Goal: Information Seeking & Learning: Learn about a topic

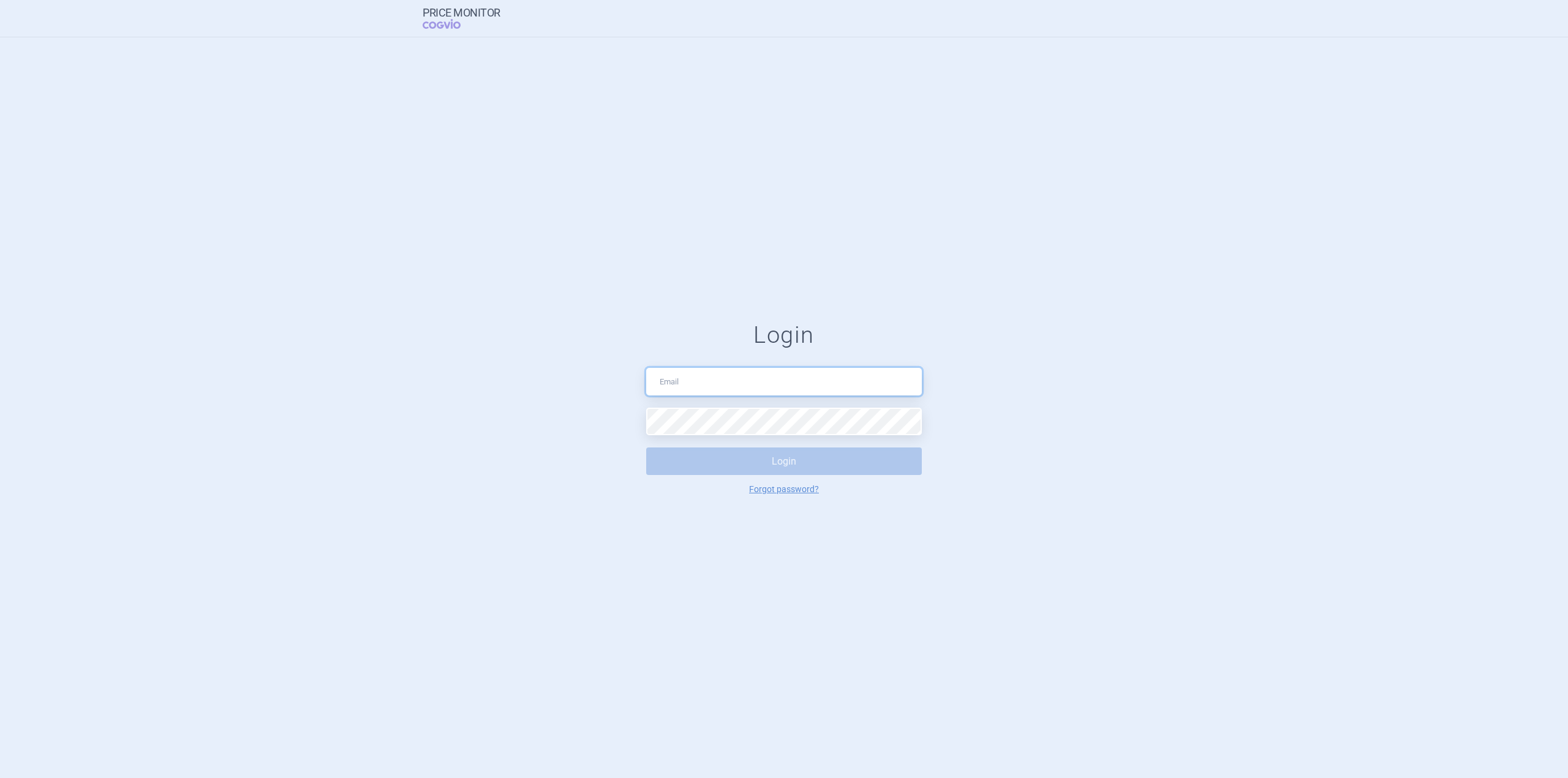
type input "[EMAIL_ADDRESS][DOMAIN_NAME]"
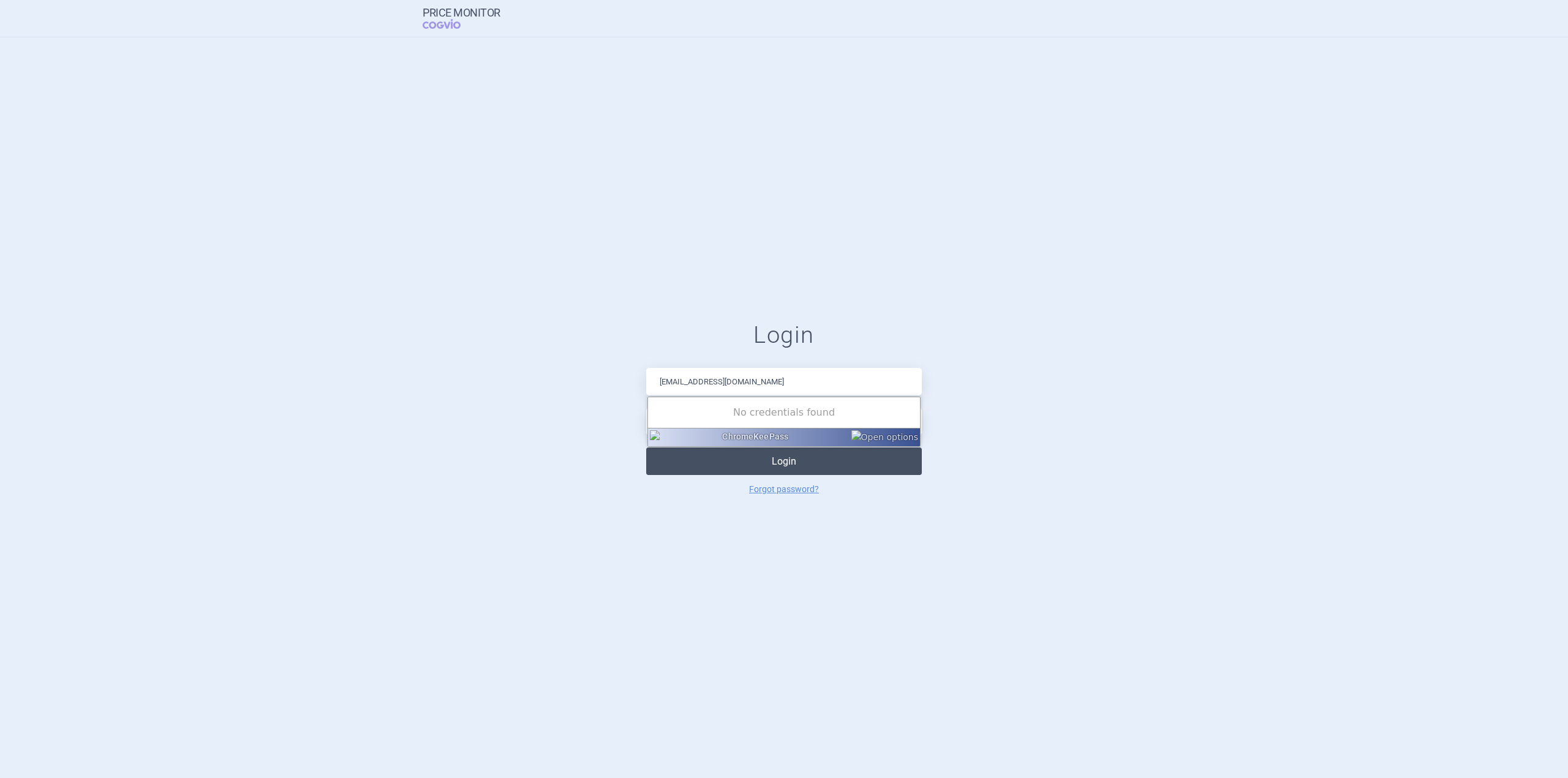
click at [794, 453] on button "Login" at bounding box center [784, 462] width 276 height 28
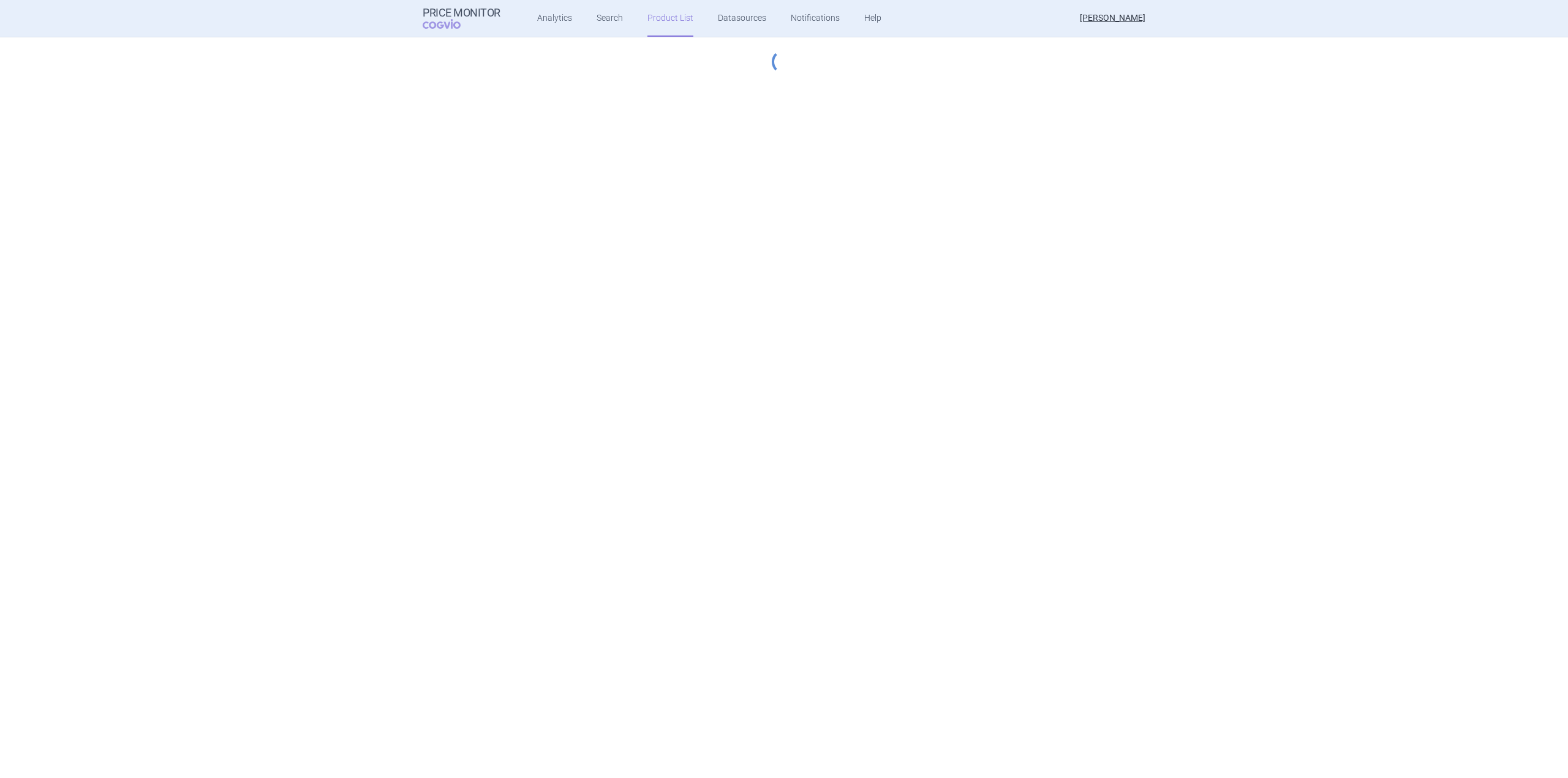
click at [797, 458] on div "Price Monitor COGVIO Analytics Search Product List Datasources Notifications He…" at bounding box center [784, 389] width 1568 height 778
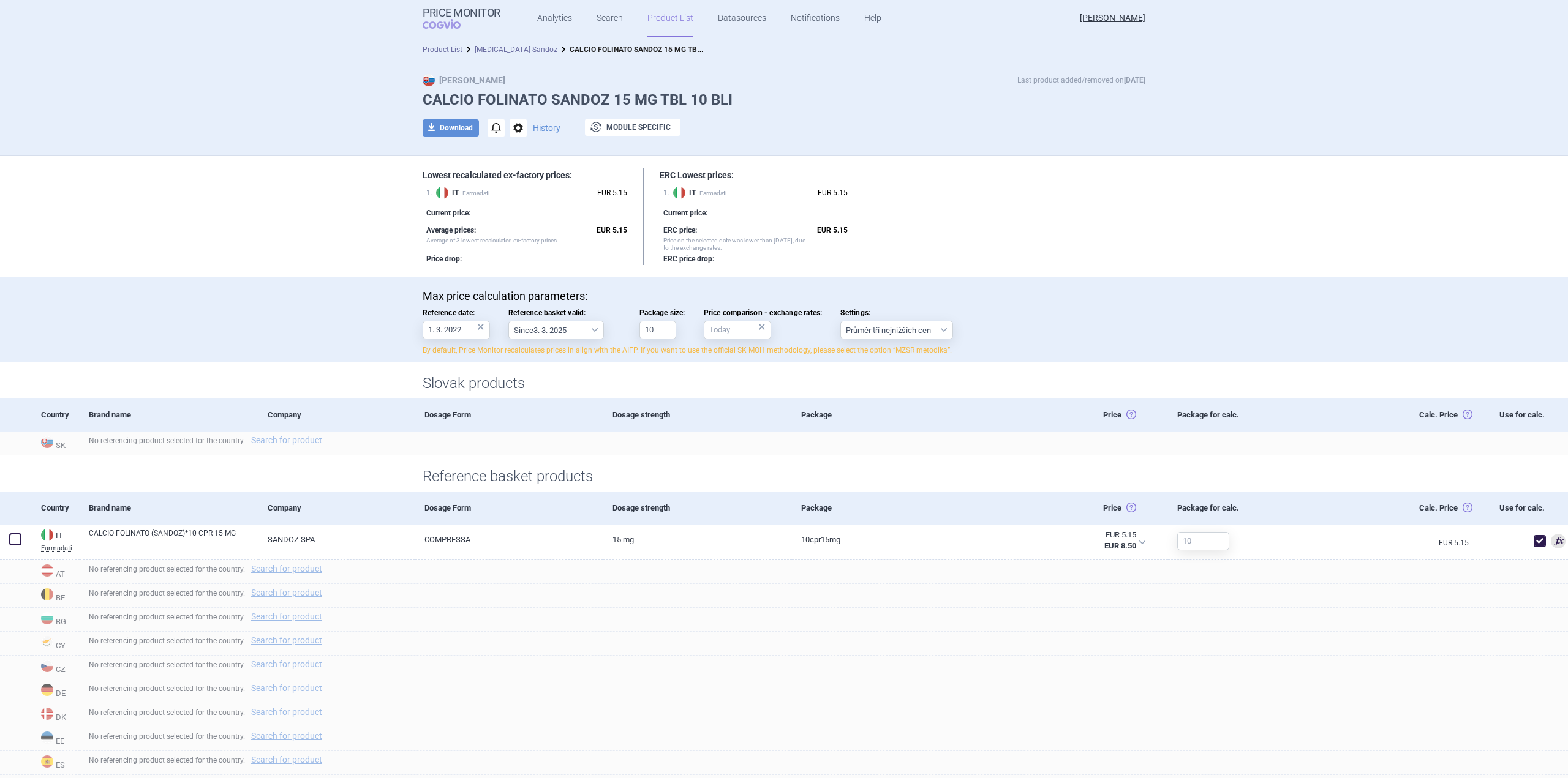
click at [659, 11] on link "Product List" at bounding box center [670, 18] width 46 height 36
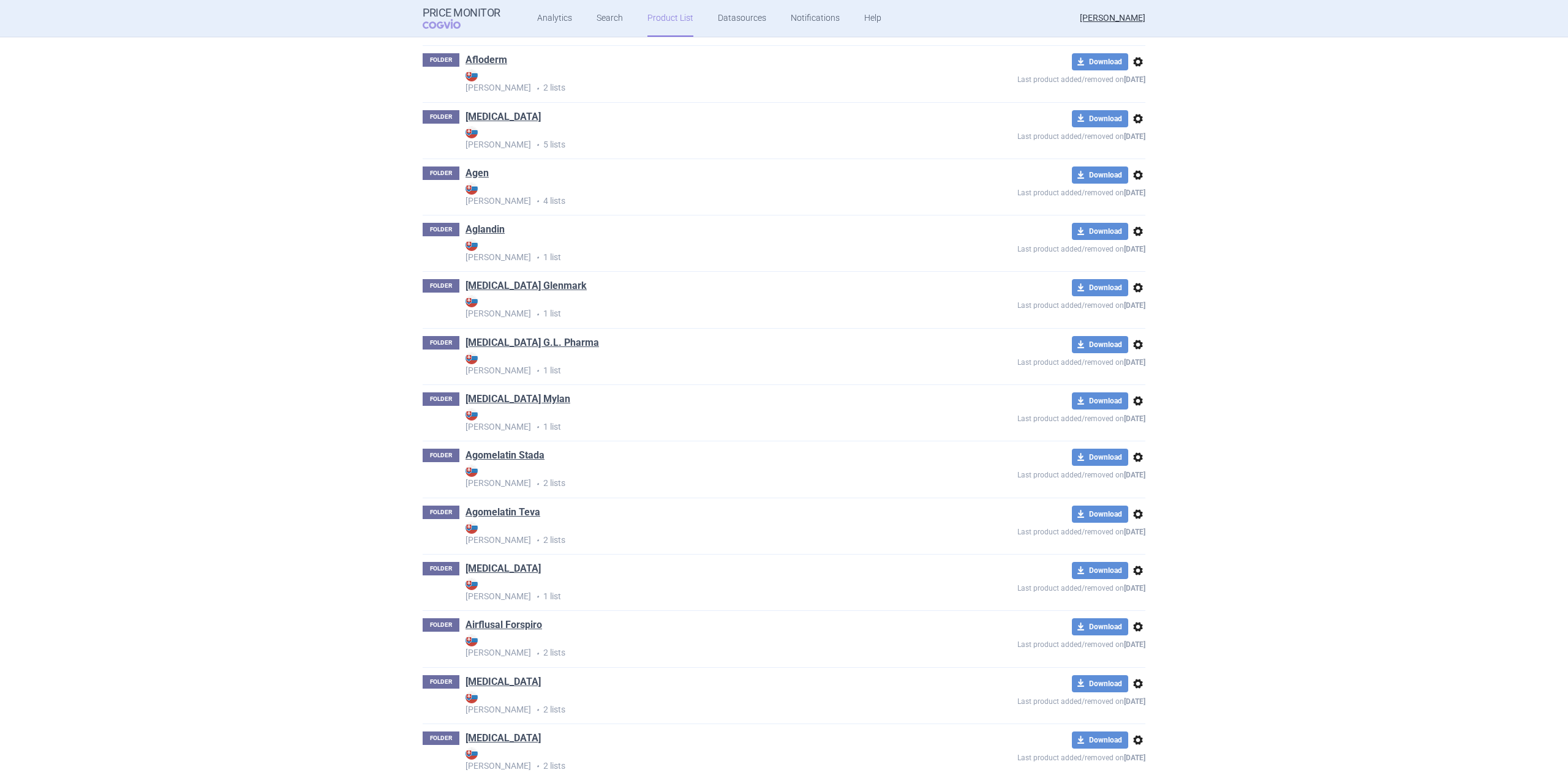
scroll to position [30987, 0]
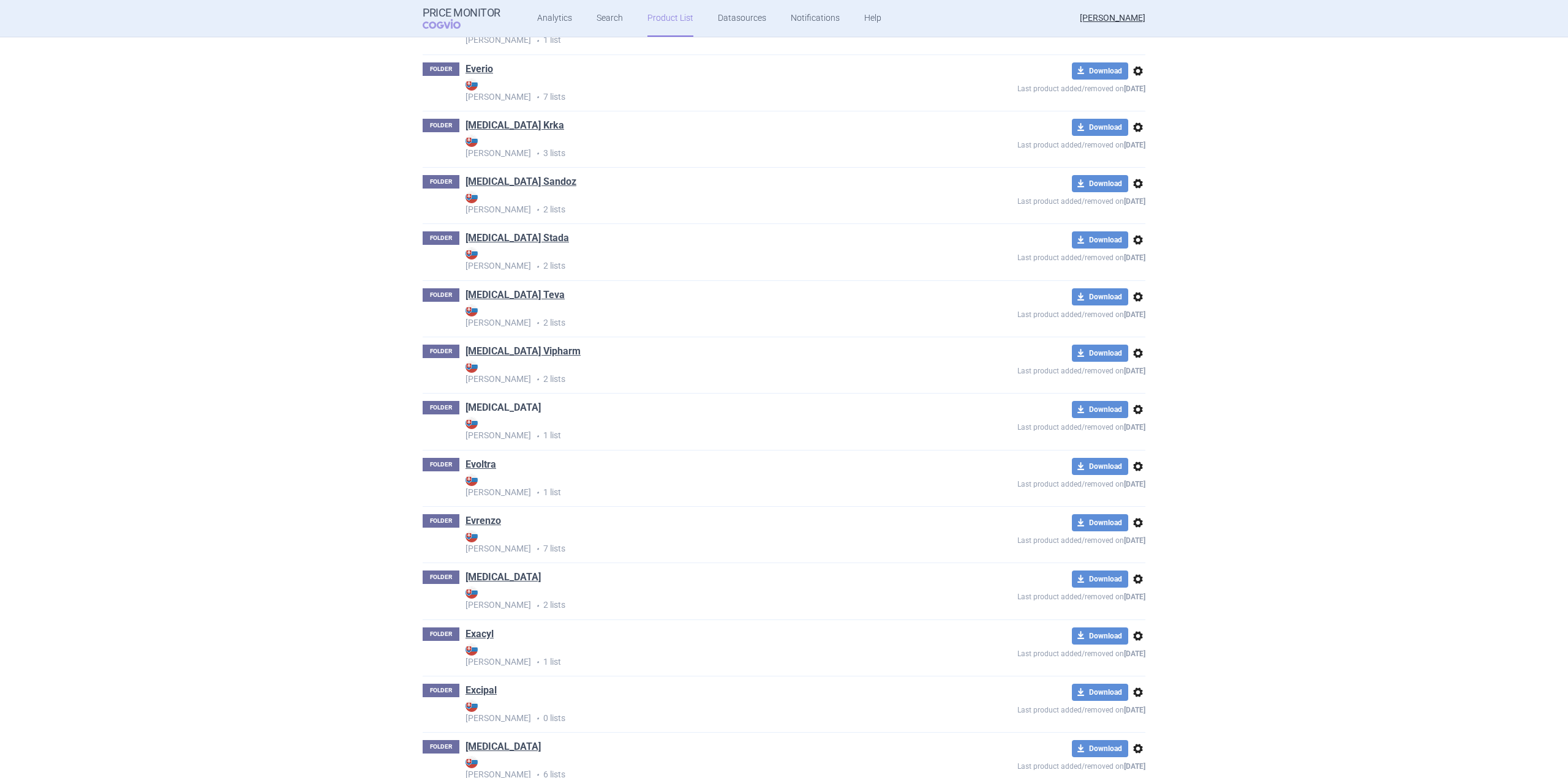
click at [494, 407] on link "Evkeeza" at bounding box center [503, 408] width 75 height 14
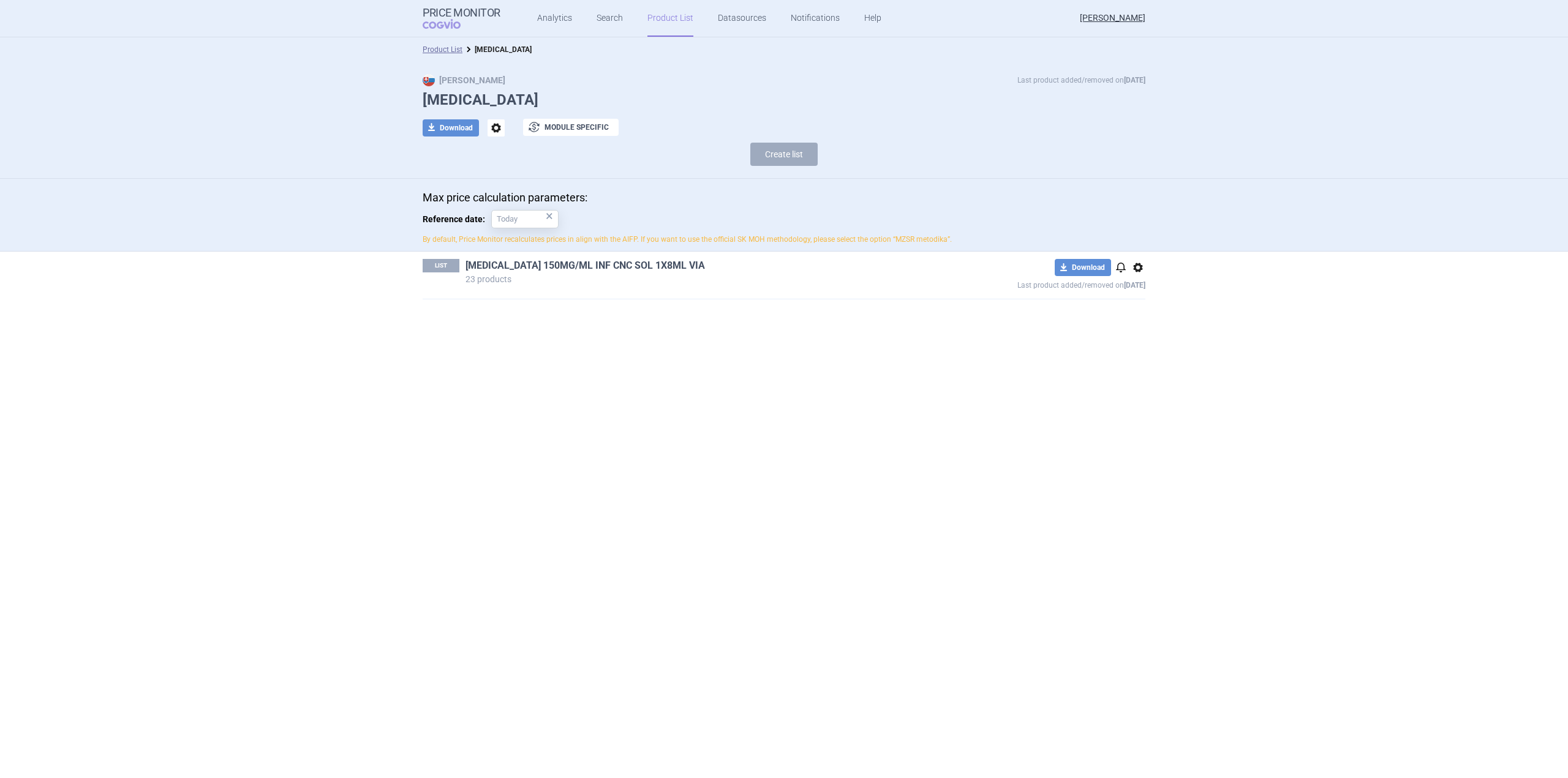
click at [592, 269] on link "EVKEEZA 150MG/ML INF CNC SOL 1X8ML VIA" at bounding box center [585, 266] width 239 height 14
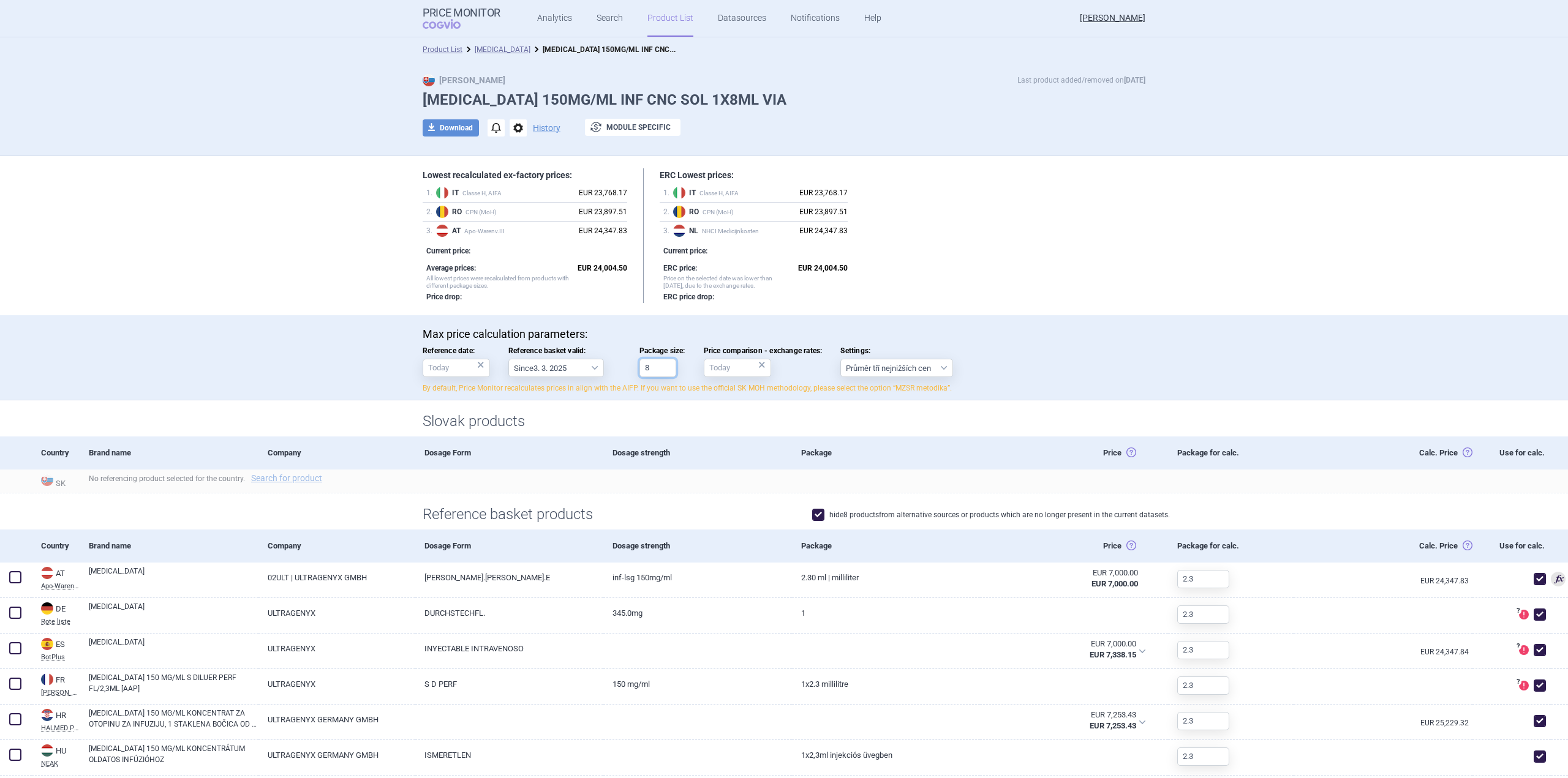
click at [666, 367] on input "8" at bounding box center [658, 367] width 36 height 18
type input "1"
click at [1031, 341] on div "Max price calculation parameters: Reference date: × Reference basket valid: Sin…" at bounding box center [784, 360] width 723 height 66
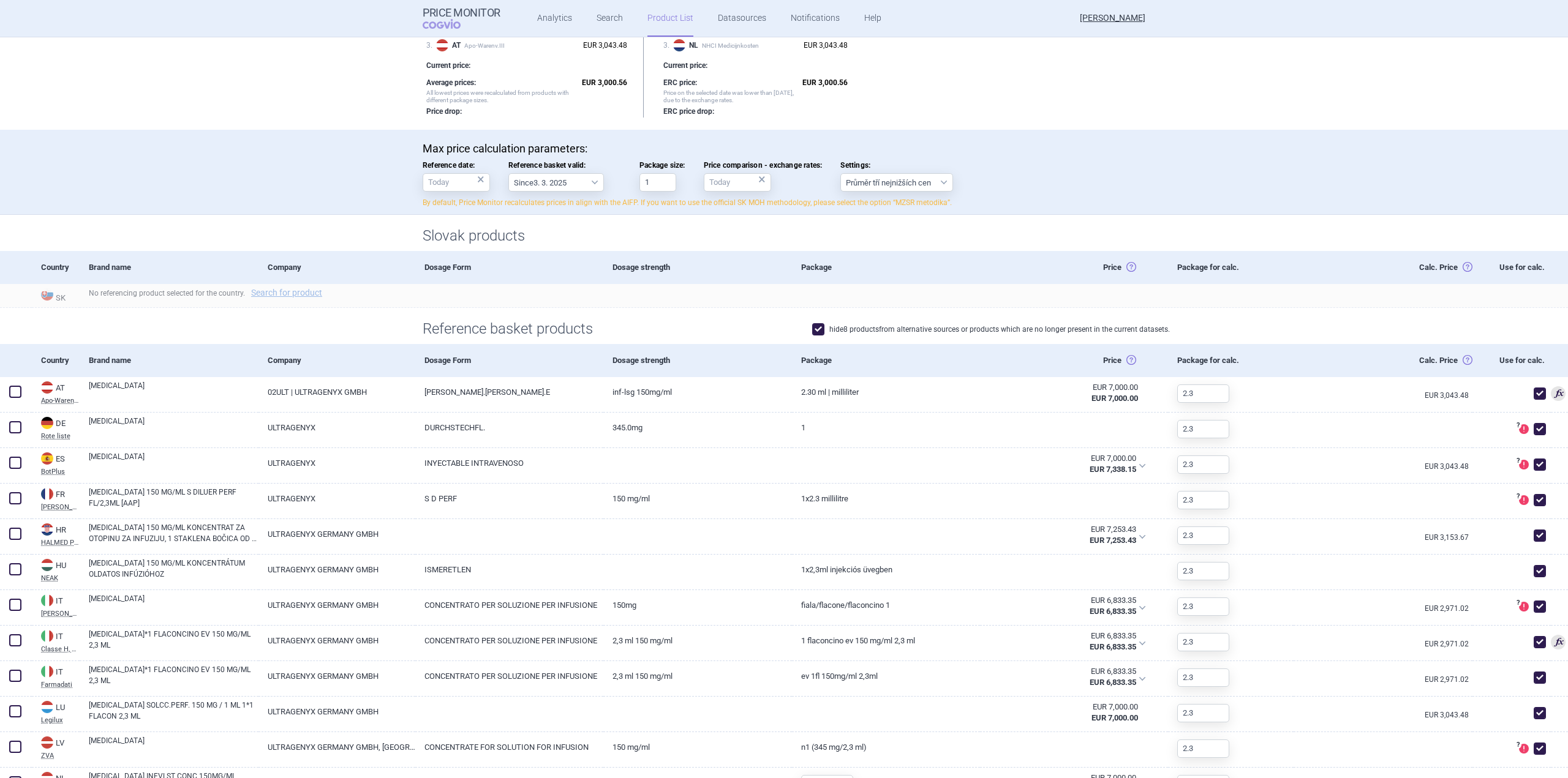
scroll to position [184, 0]
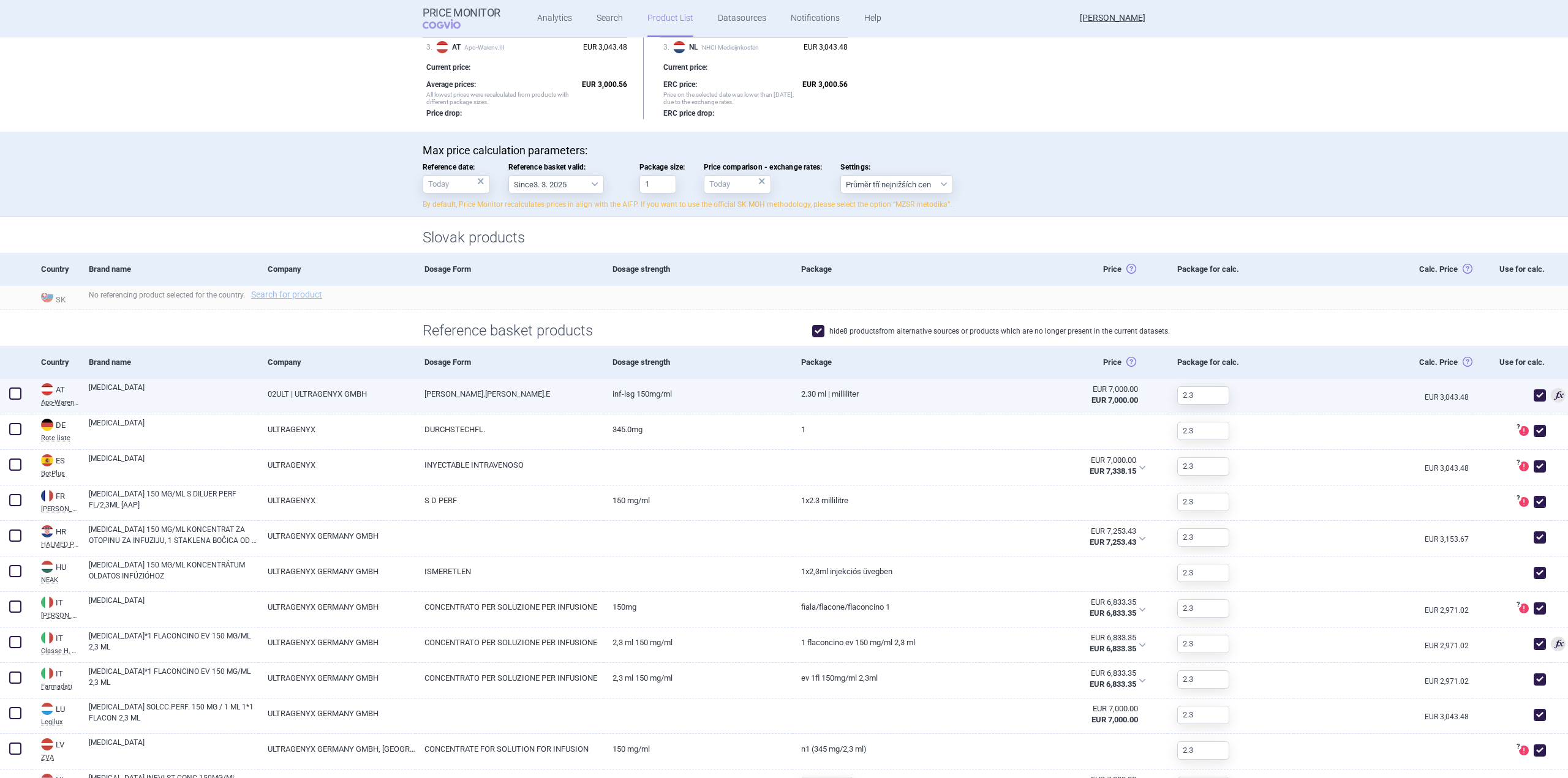
click at [1273, 394] on div "2.3" at bounding box center [1231, 397] width 126 height 36
click at [1207, 393] on input "2.3" at bounding box center [1203, 395] width 52 height 18
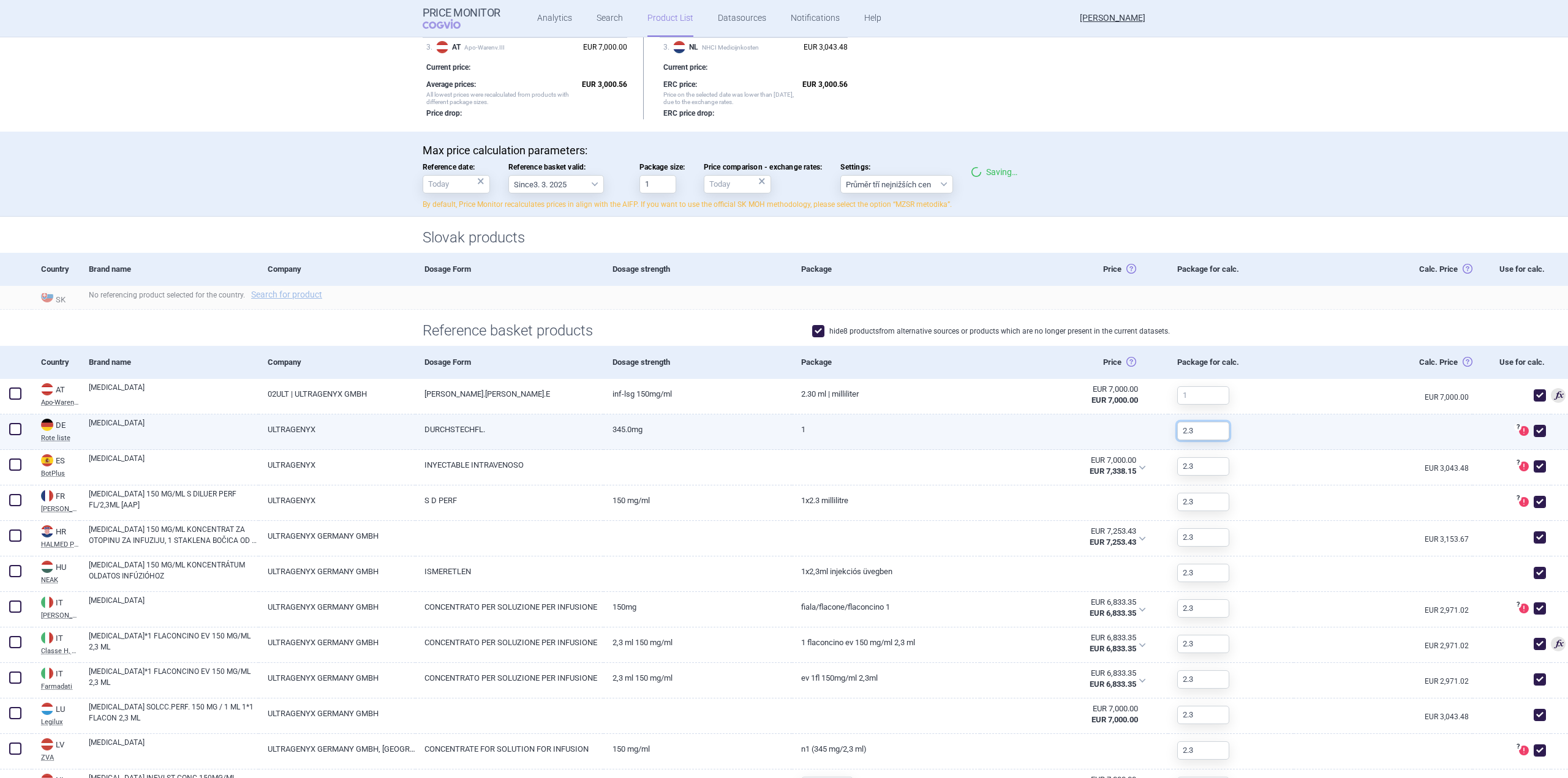
drag, startPoint x: 1184, startPoint y: 425, endPoint x: 1200, endPoint y: 427, distance: 16.1
click at [1192, 425] on input "2.3" at bounding box center [1203, 431] width 52 height 18
click at [1200, 427] on input "2.3" at bounding box center [1203, 431] width 52 height 18
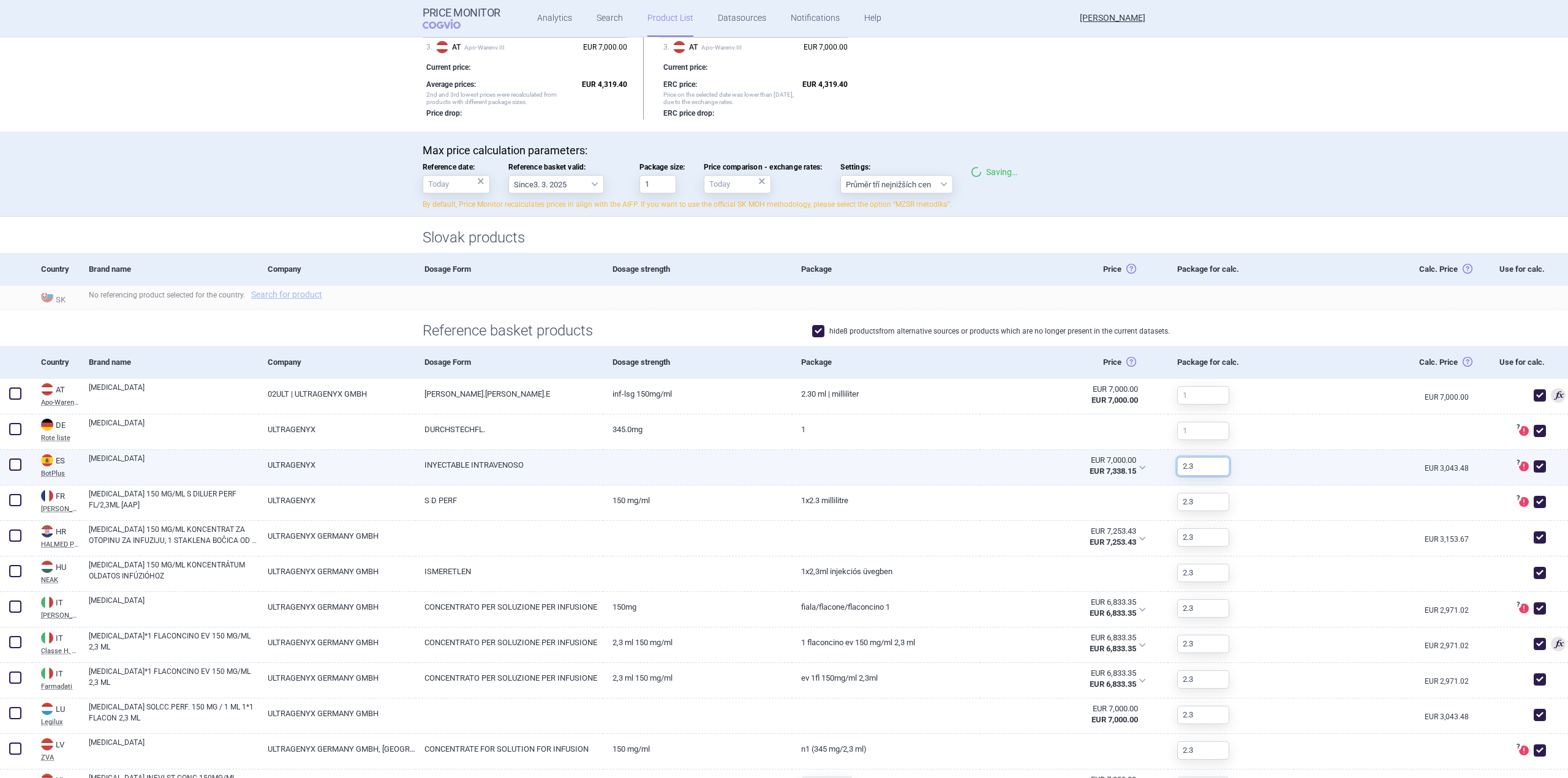
click at [1194, 464] on input "2.3" at bounding box center [1203, 466] width 52 height 18
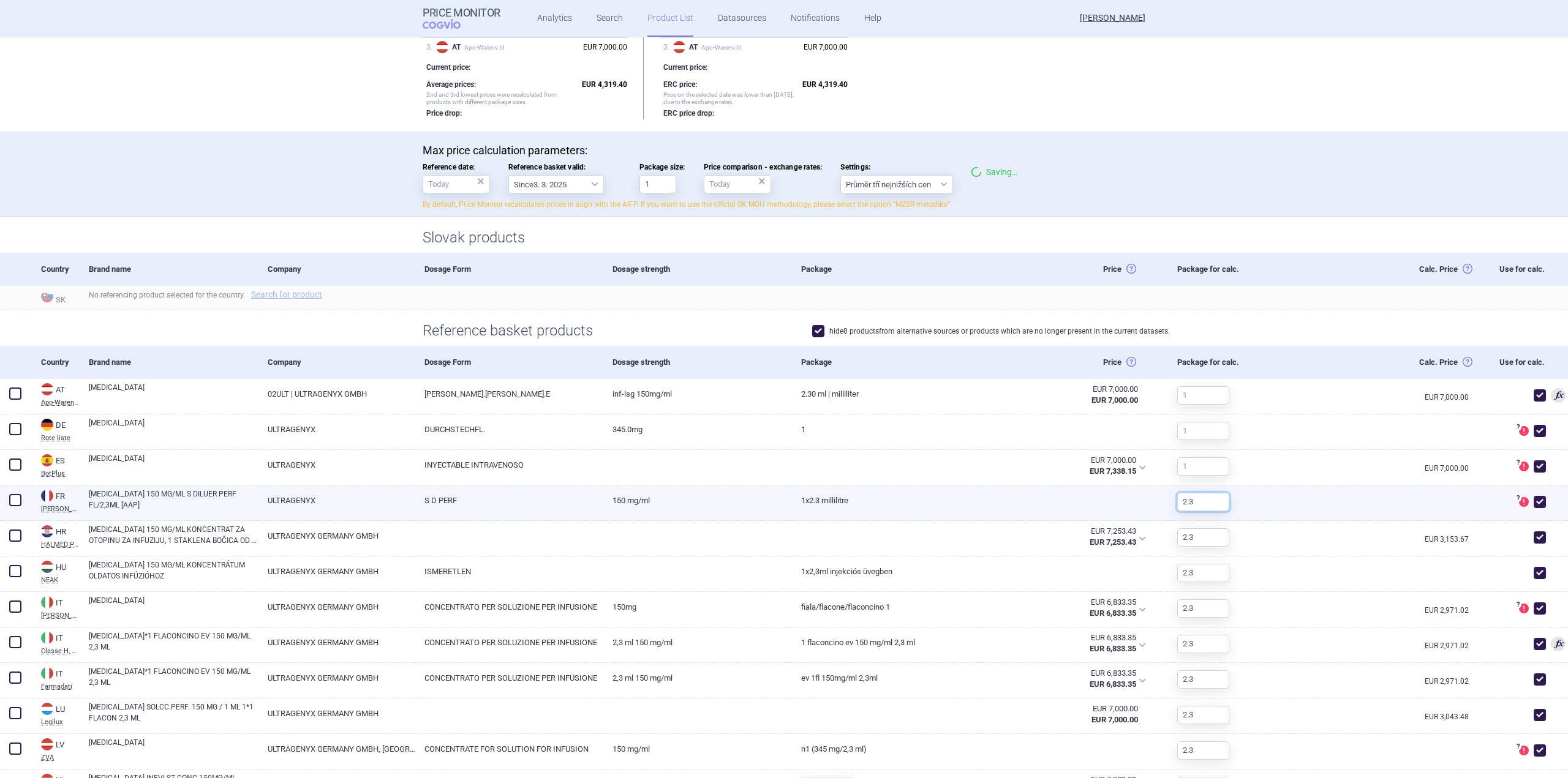
click at [1197, 495] on input "2.3" at bounding box center [1203, 502] width 52 height 18
type input "2"
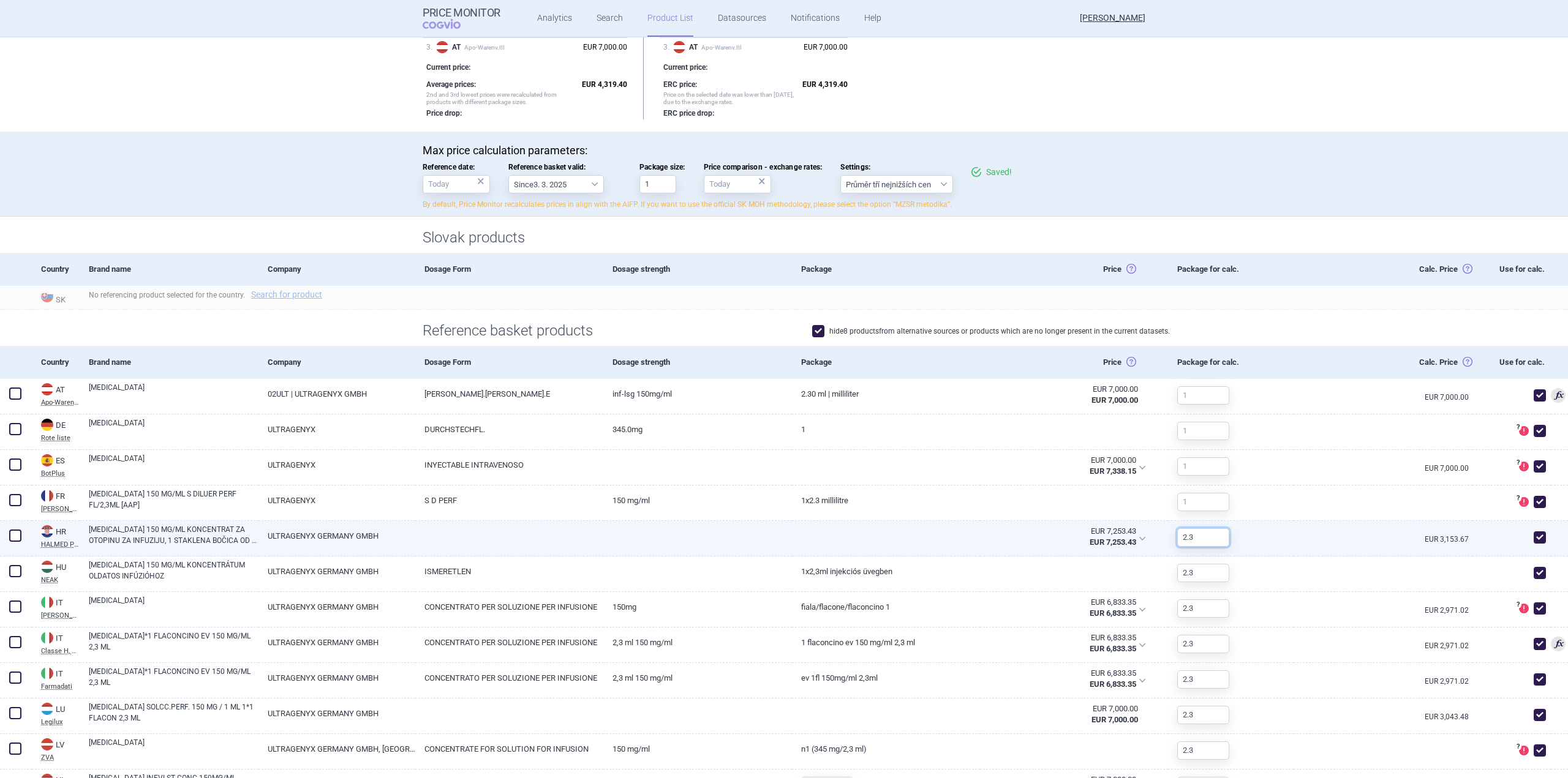
click at [1198, 528] on input "2.3" at bounding box center [1203, 537] width 52 height 18
click at [1199, 528] on input "2.3" at bounding box center [1203, 537] width 52 height 18
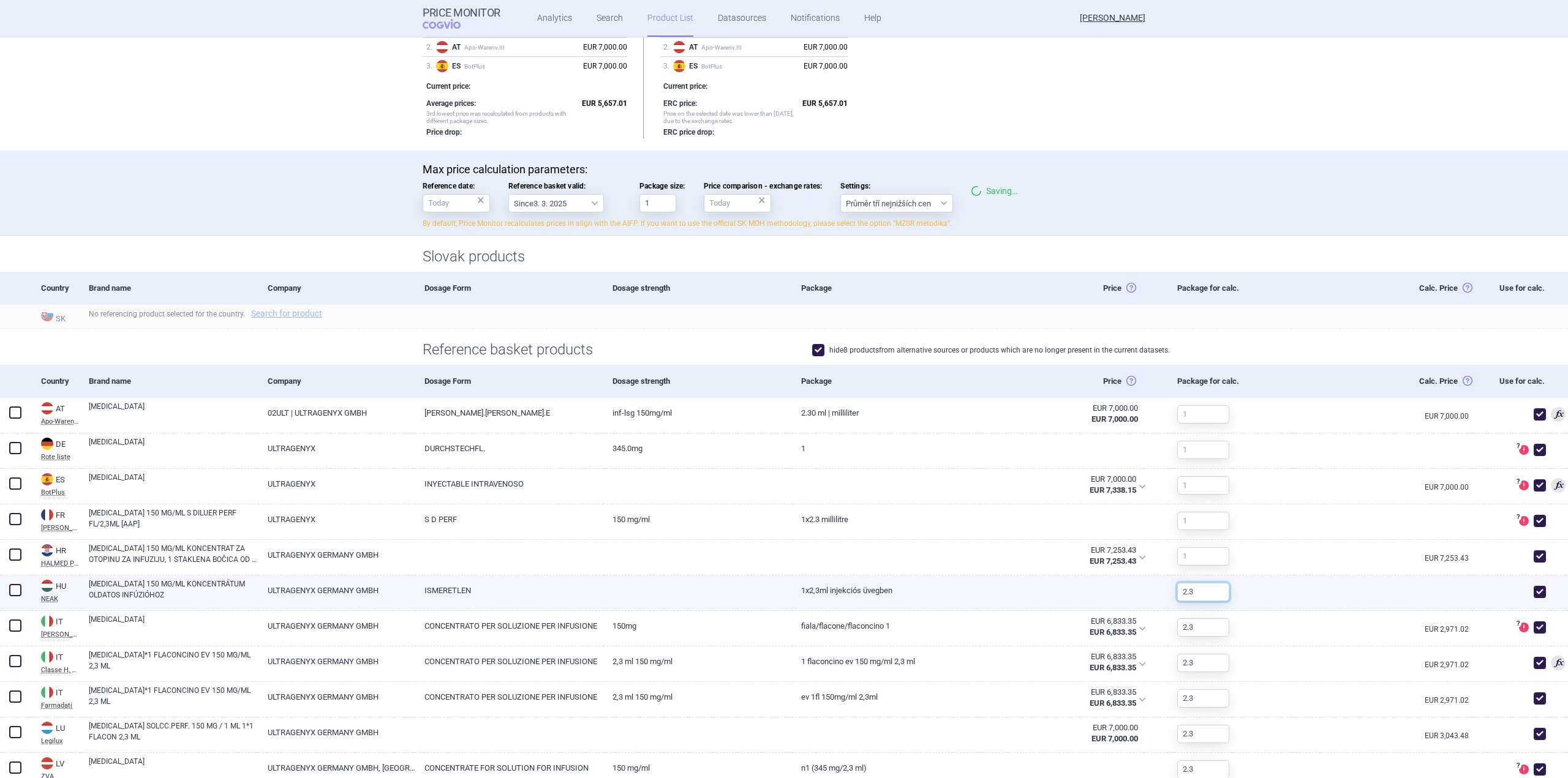
click at [1208, 587] on input "2.3" at bounding box center [1203, 592] width 52 height 18
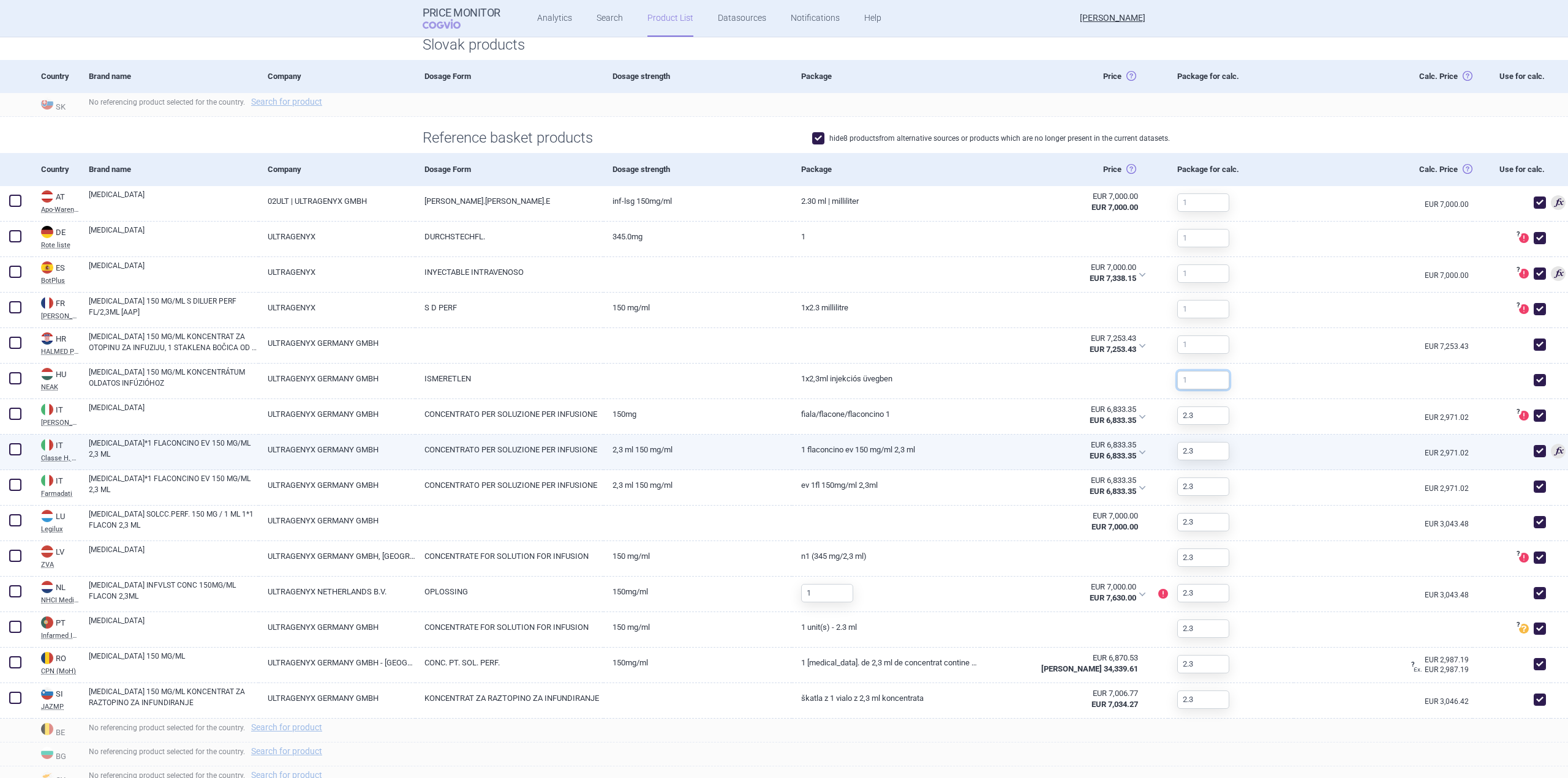
scroll to position [410, 0]
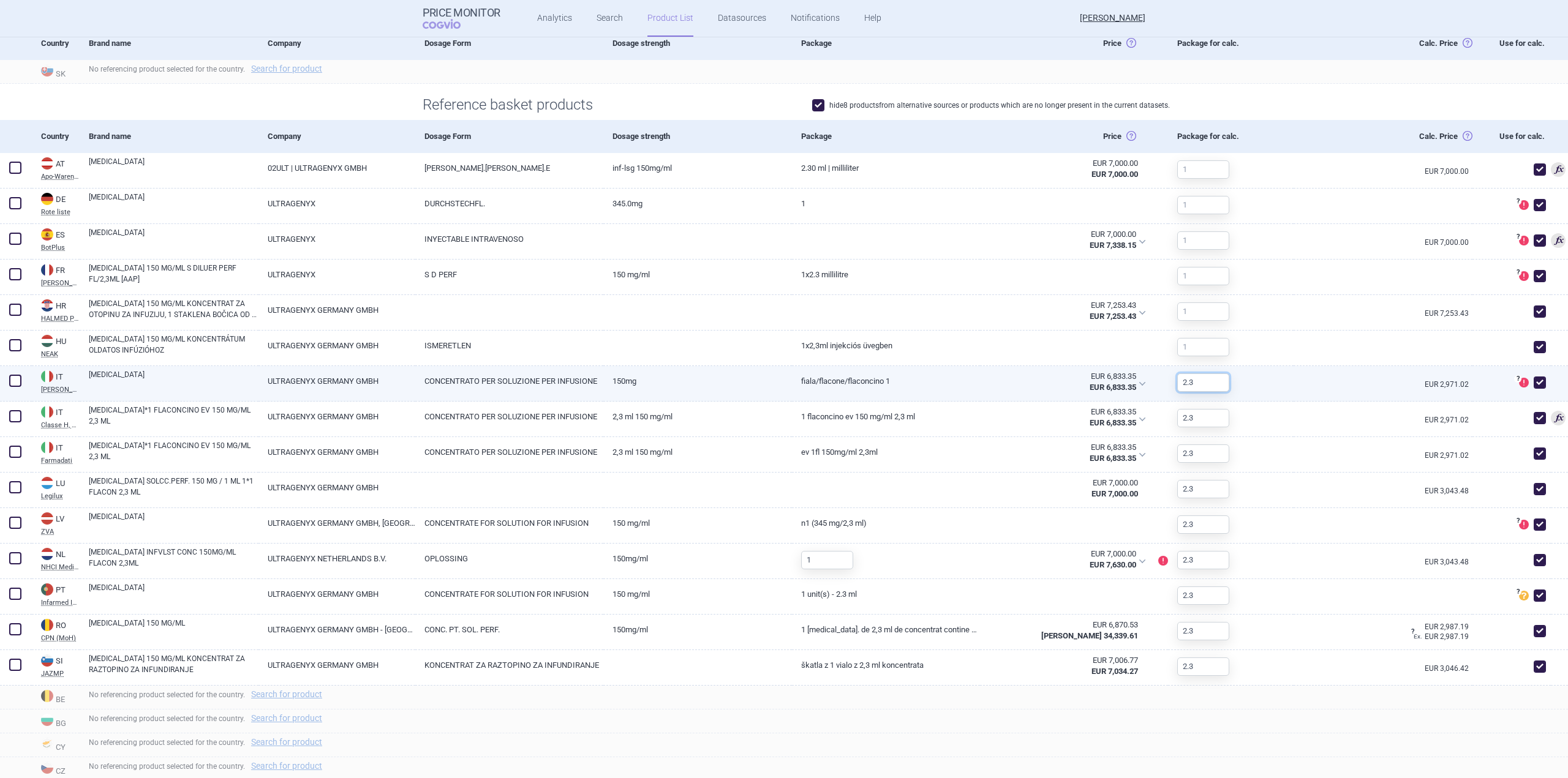
click at [1194, 384] on input "2.3" at bounding box center [1203, 382] width 52 height 18
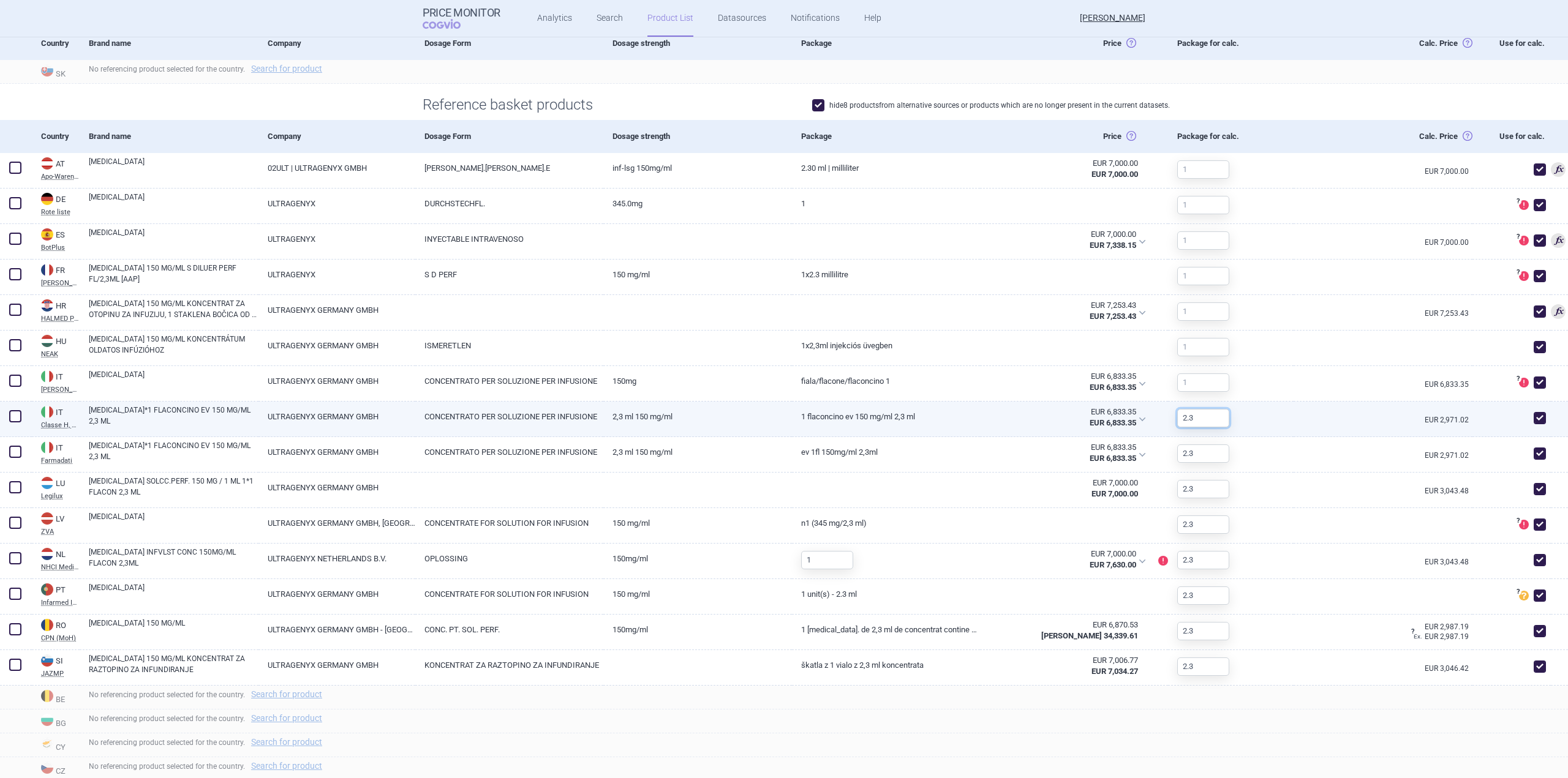
click at [1194, 418] on input "2.3" at bounding box center [1203, 418] width 52 height 18
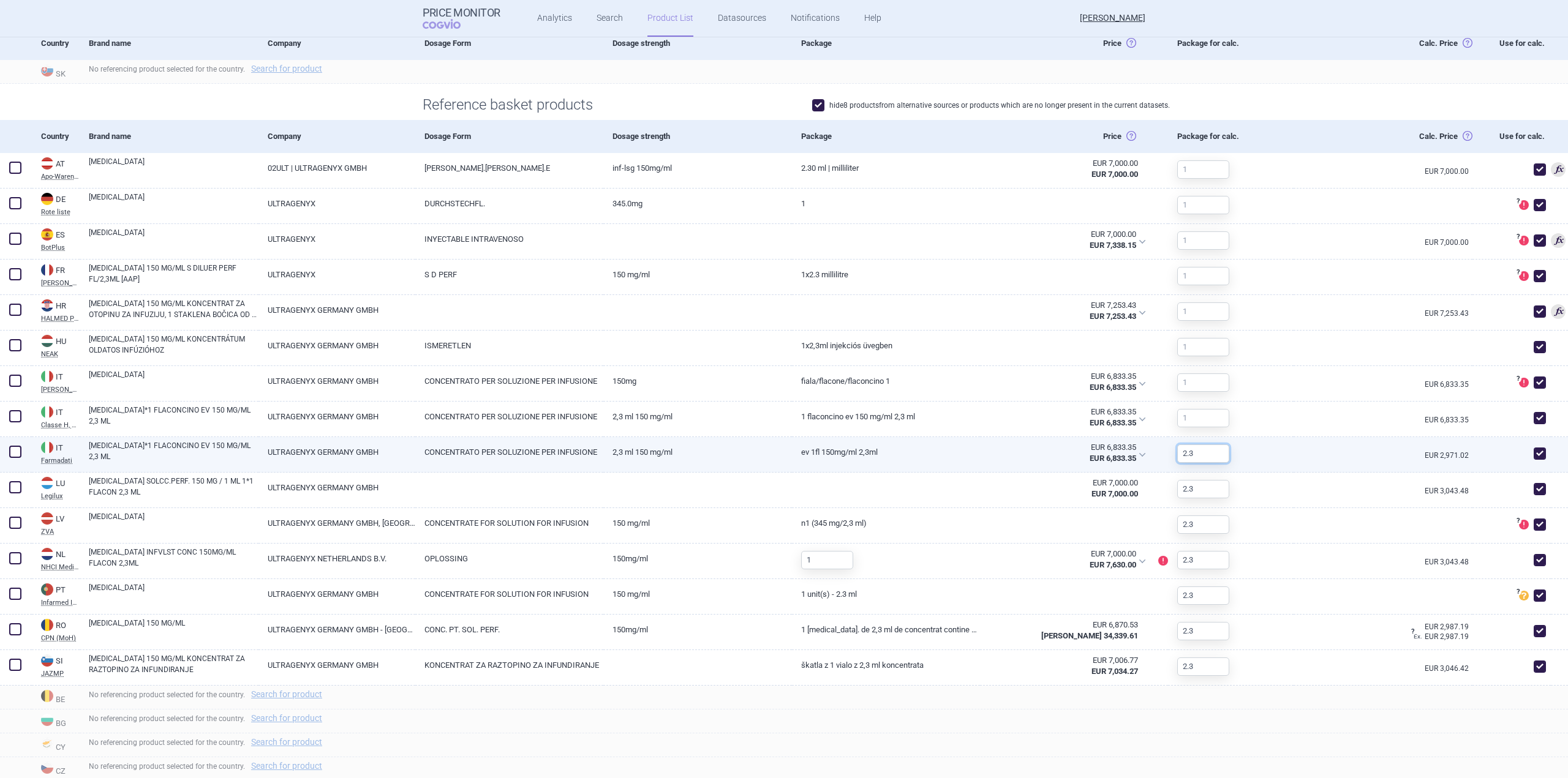
click at [1205, 448] on input "2.3" at bounding box center [1203, 453] width 52 height 18
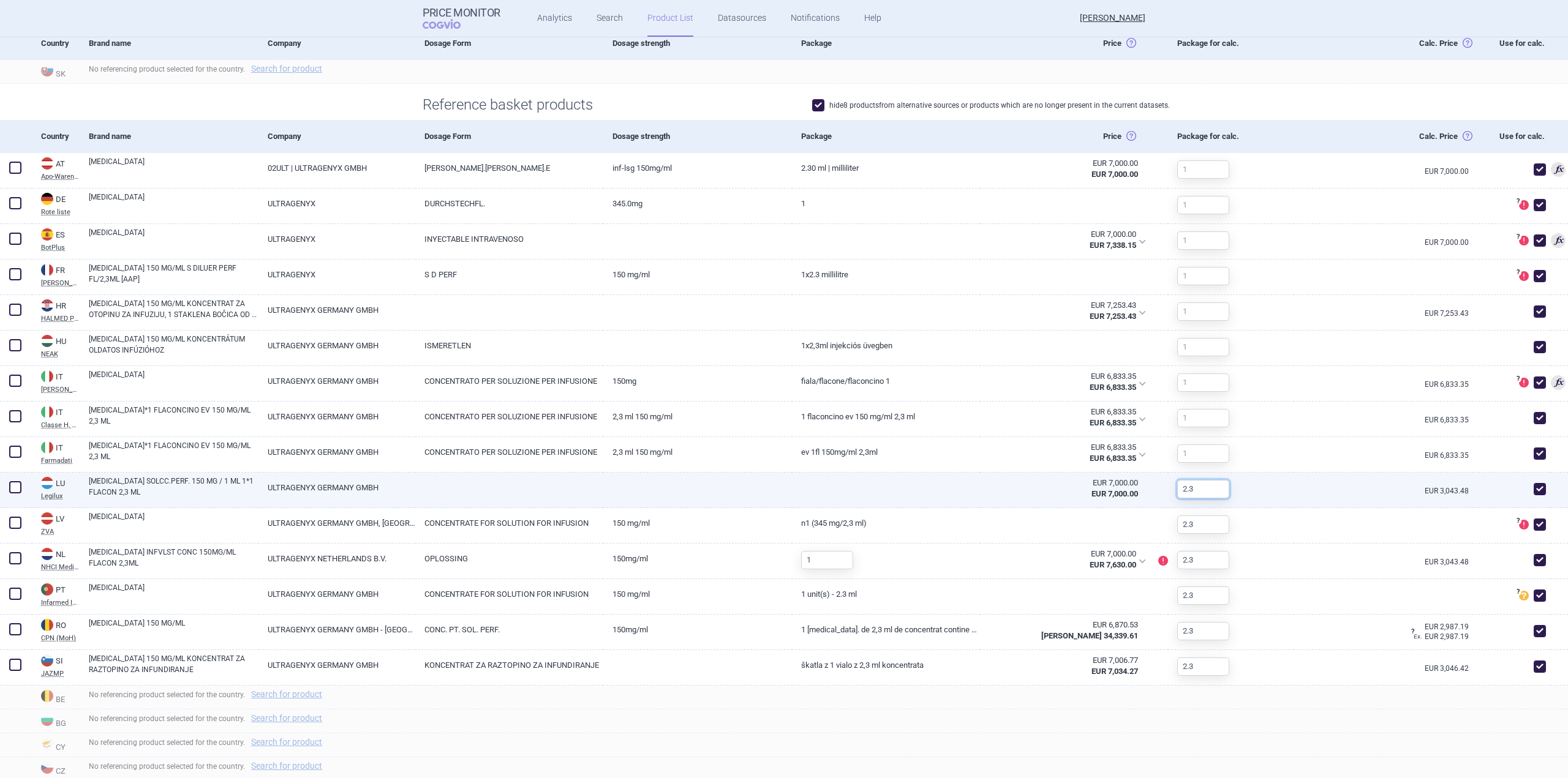
click at [1203, 488] on input "2.3" at bounding box center [1203, 489] width 52 height 18
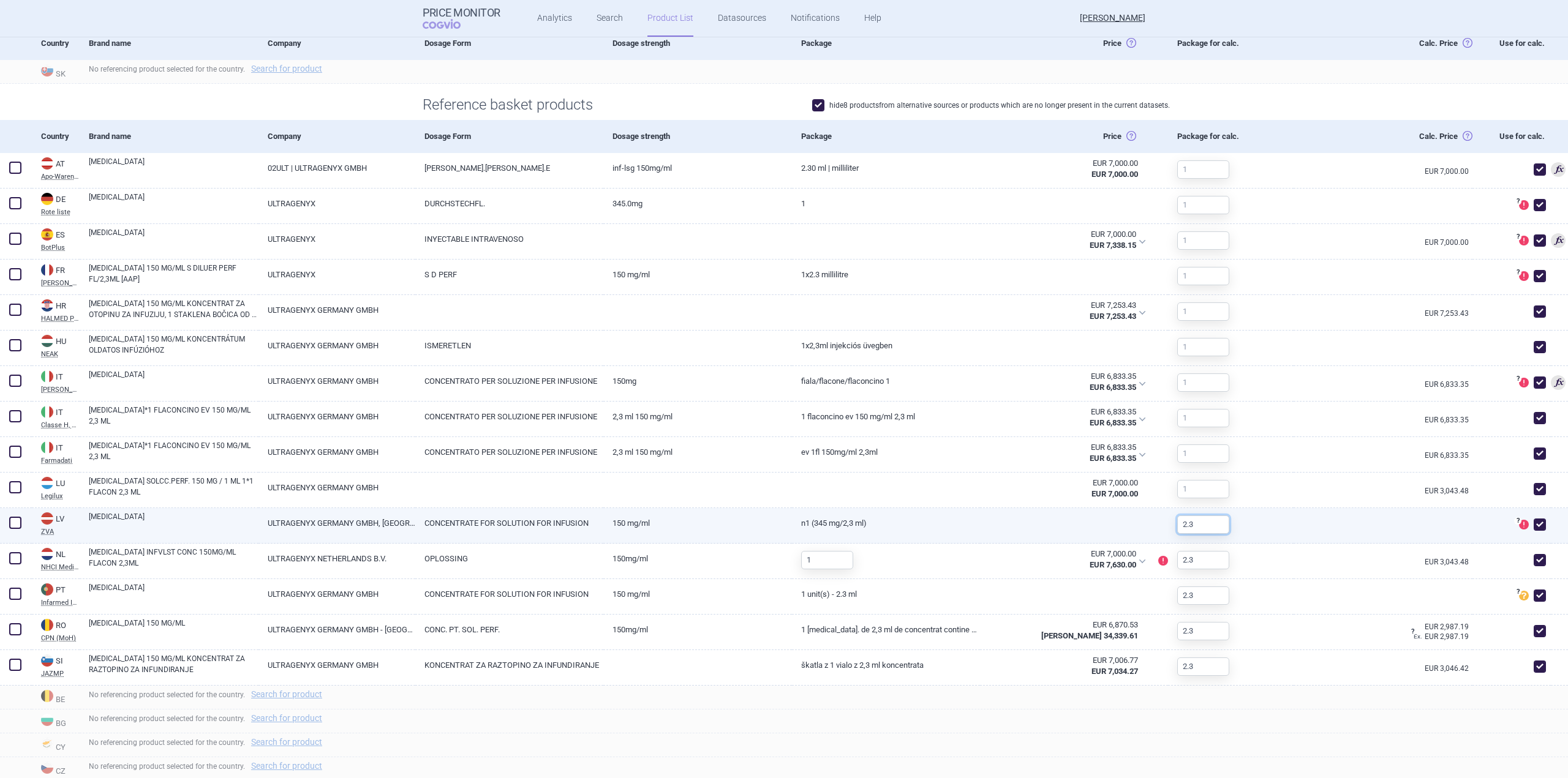
click at [1200, 522] on input "2.3" at bounding box center [1203, 524] width 52 height 18
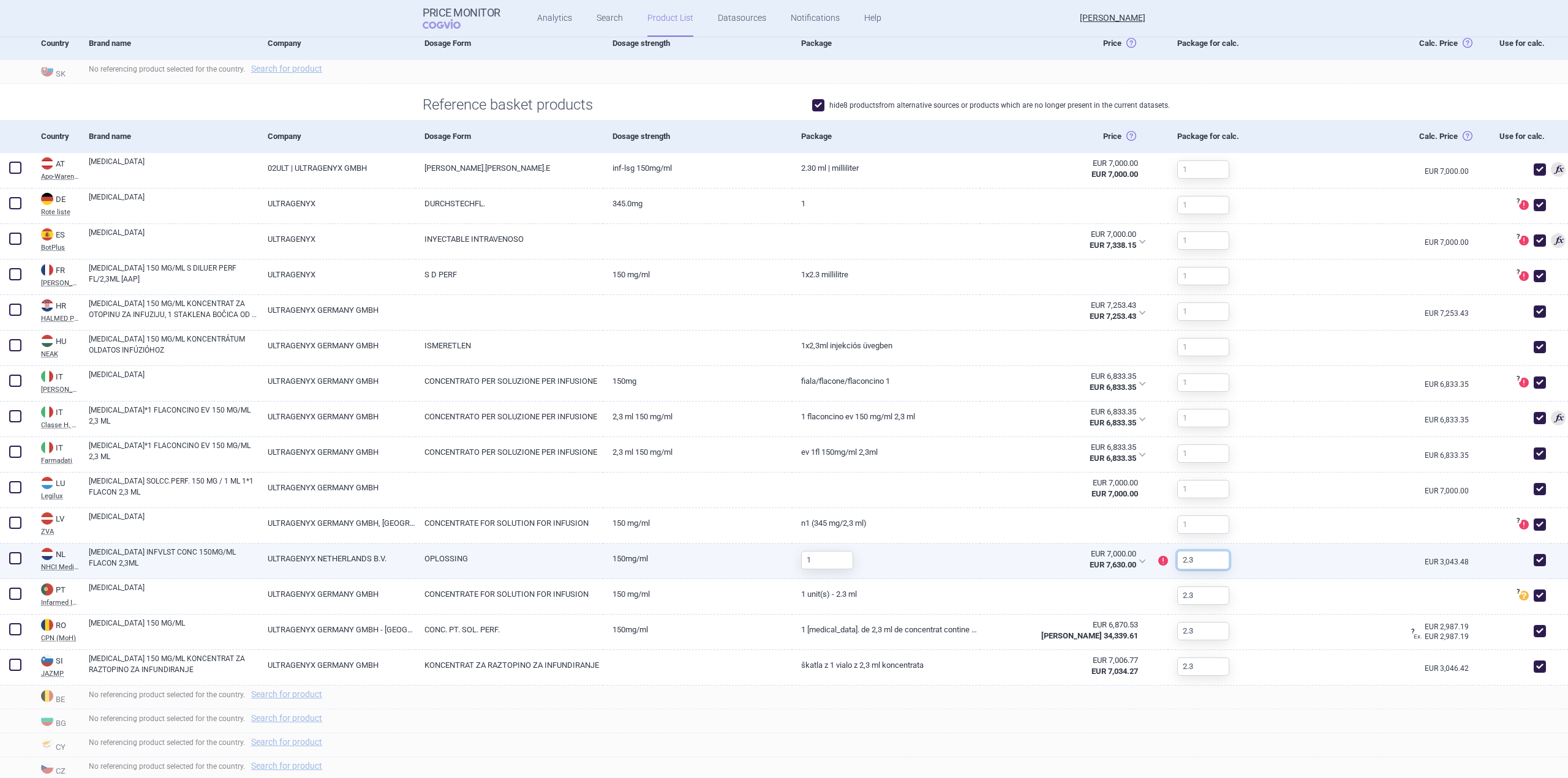
click at [1198, 552] on input "2.3" at bounding box center [1203, 560] width 52 height 18
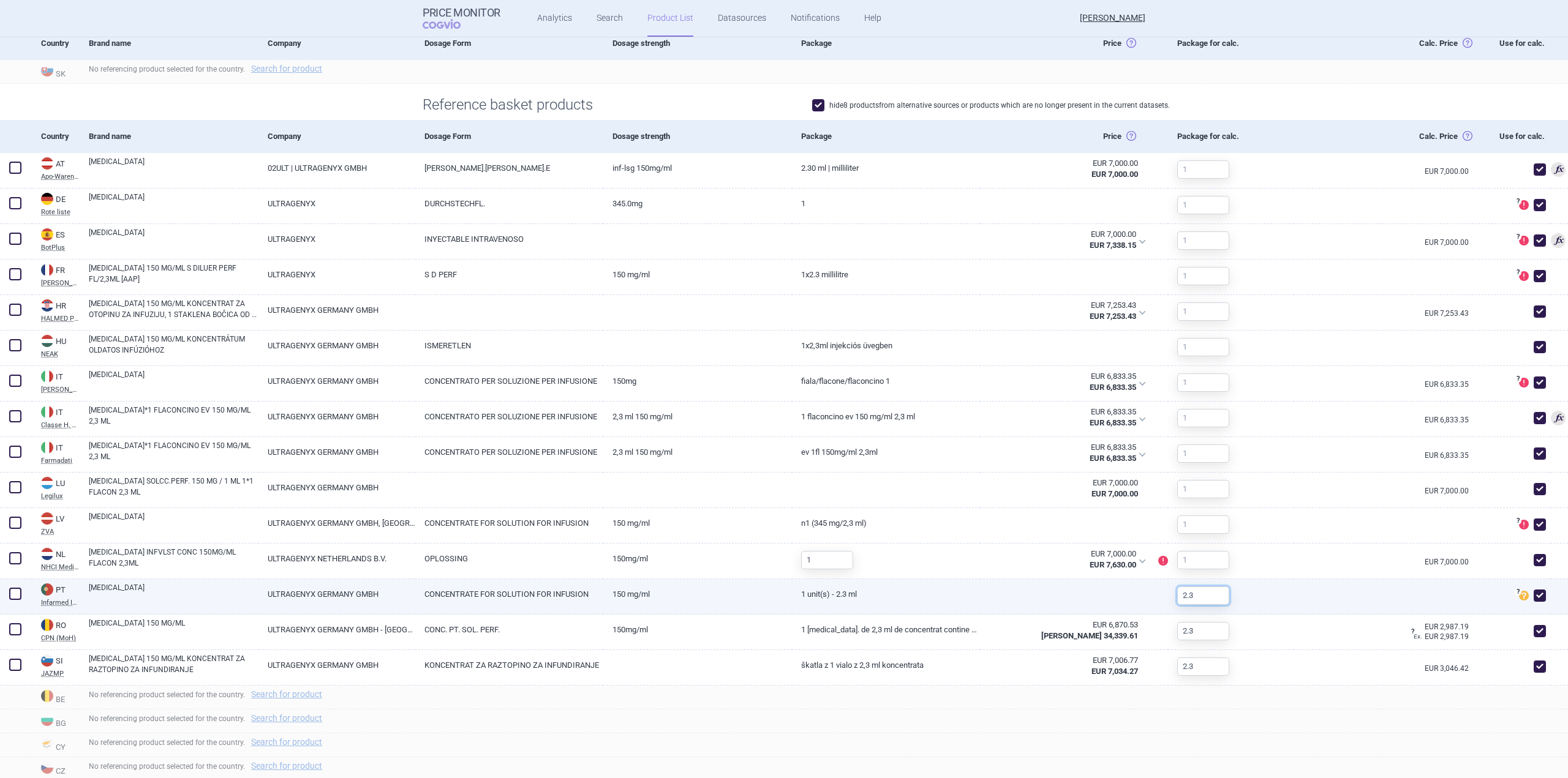
click at [1200, 596] on input "2.3" at bounding box center [1203, 595] width 52 height 18
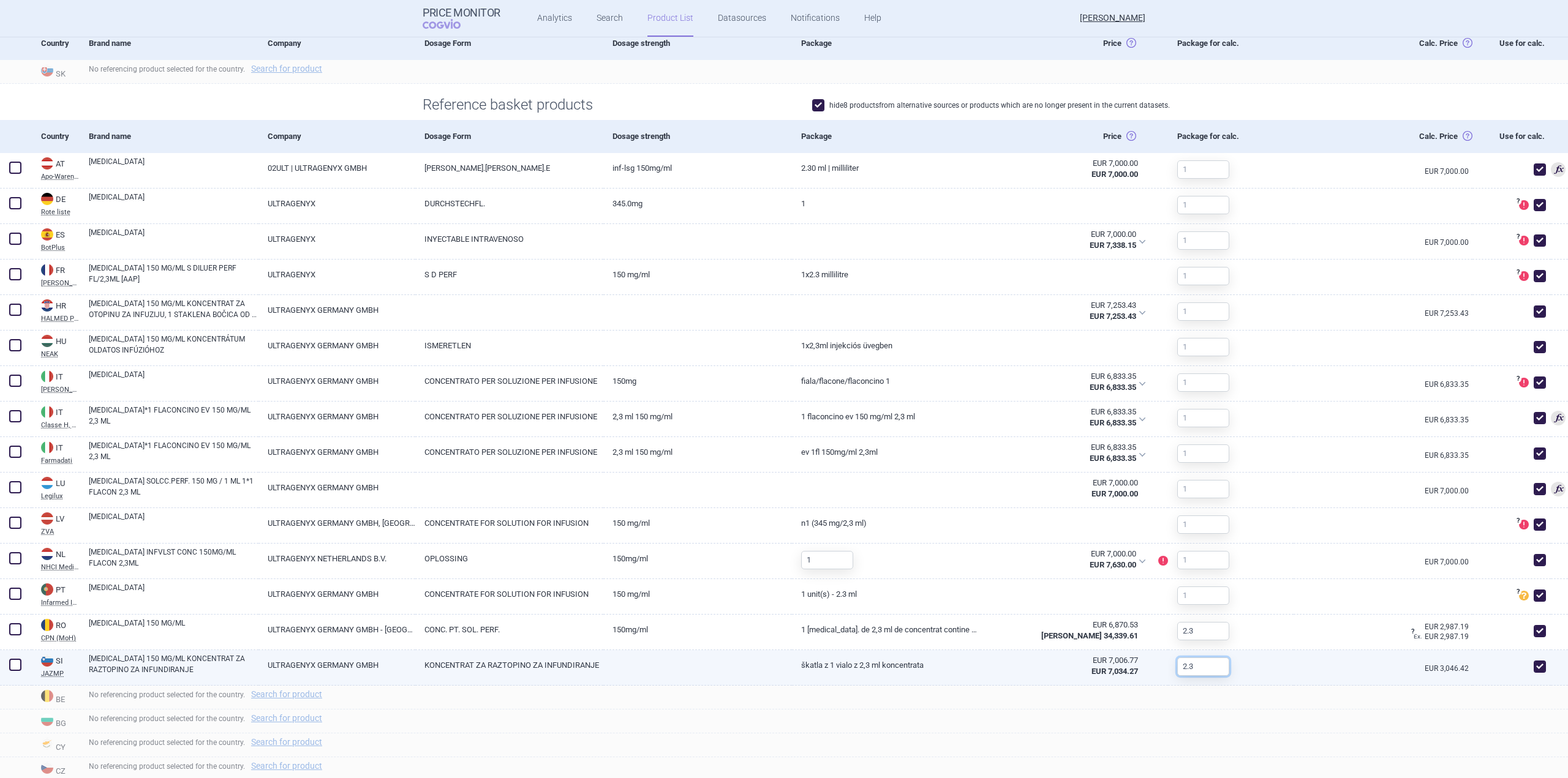
click at [1200, 659] on input "2.3" at bounding box center [1203, 666] width 52 height 18
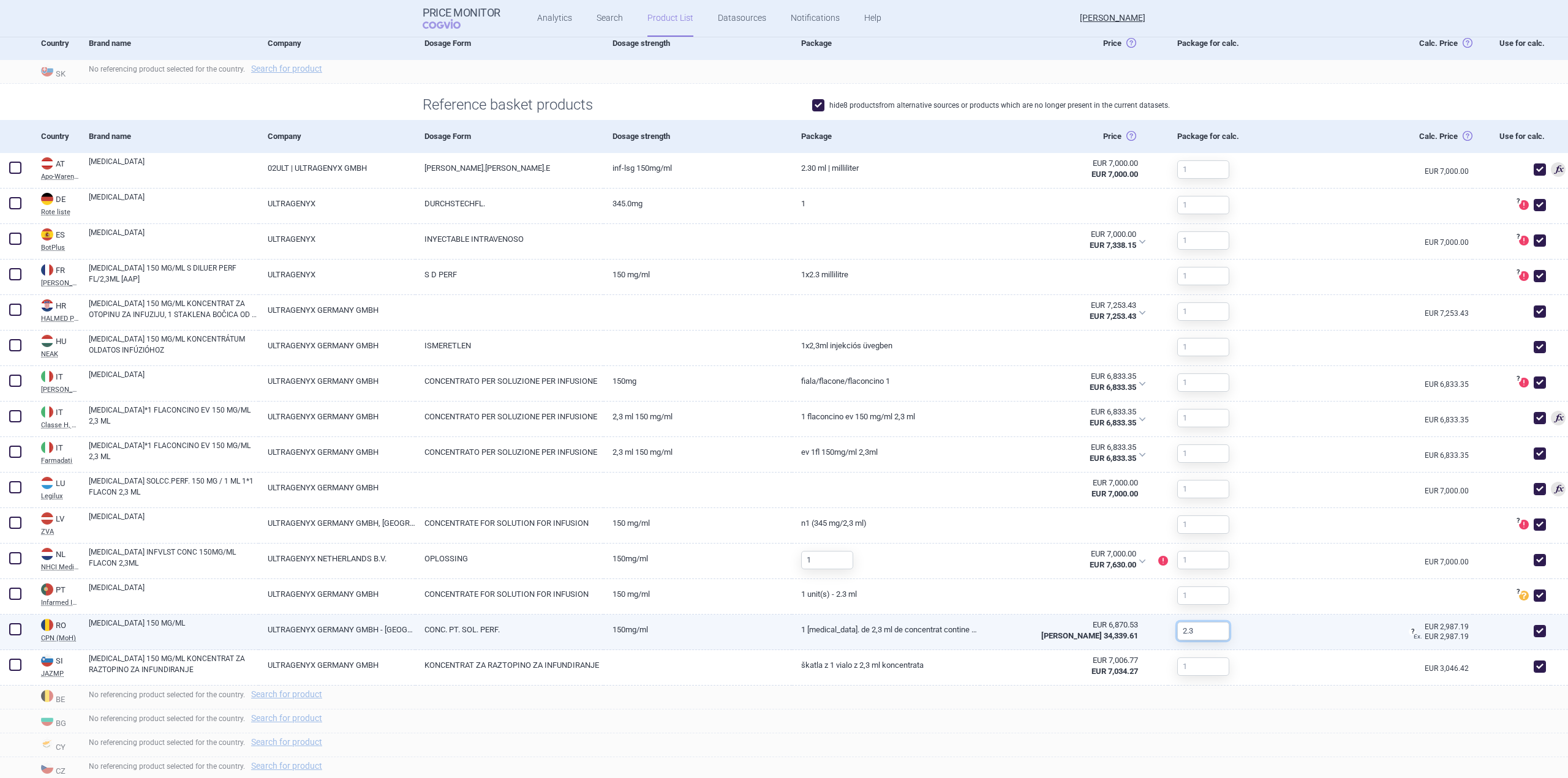
click at [1208, 629] on input "2.3" at bounding box center [1203, 631] width 52 height 18
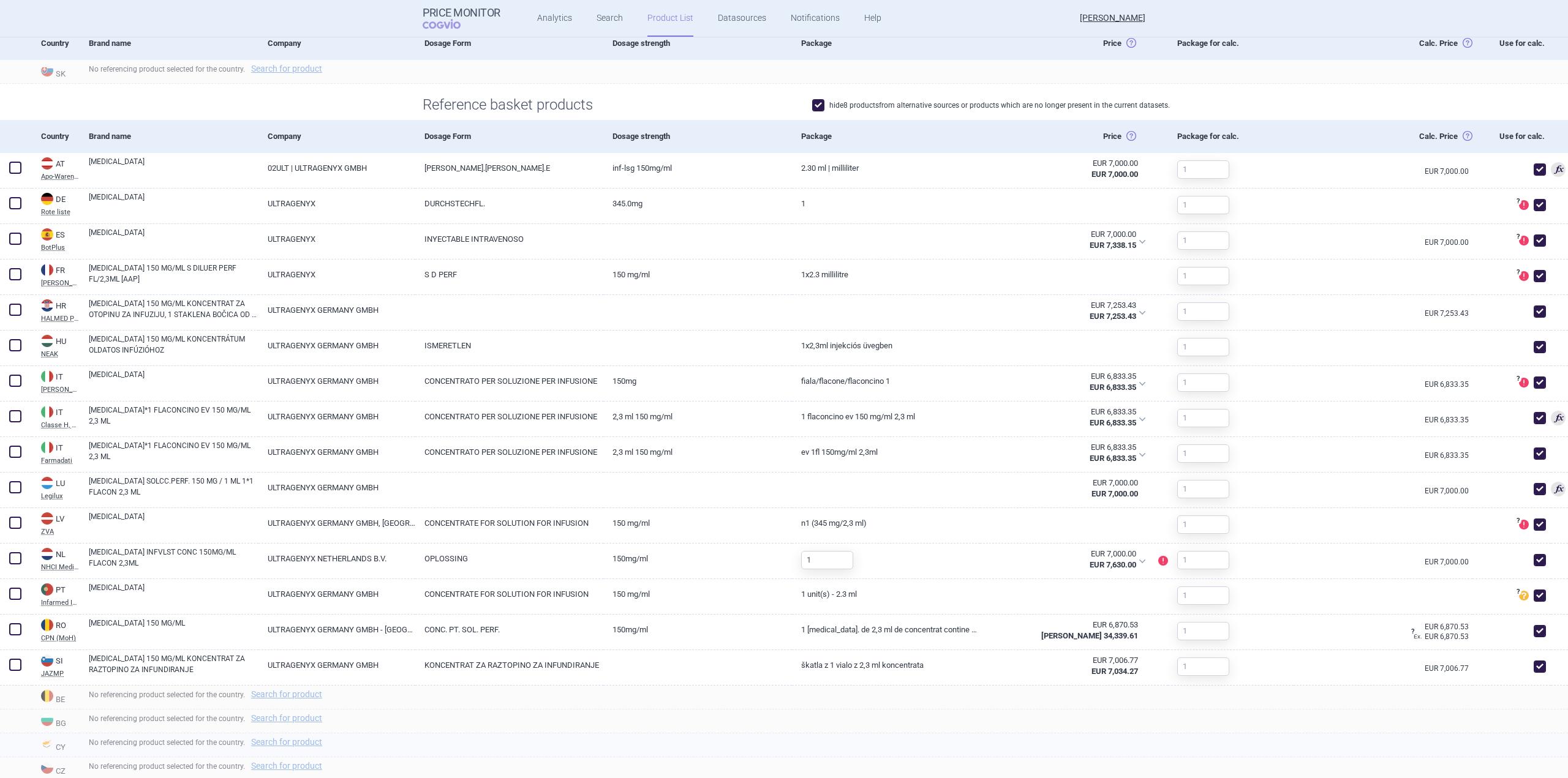
click at [1315, 737] on div "No referencing product selected for the country. Search for product" at bounding box center [823, 746] width 1488 height 24
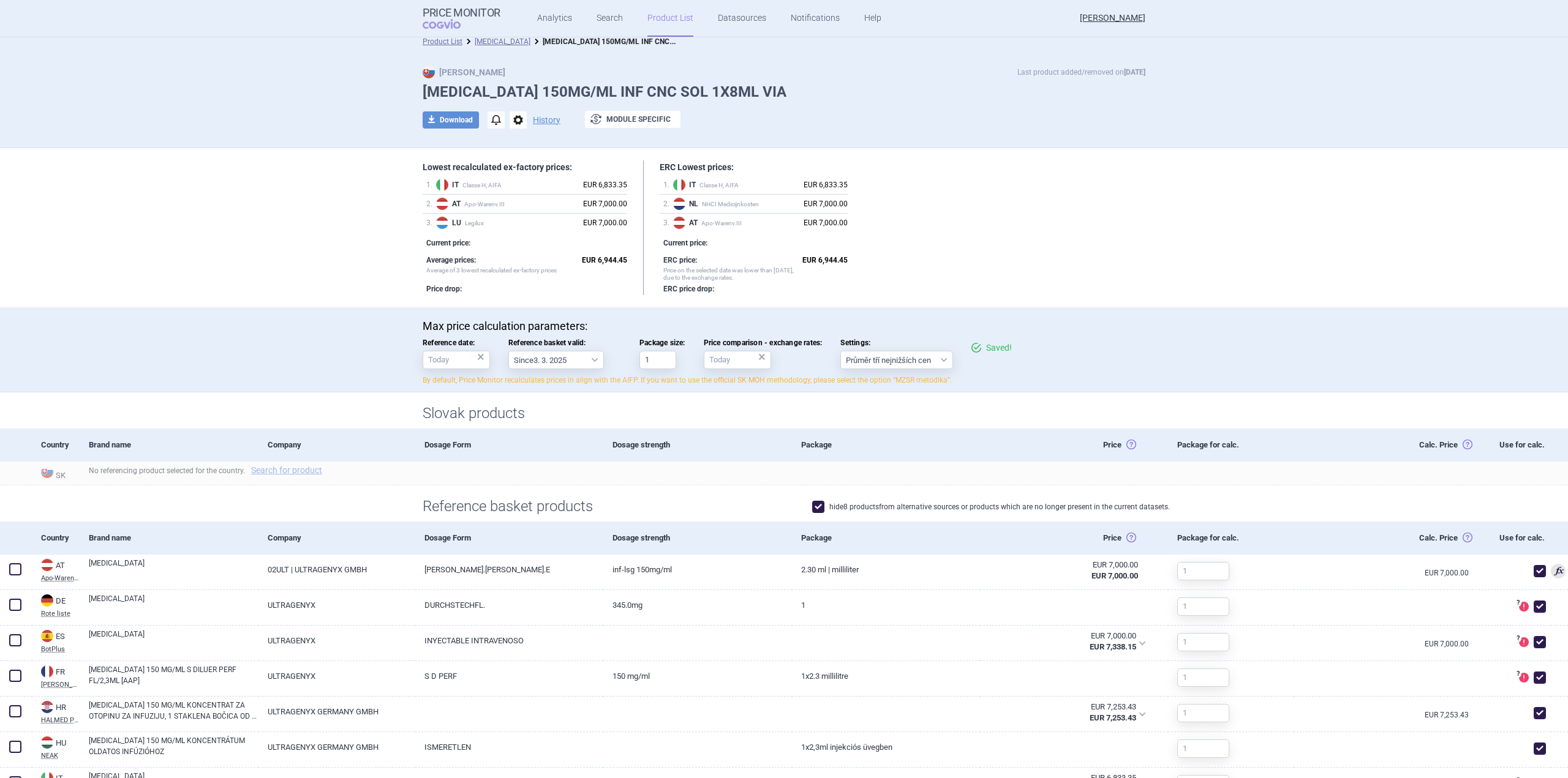
scroll to position [0, 0]
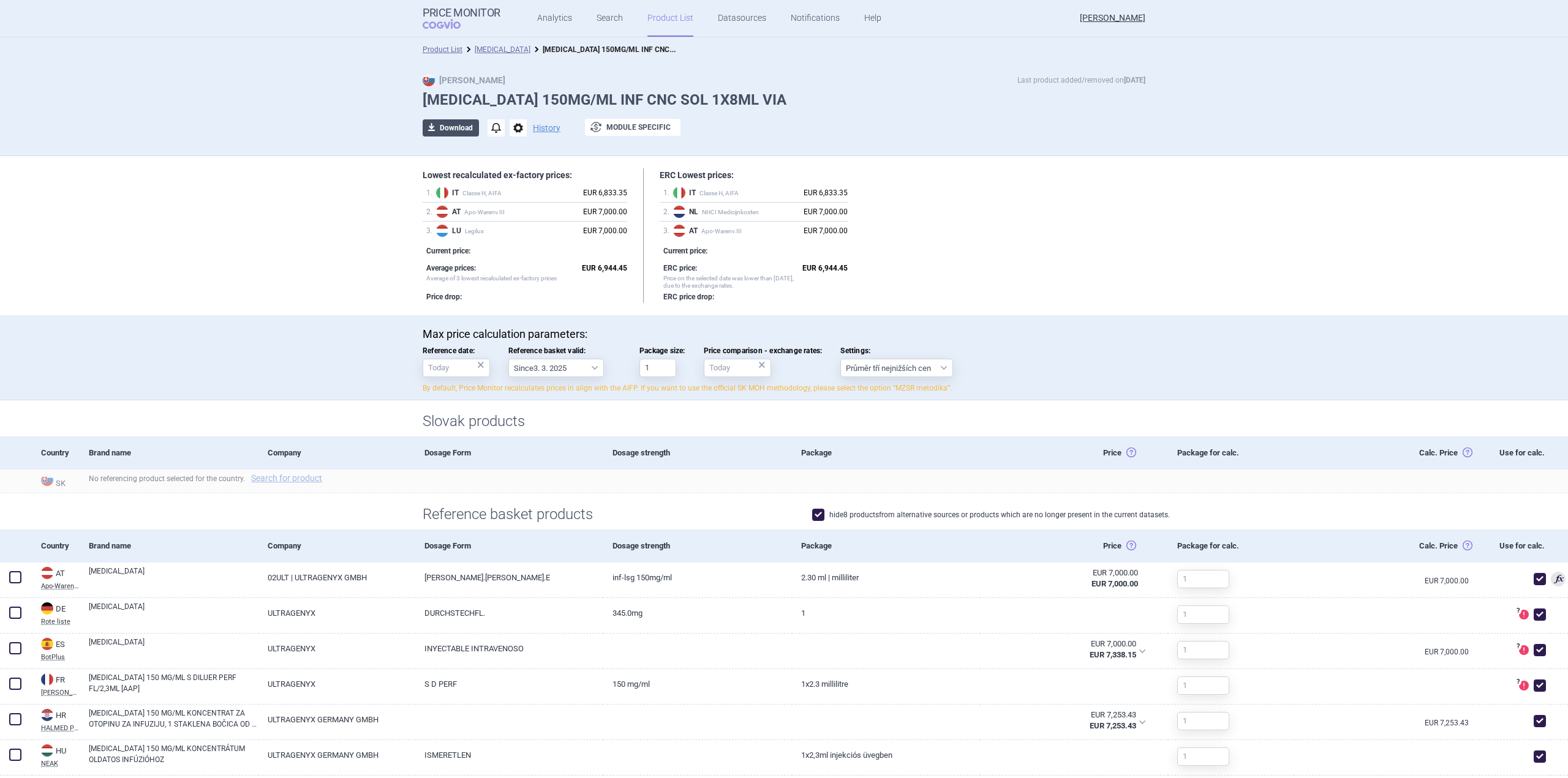
click at [469, 126] on button "download Download" at bounding box center [451, 128] width 56 height 17
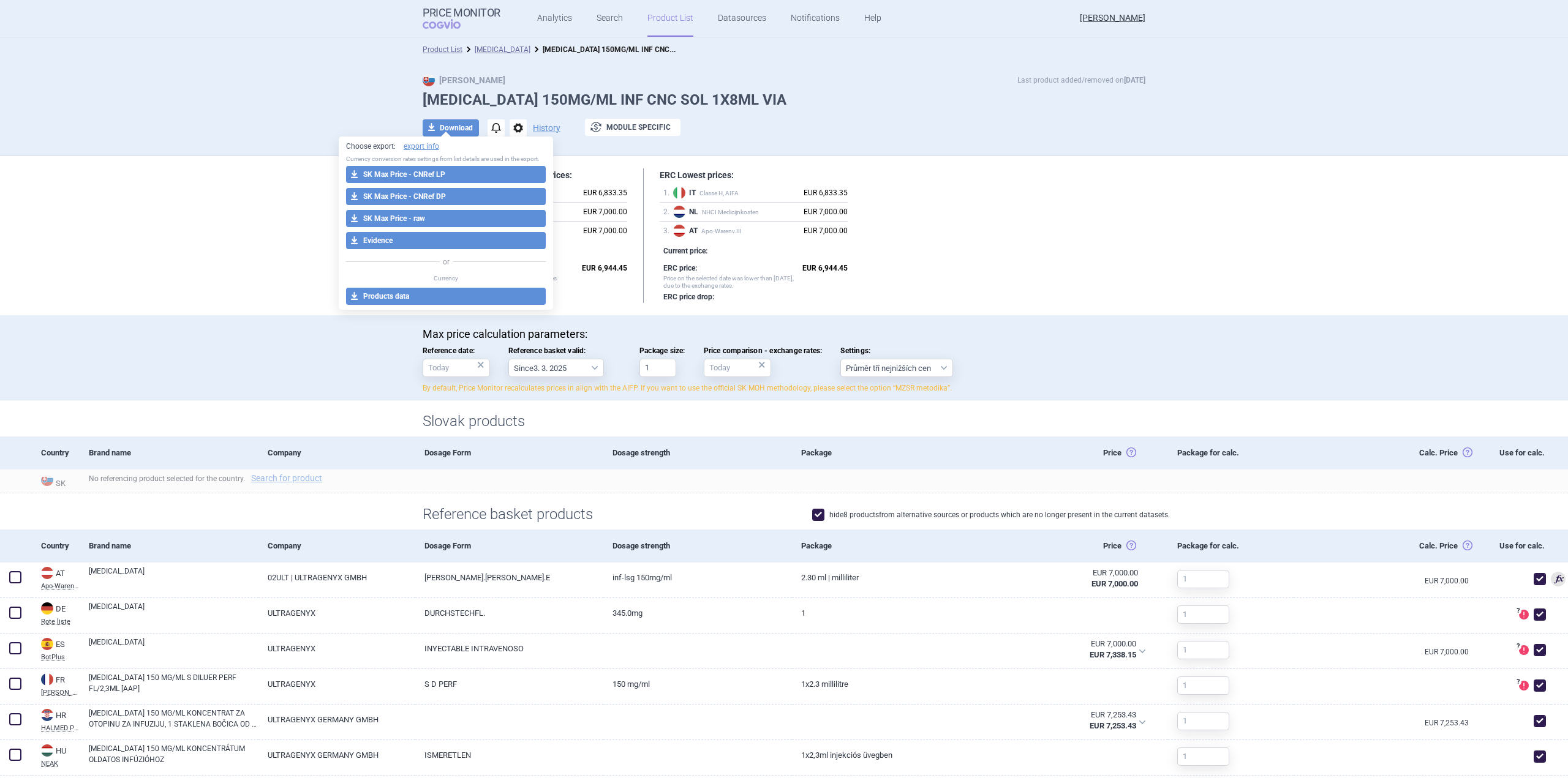
select select "EUR"
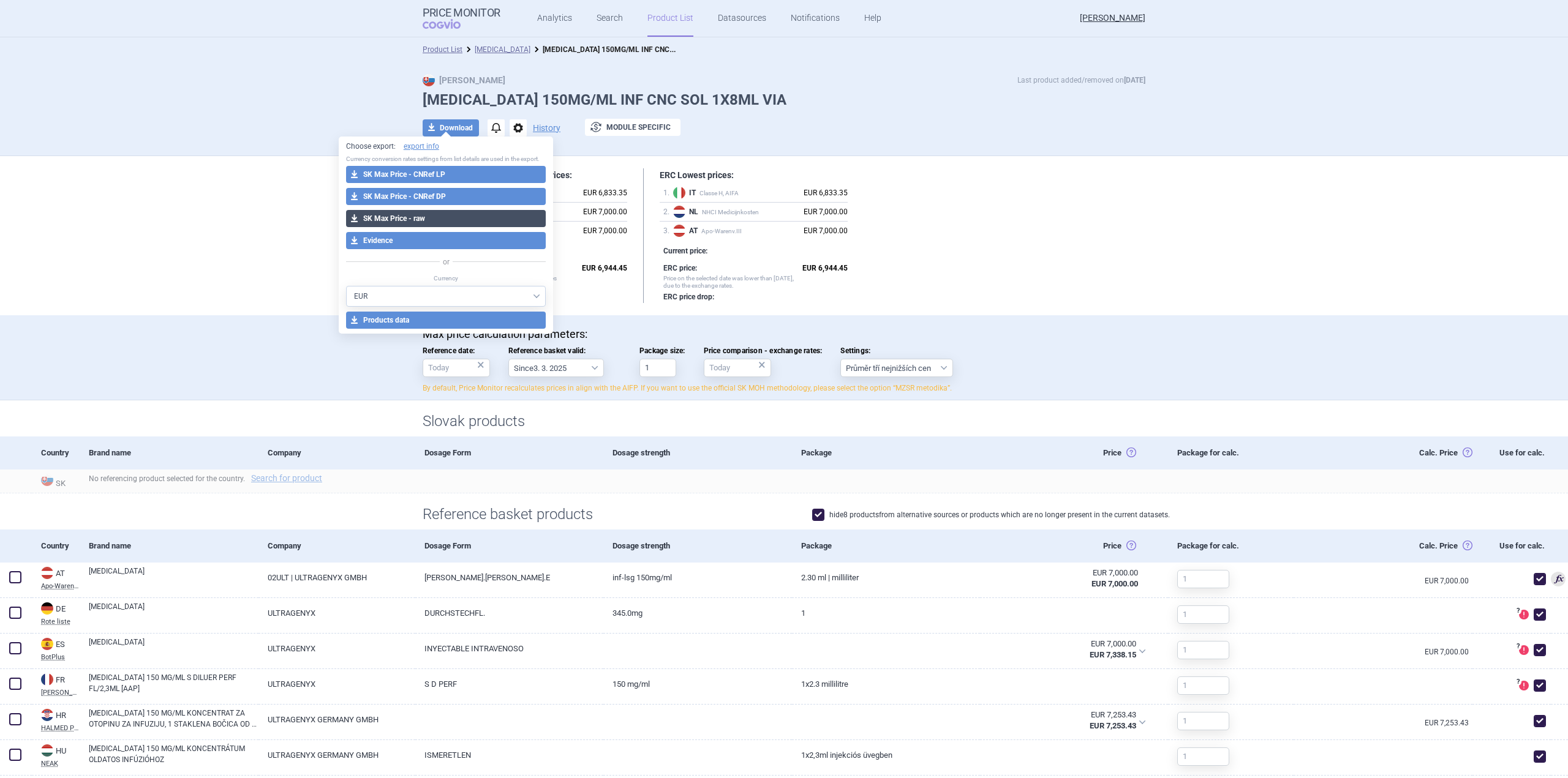
click at [464, 221] on button "download SK Max Price - raw" at bounding box center [446, 218] width 200 height 17
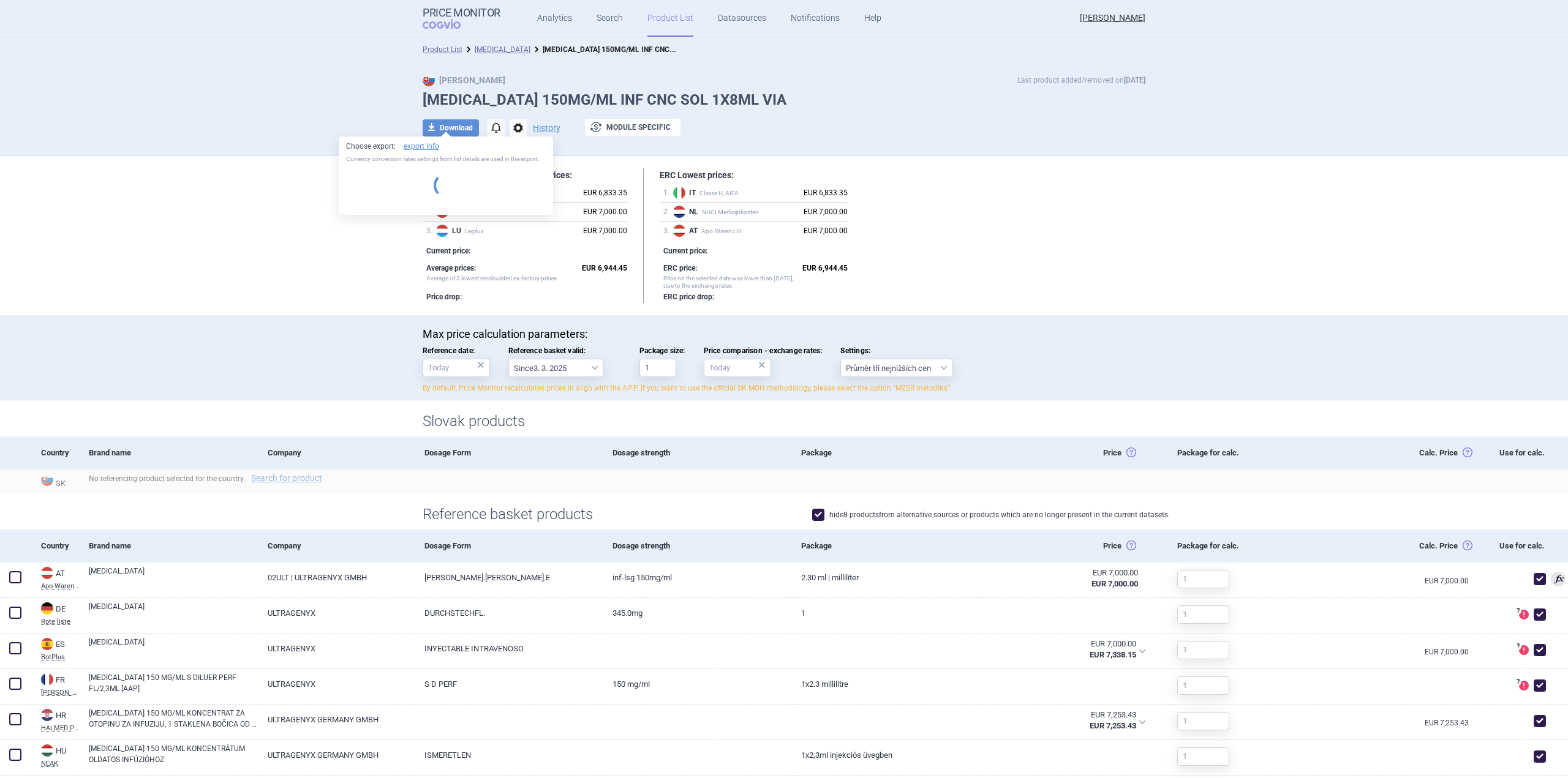
select select "EUR"
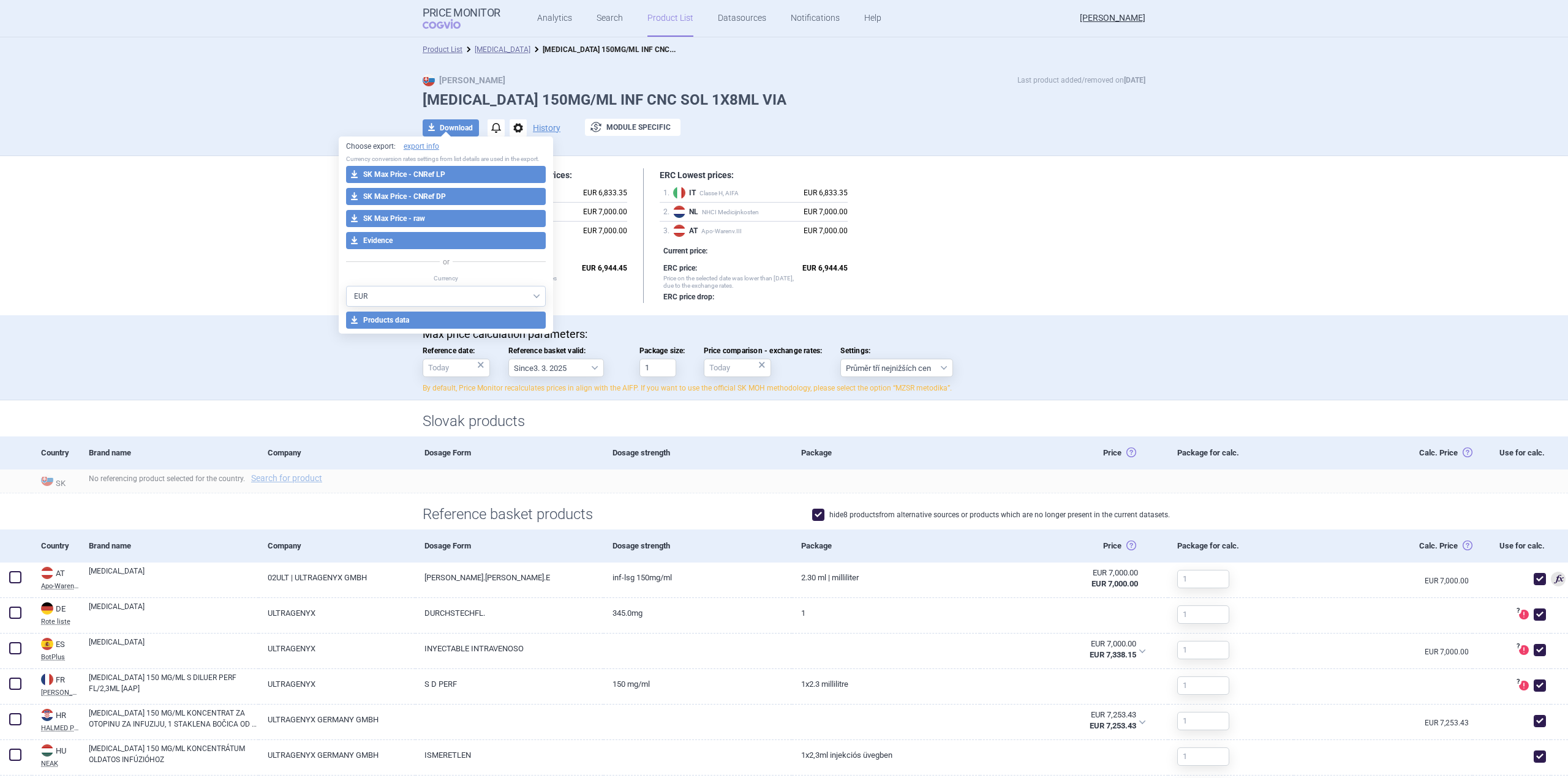
click at [895, 127] on div "download Download notifications options History exchange Module specific" at bounding box center [784, 127] width 723 height 18
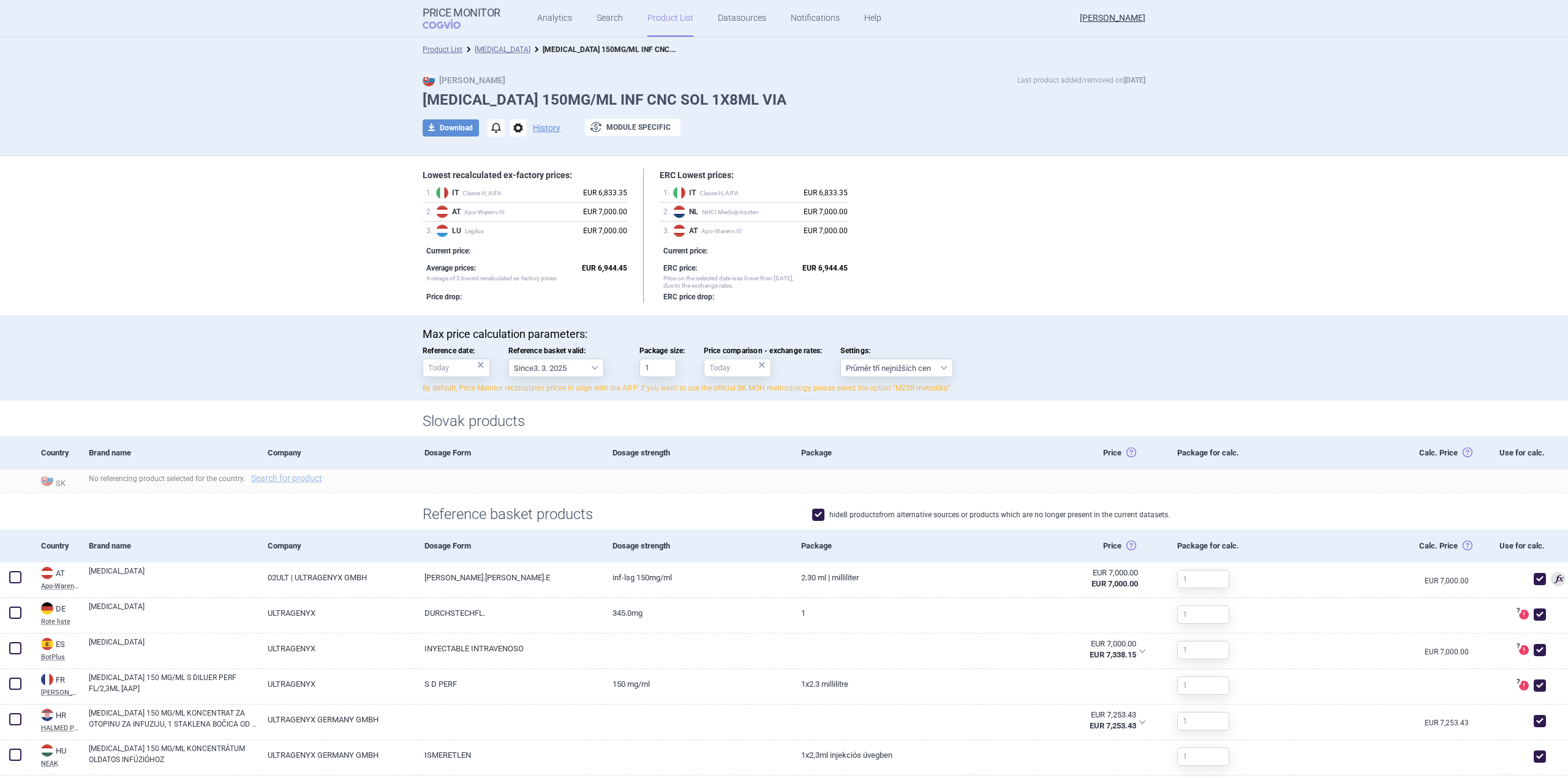
click at [511, 128] on span "options" at bounding box center [518, 128] width 17 height 17
click at [517, 170] on button "Rename" at bounding box center [513, 178] width 39 height 17
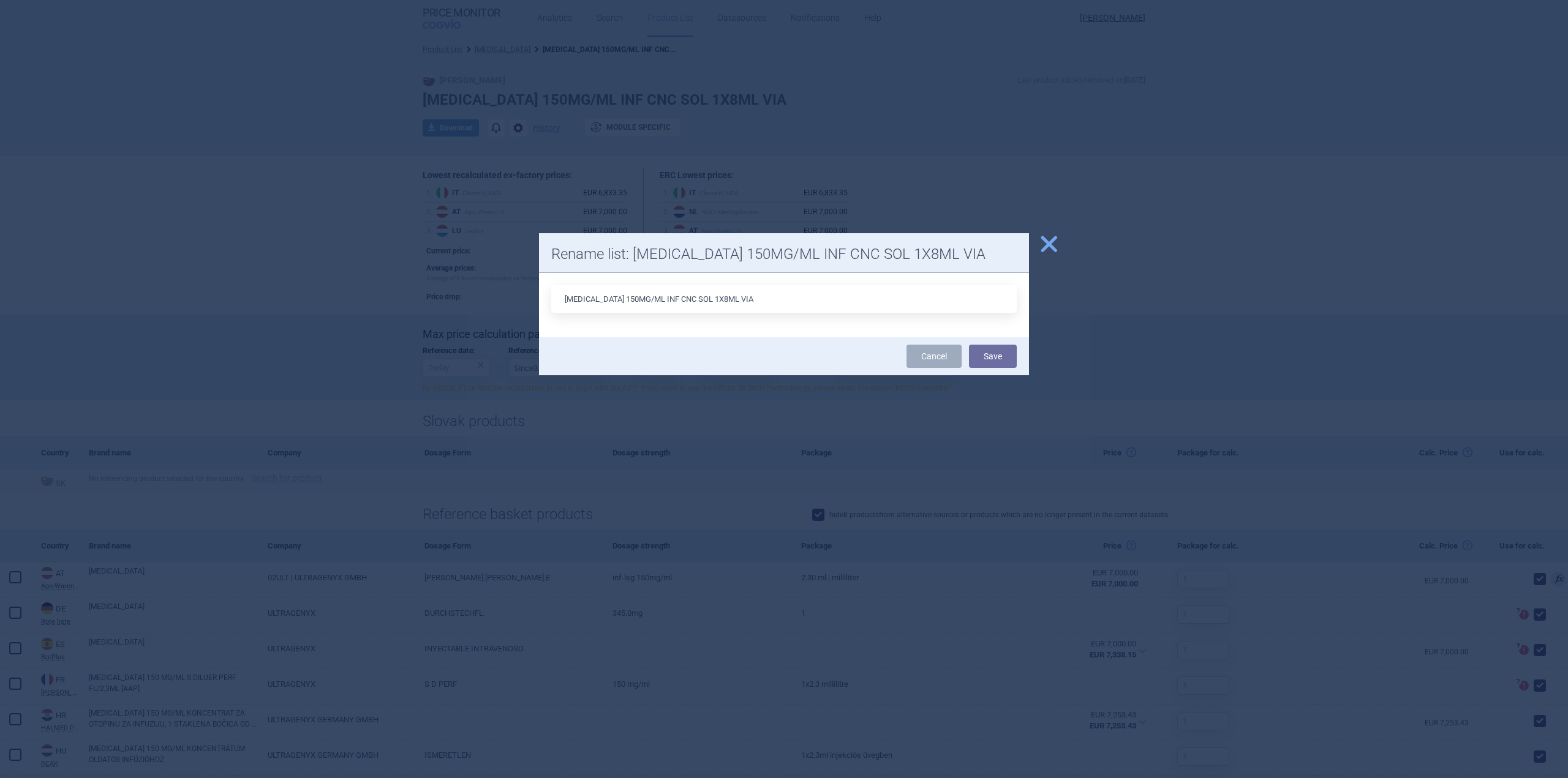
drag, startPoint x: 706, startPoint y: 300, endPoint x: 724, endPoint y: 321, distance: 27.7
click at [707, 300] on input "EVKEEZA 150MG/ML INF CNC SOL 1X8ML VIA" at bounding box center [784, 299] width 465 height 28
type input "EVKEEZA 150MG/ML INF CNC SOL 1X2.3 ML VIA"
click at [969, 345] on button "Save" at bounding box center [992, 356] width 48 height 23
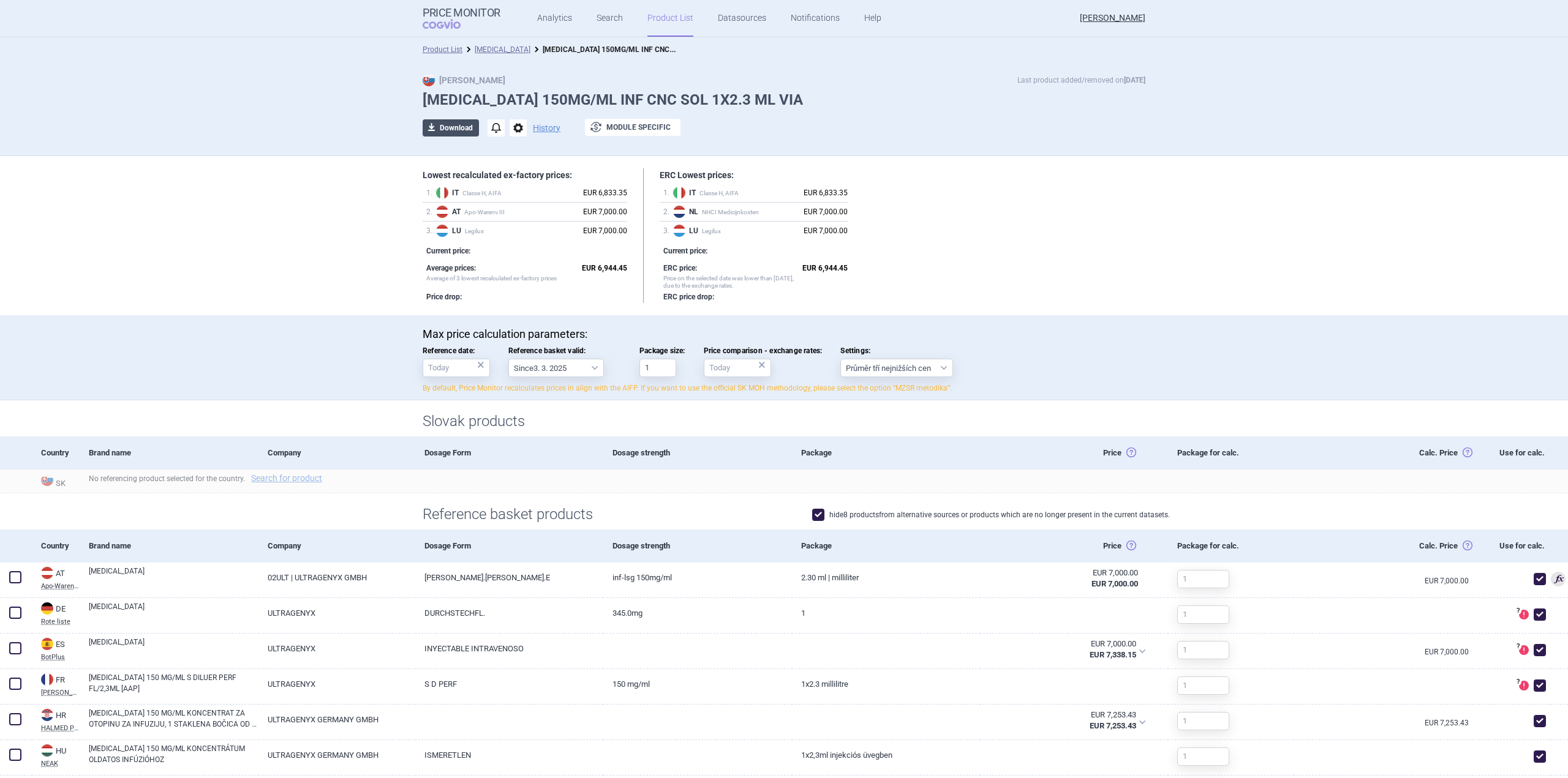
click at [455, 128] on button "download Download" at bounding box center [451, 128] width 56 height 17
select select "EUR"
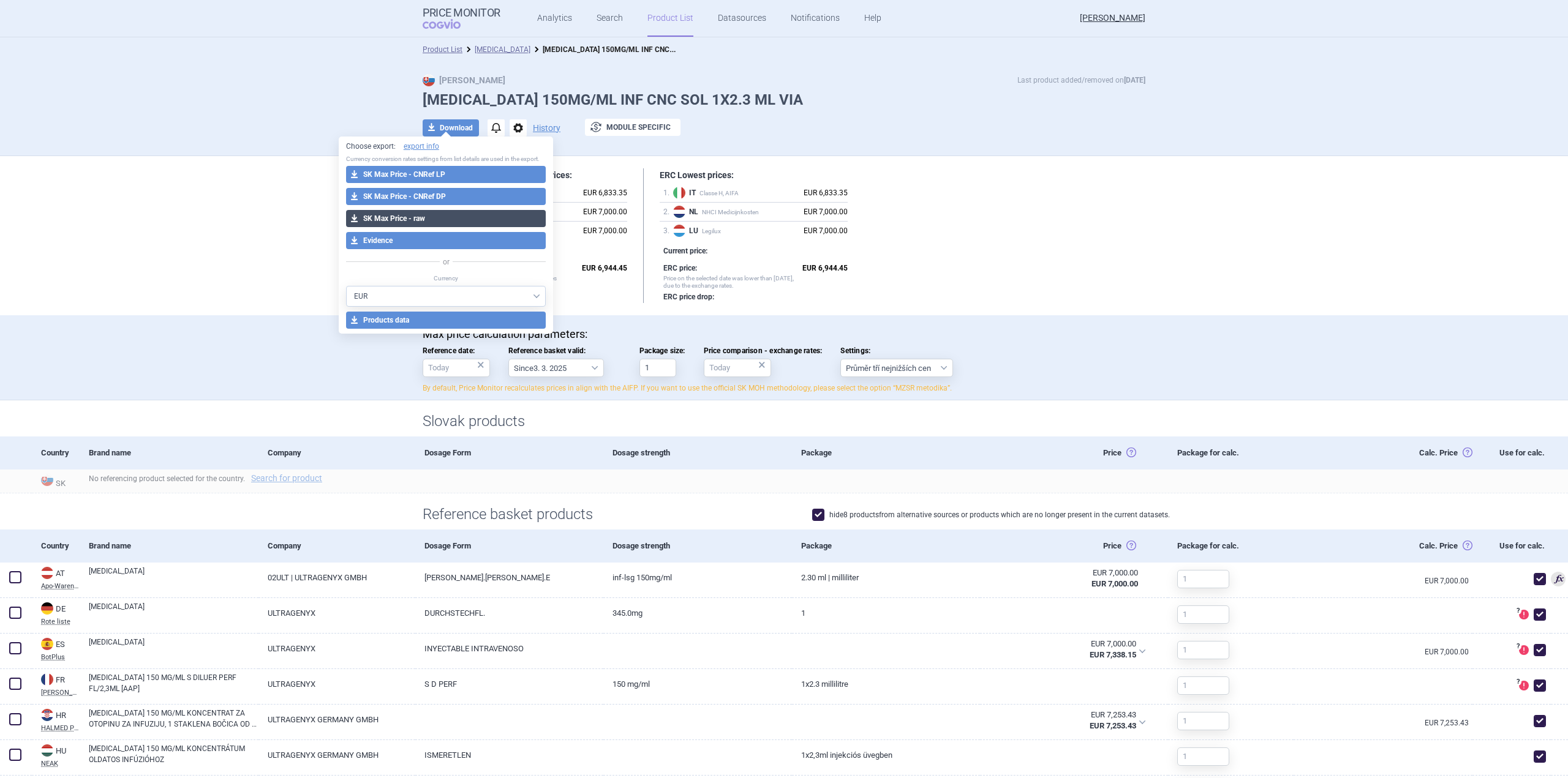
click at [457, 221] on button "download SK Max Price - raw" at bounding box center [446, 218] width 200 height 17
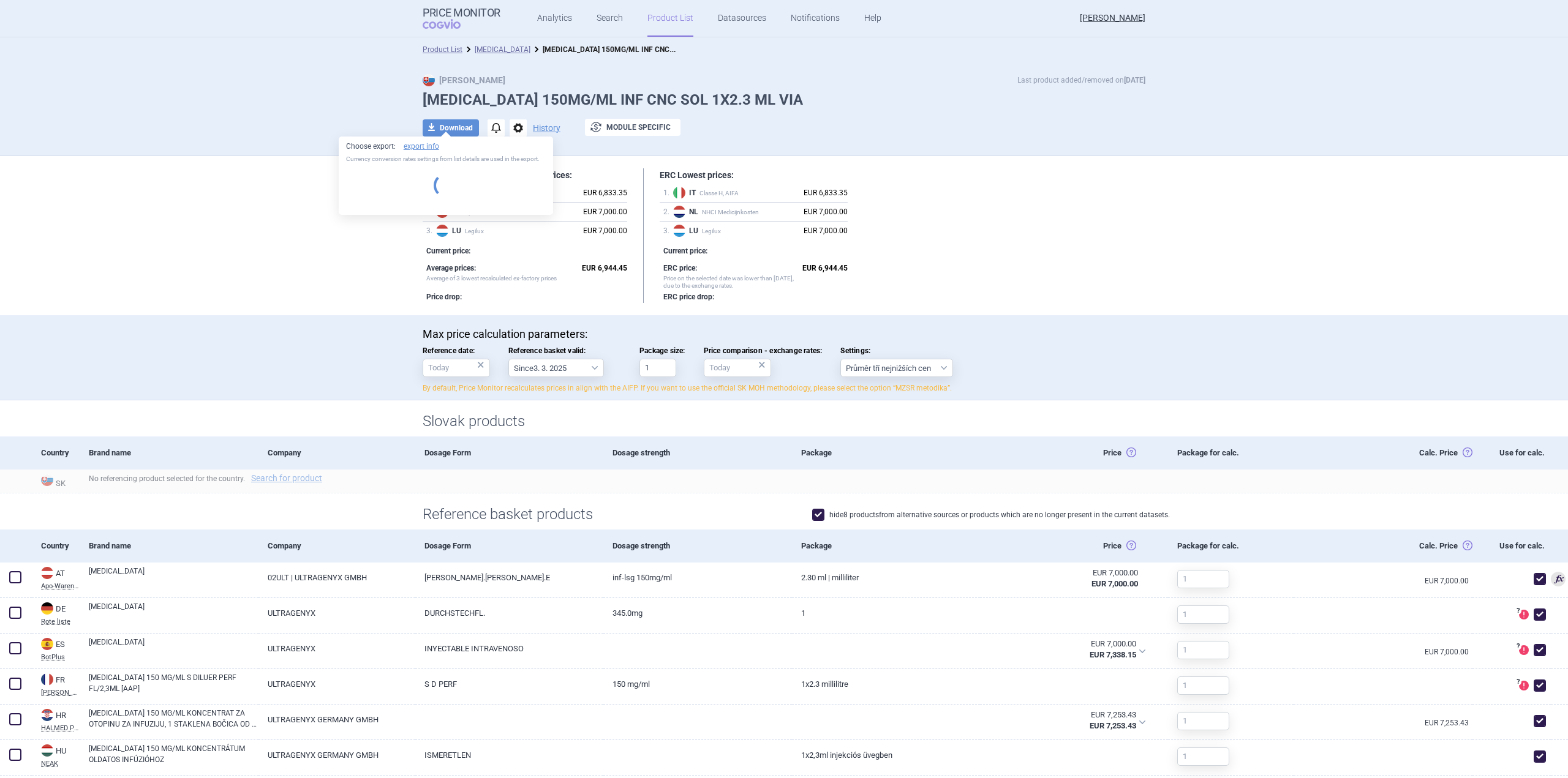
select select "EUR"
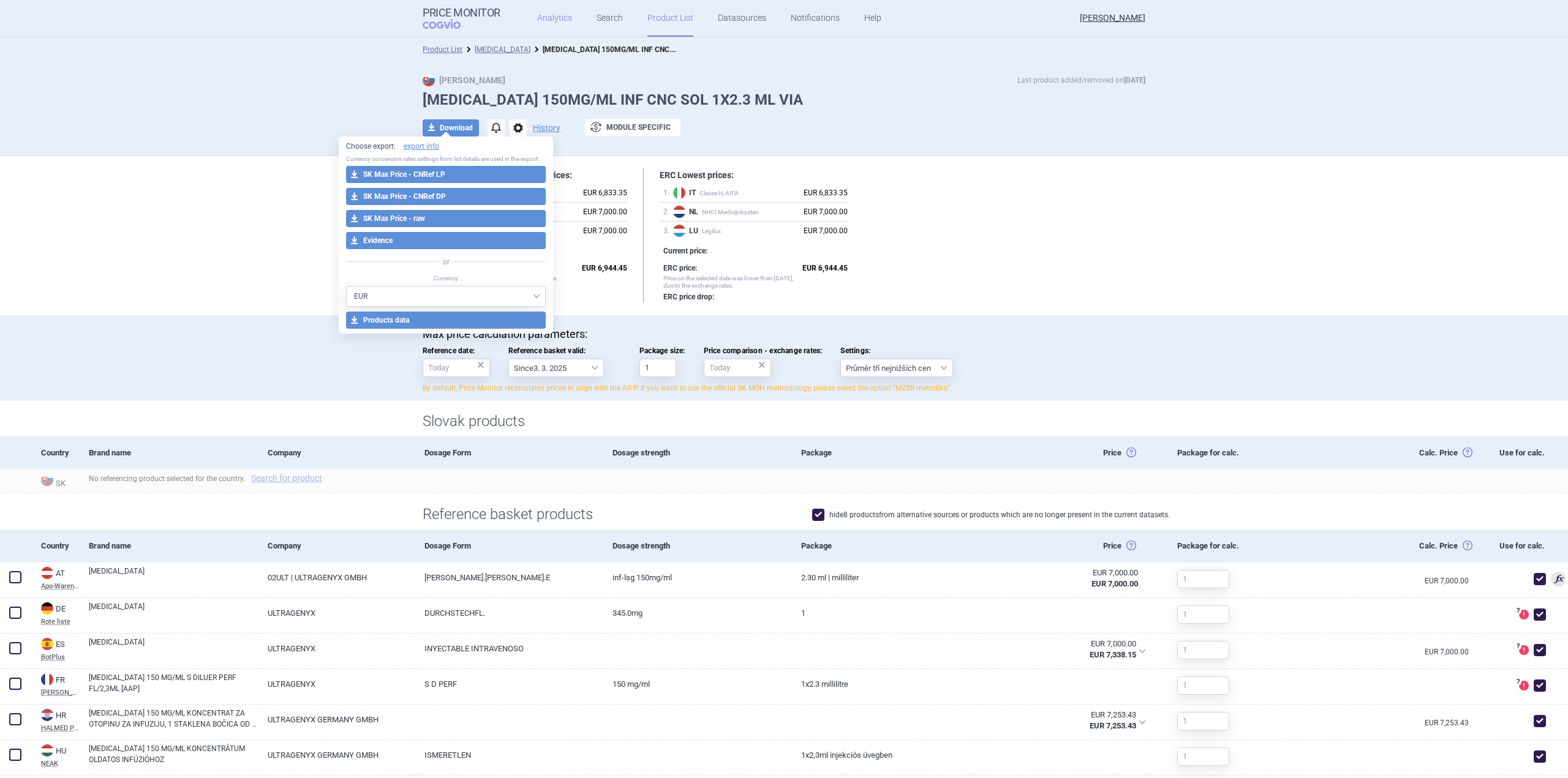
click at [537, 23] on link "Analytics" at bounding box center [555, 18] width 35 height 36
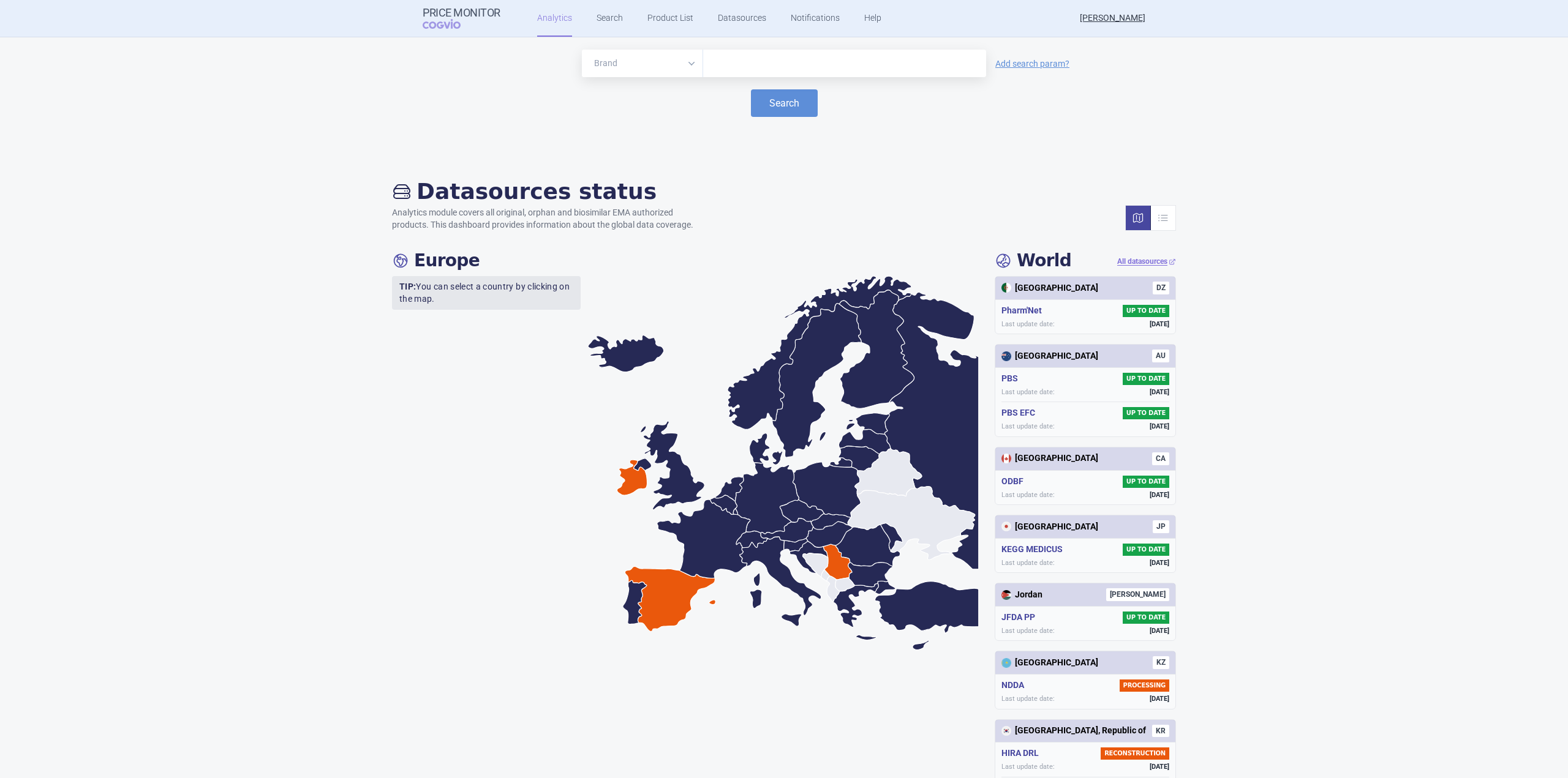
drag, startPoint x: 719, startPoint y: 80, endPoint x: 726, endPoint y: 70, distance: 12.2
click at [720, 78] on form "Brand ATC/Active substance Therapeutic area Add search param? Search" at bounding box center [784, 83] width 1544 height 68
click at [726, 70] on input "text" at bounding box center [844, 63] width 270 height 16
type input "tafi"
click at [758, 97] on button "Search" at bounding box center [784, 103] width 67 height 28
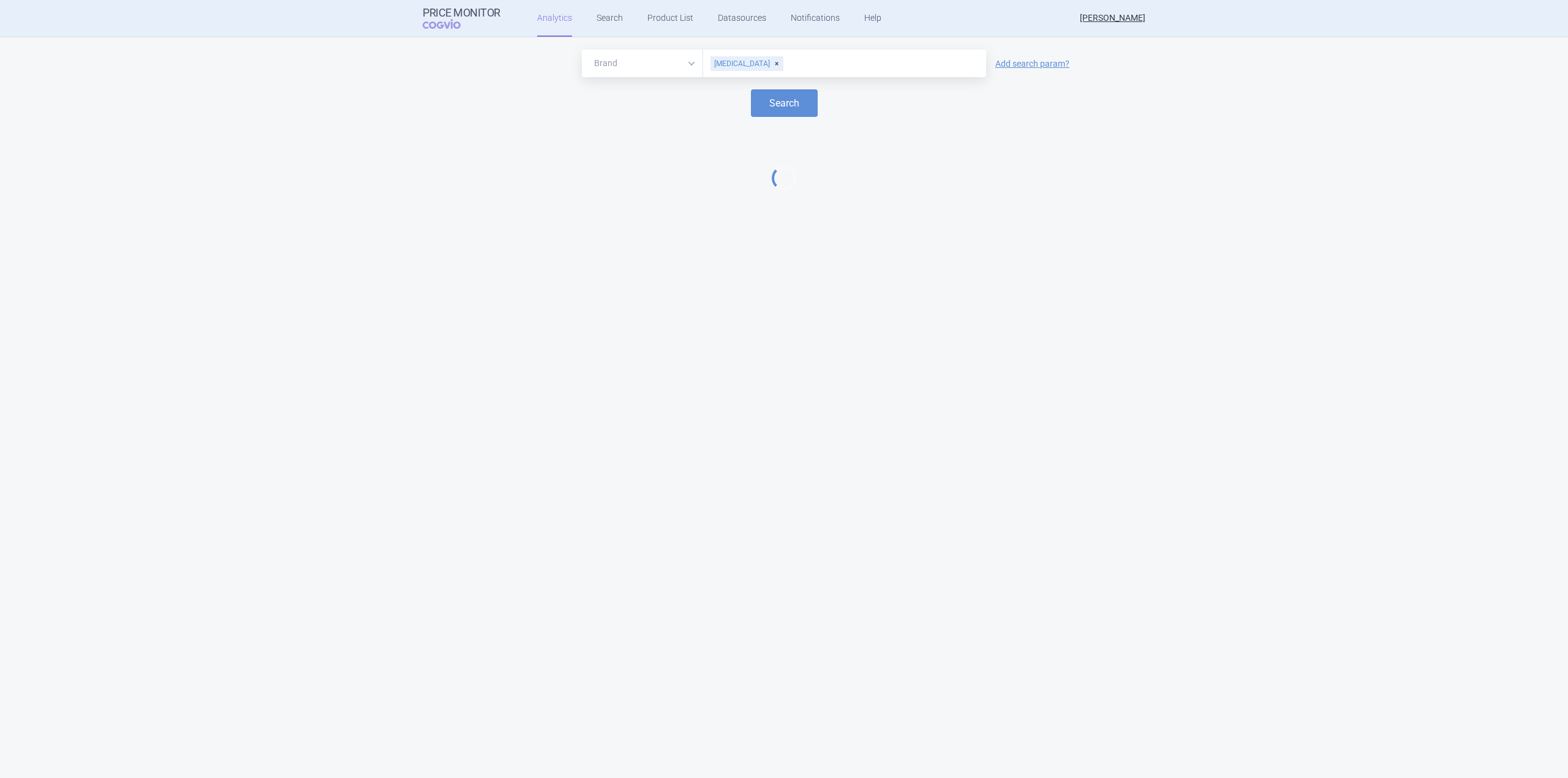
select select "EUR"
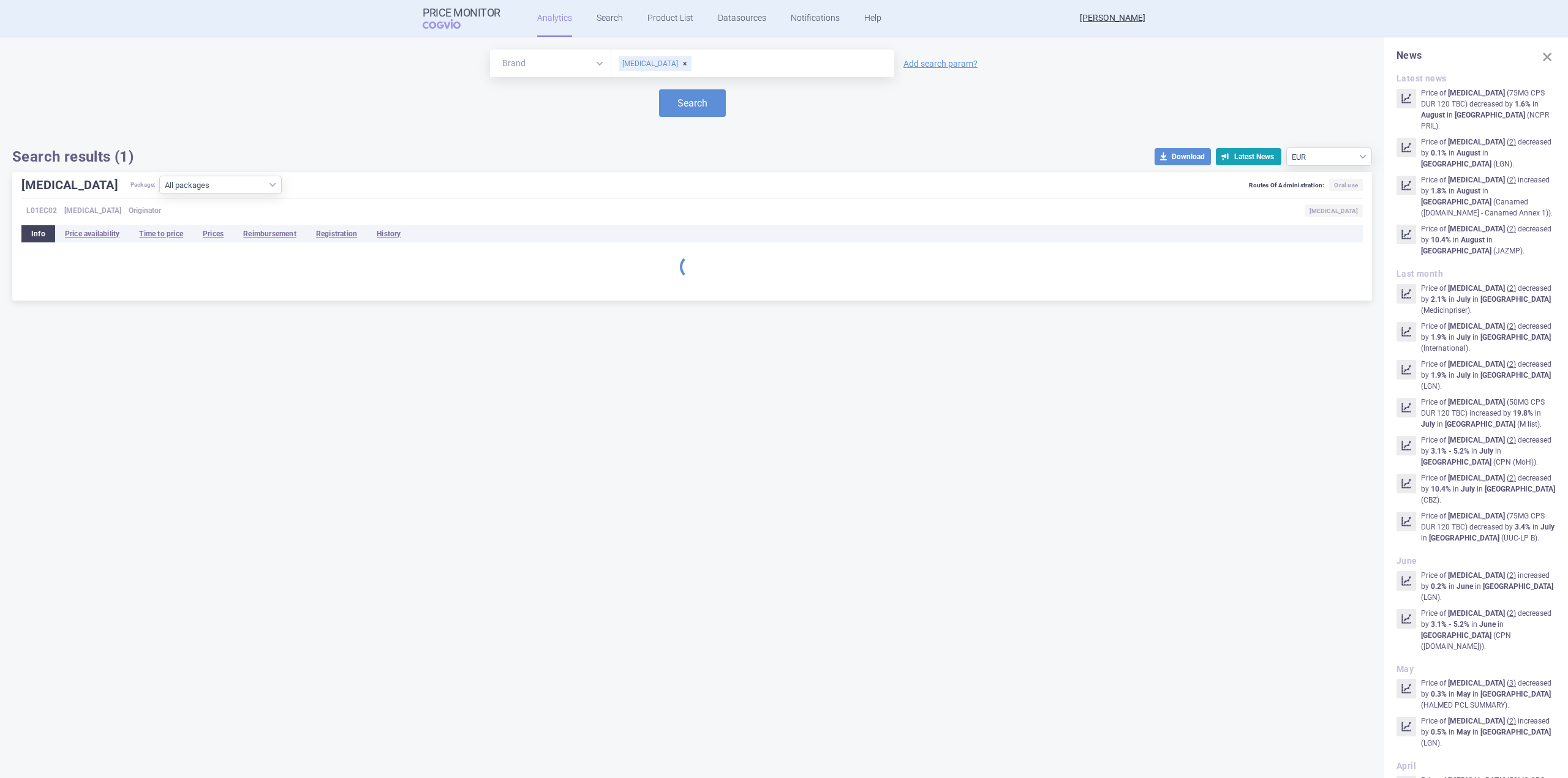
click at [559, 65] on select "Brand ATC/Active substance Therapeutic area" at bounding box center [550, 63] width 121 height 28
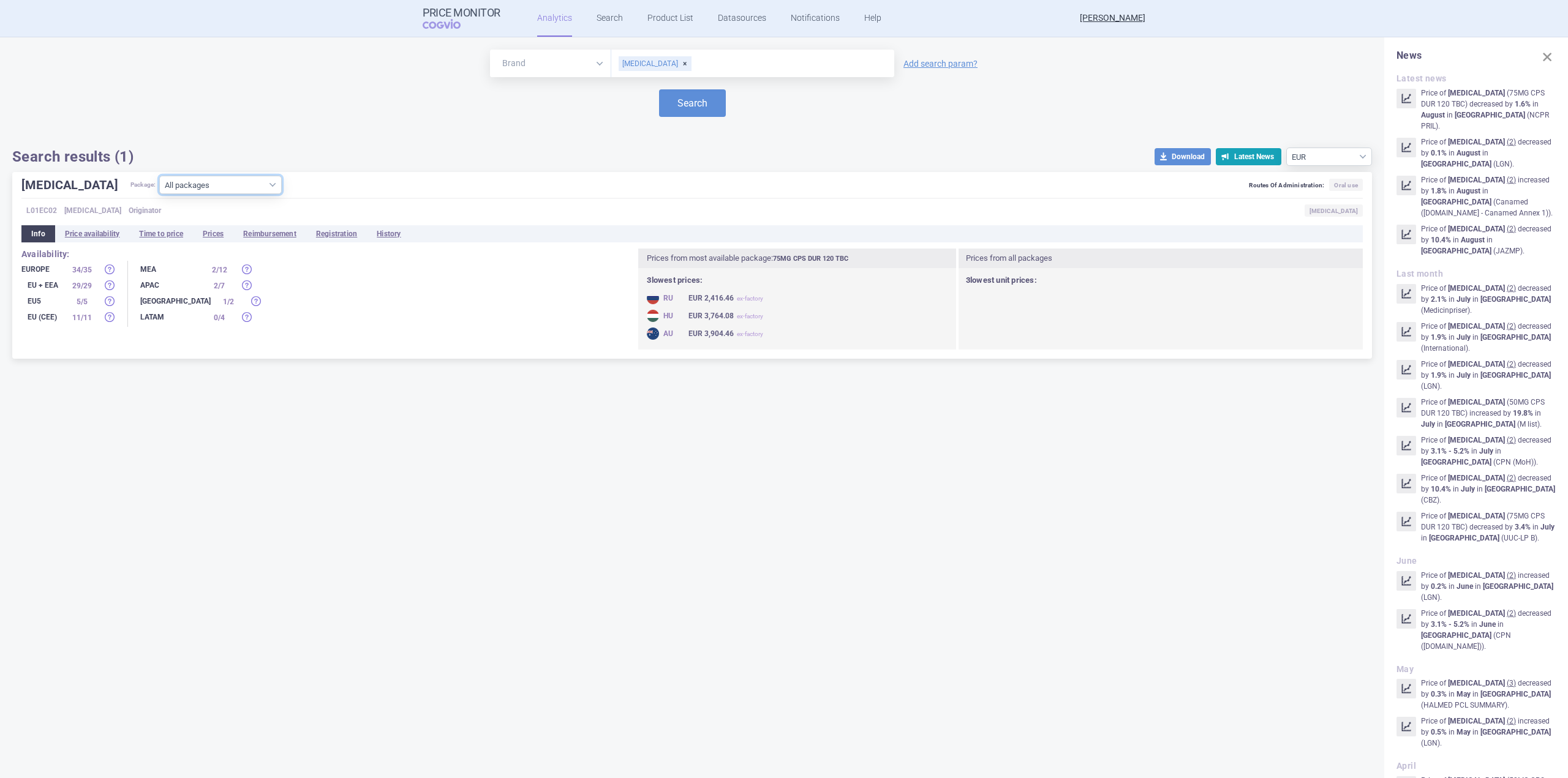
click at [232, 183] on select "All packages 10MG POR TBL SUS 210 TBC ( 2 ) 50MG CPS DUR 120 TBC ( 49 ) 50MG CP…" at bounding box center [220, 185] width 122 height 18
select select "94a85bc3-49d8-4c38-9e15-6fdcd5475abc"
click at [159, 194] on select "All packages 10MG POR TBL SUS 210 TBC ( 2 ) 50MG CPS DUR 120 TBC ( 49 ) 50MG CP…" at bounding box center [220, 185] width 122 height 18
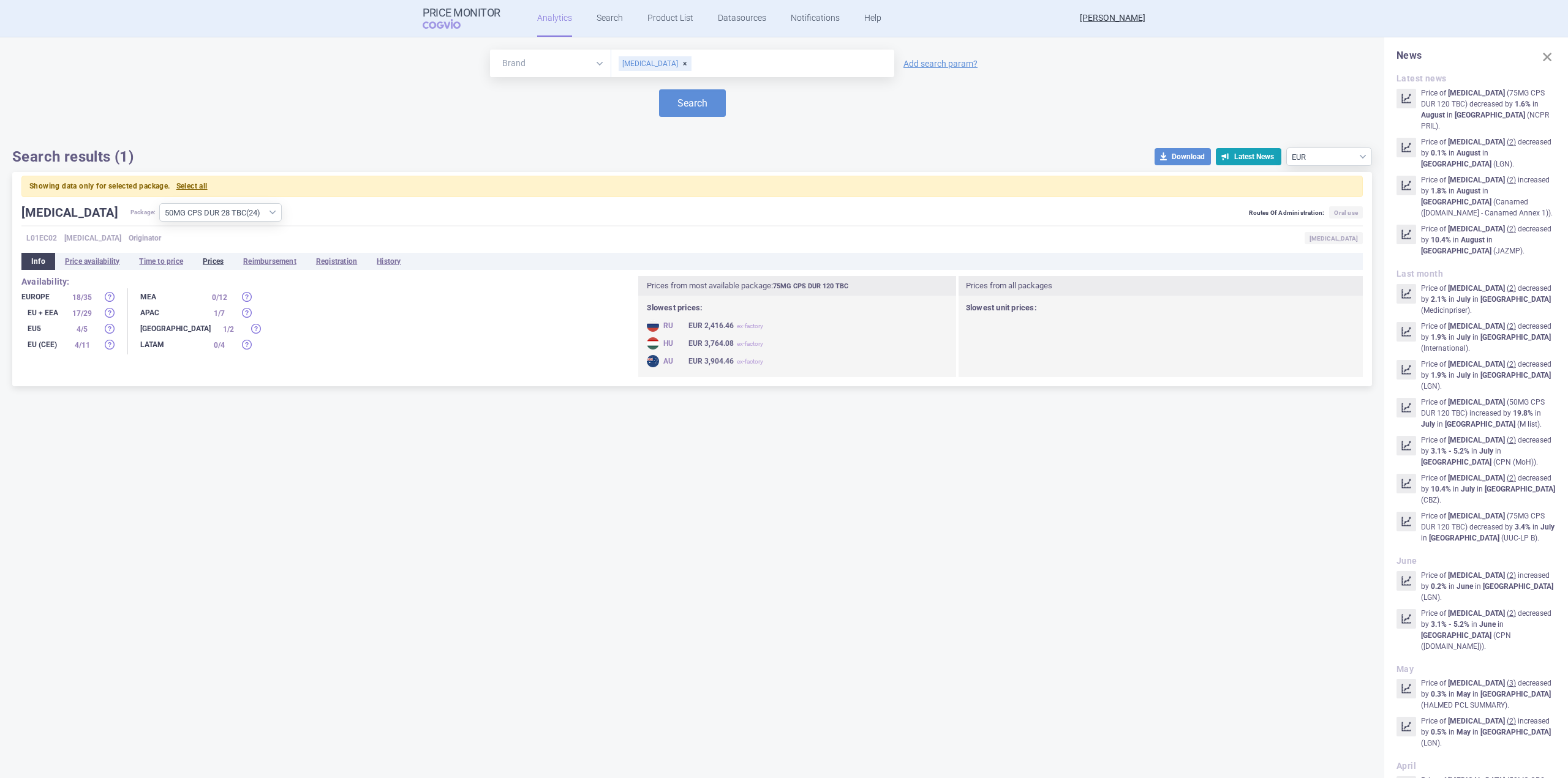
click at [217, 258] on li "Prices" at bounding box center [213, 262] width 41 height 17
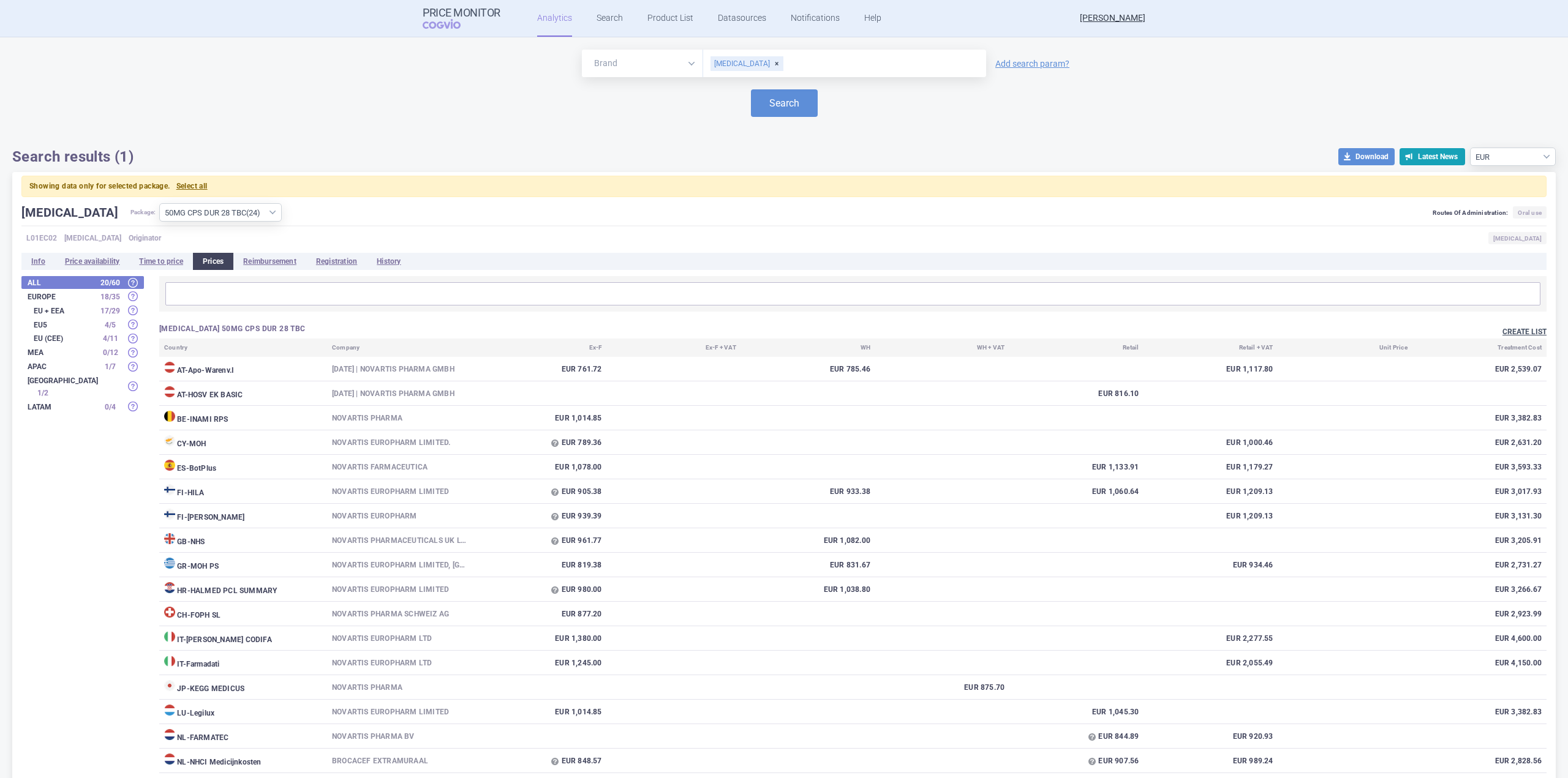
click at [1515, 331] on button "Create list" at bounding box center [1525, 332] width 44 height 10
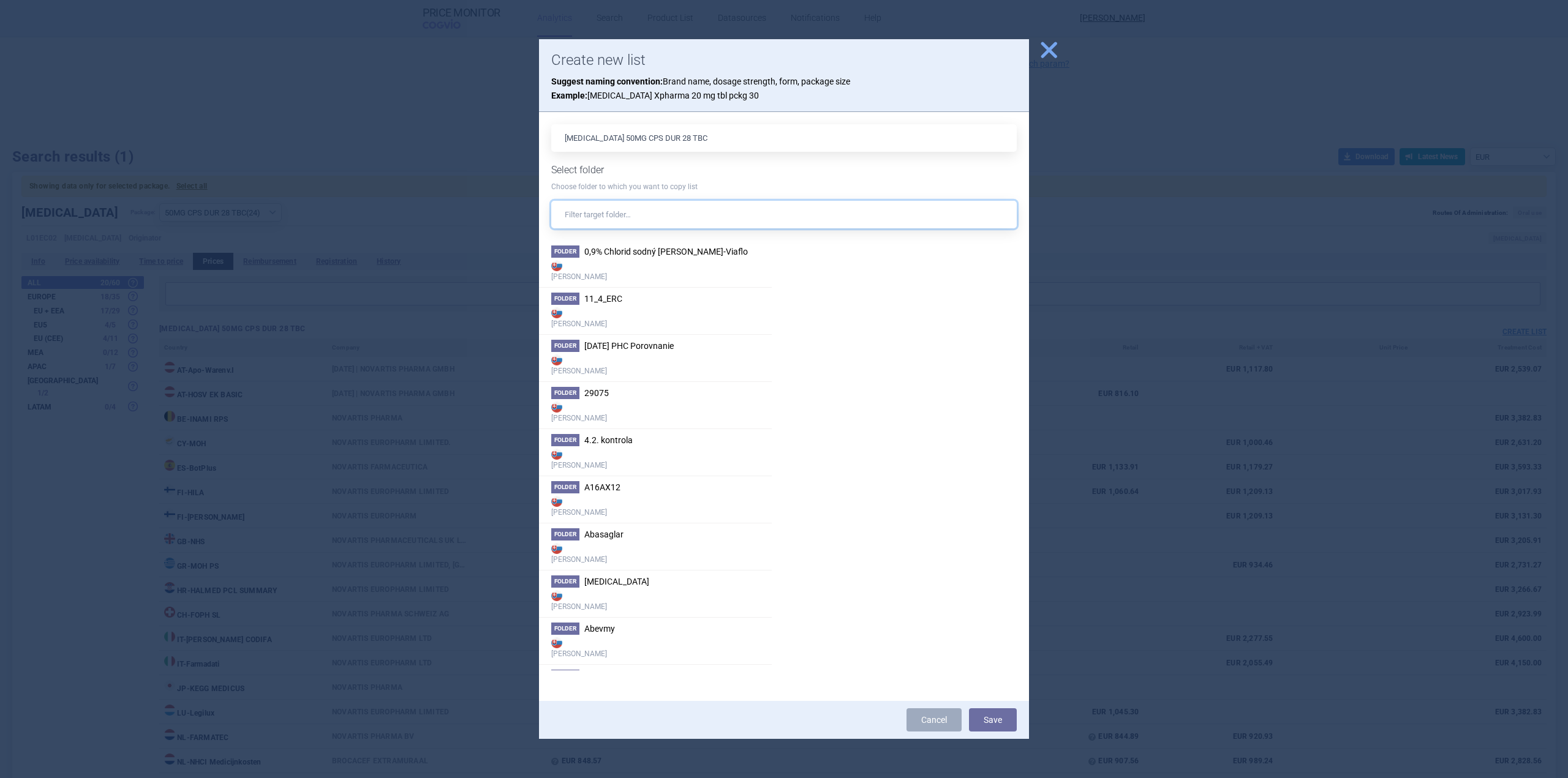
click at [743, 211] on input "text" at bounding box center [784, 215] width 465 height 28
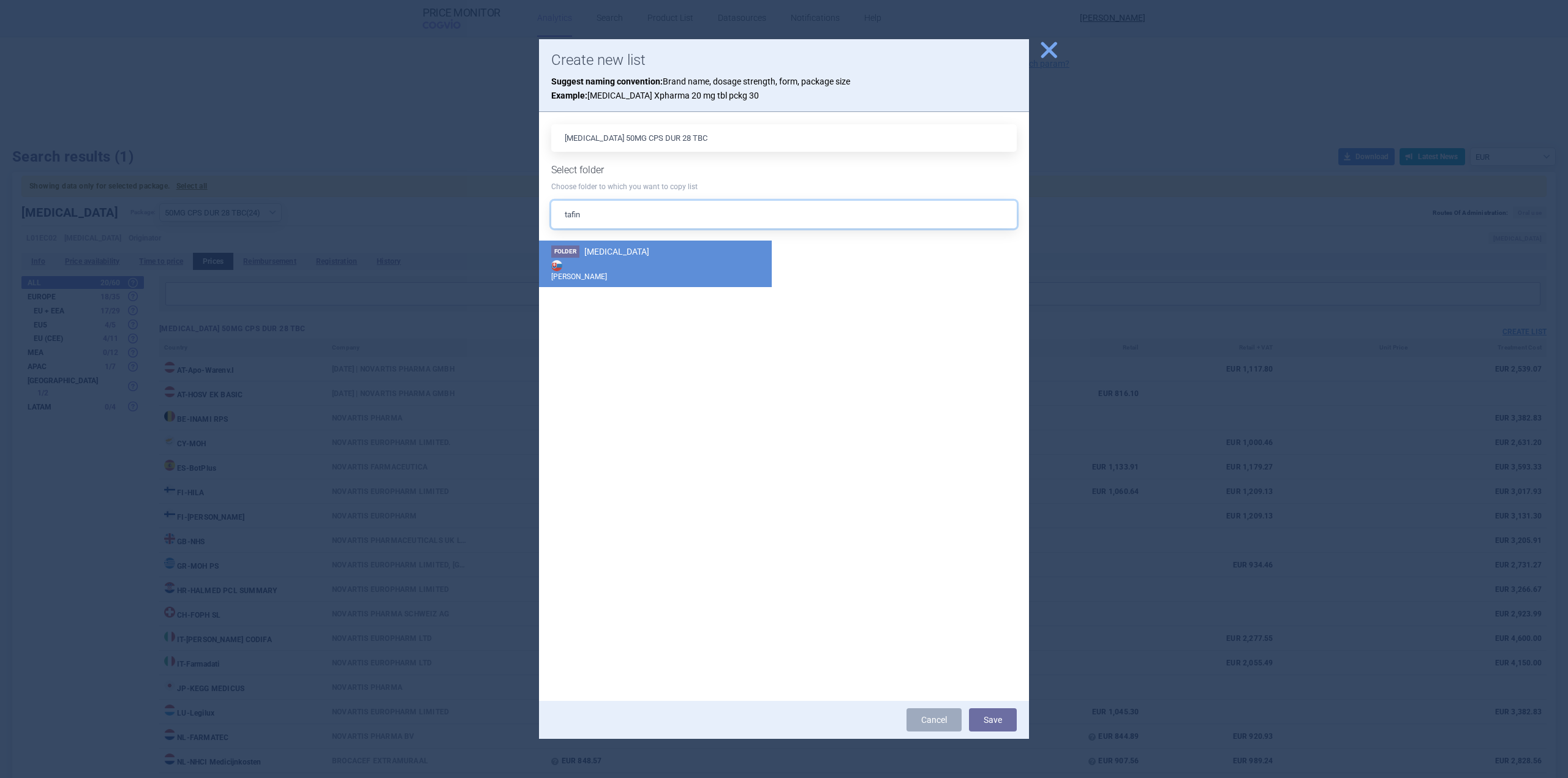
type input "tafin"
click at [673, 279] on strong "Max Price" at bounding box center [655, 270] width 208 height 24
click at [992, 721] on button "Save" at bounding box center [992, 720] width 48 height 23
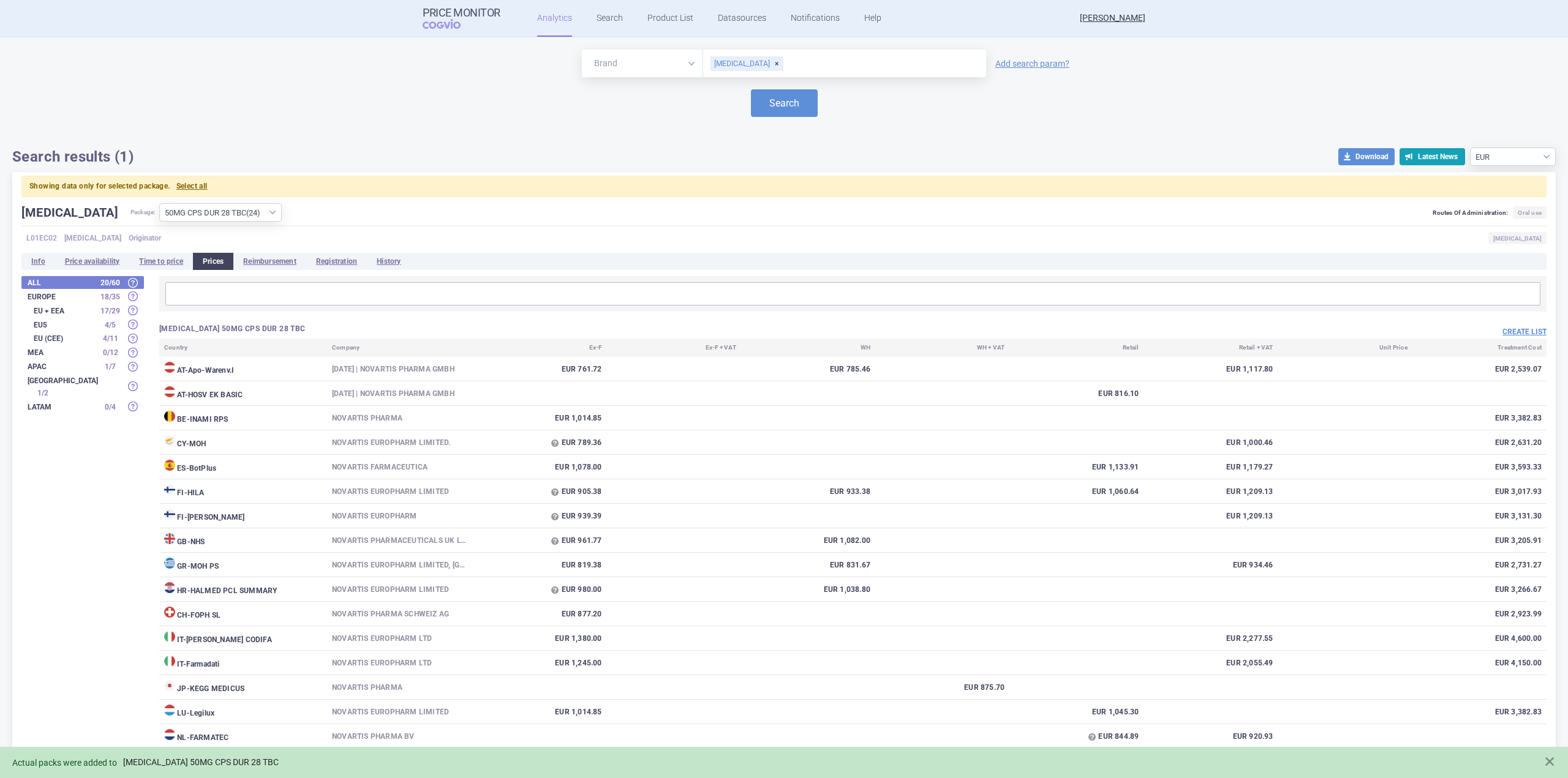
click at [254, 762] on link "TAFINLAR 50MG CPS DUR 28 TBC" at bounding box center [201, 762] width 156 height 10
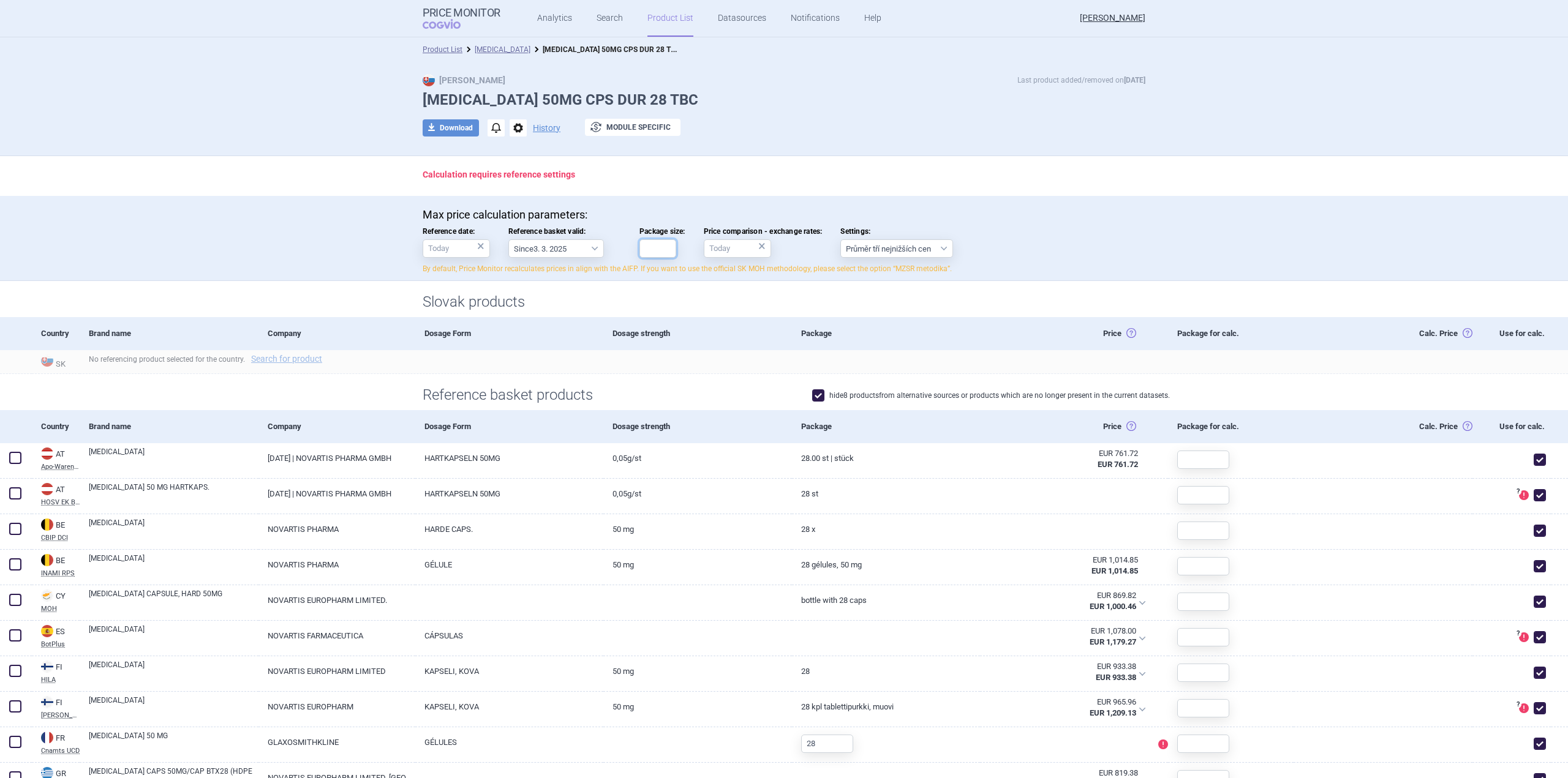
click at [648, 249] on input "Package size:" at bounding box center [658, 248] width 36 height 18
type input "28"
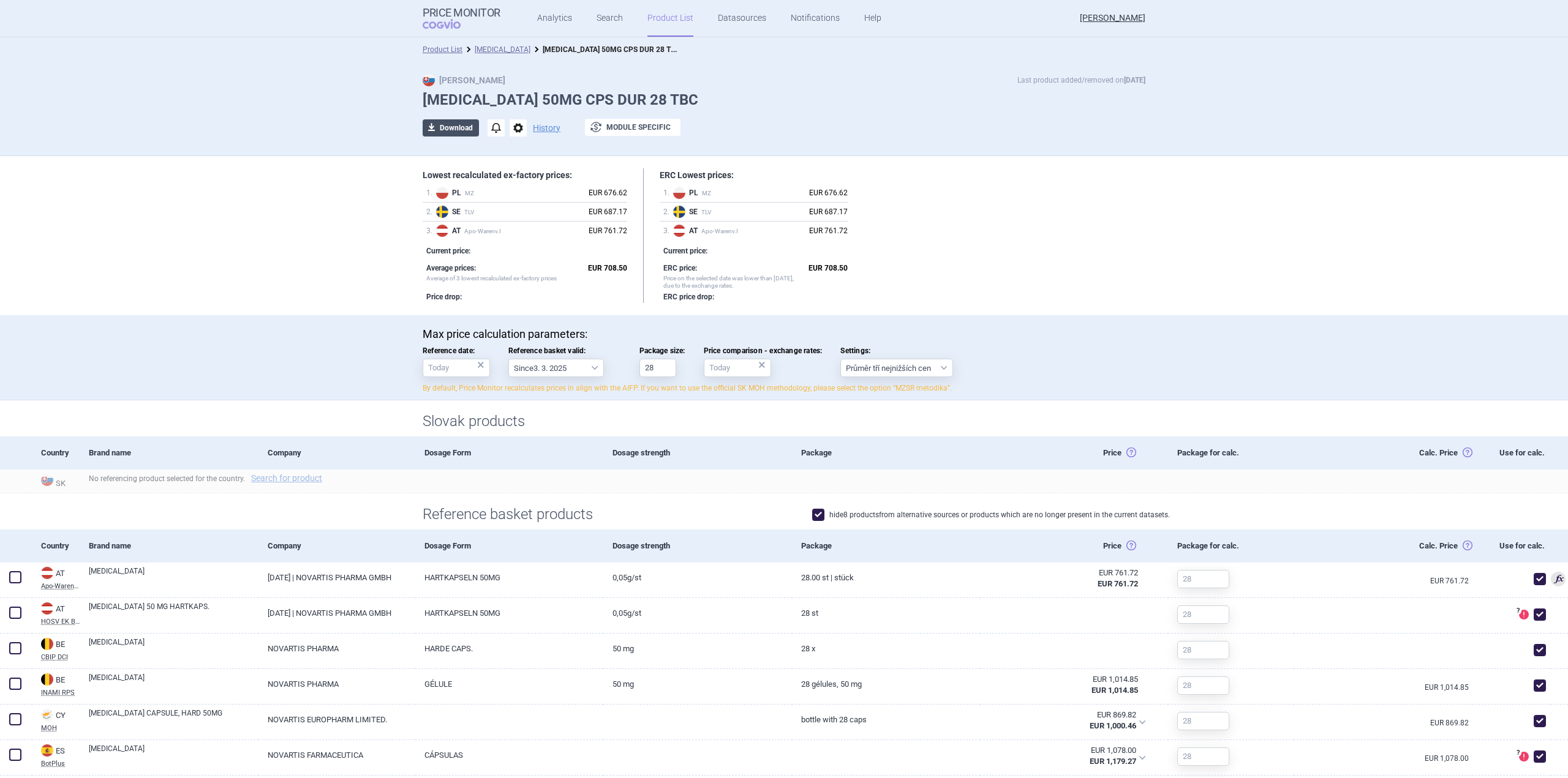
click at [456, 133] on button "download Download" at bounding box center [451, 128] width 56 height 17
select select "EUR"
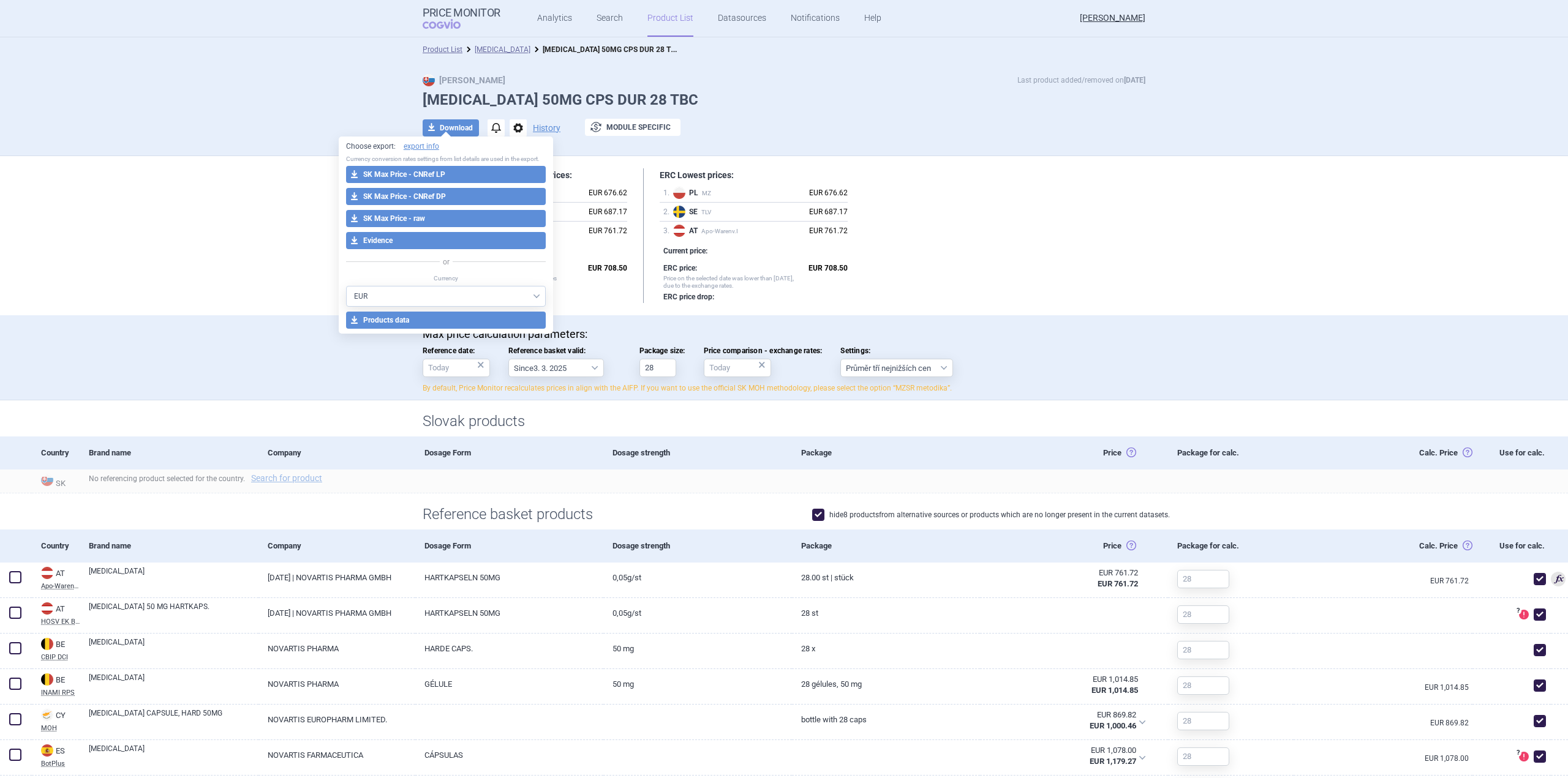
click at [442, 212] on button "download SK Max Price - raw" at bounding box center [446, 218] width 200 height 17
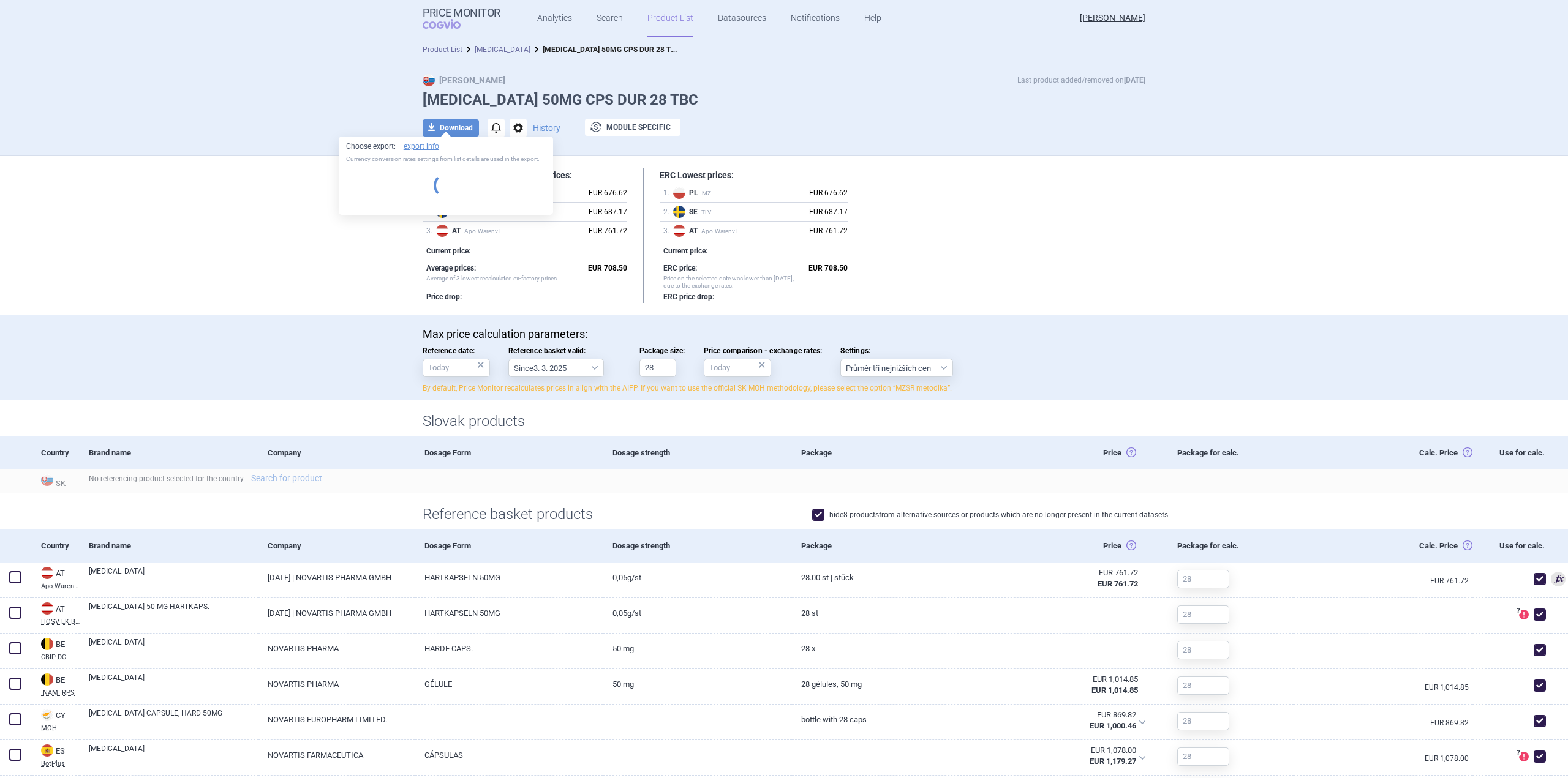
select select "EUR"
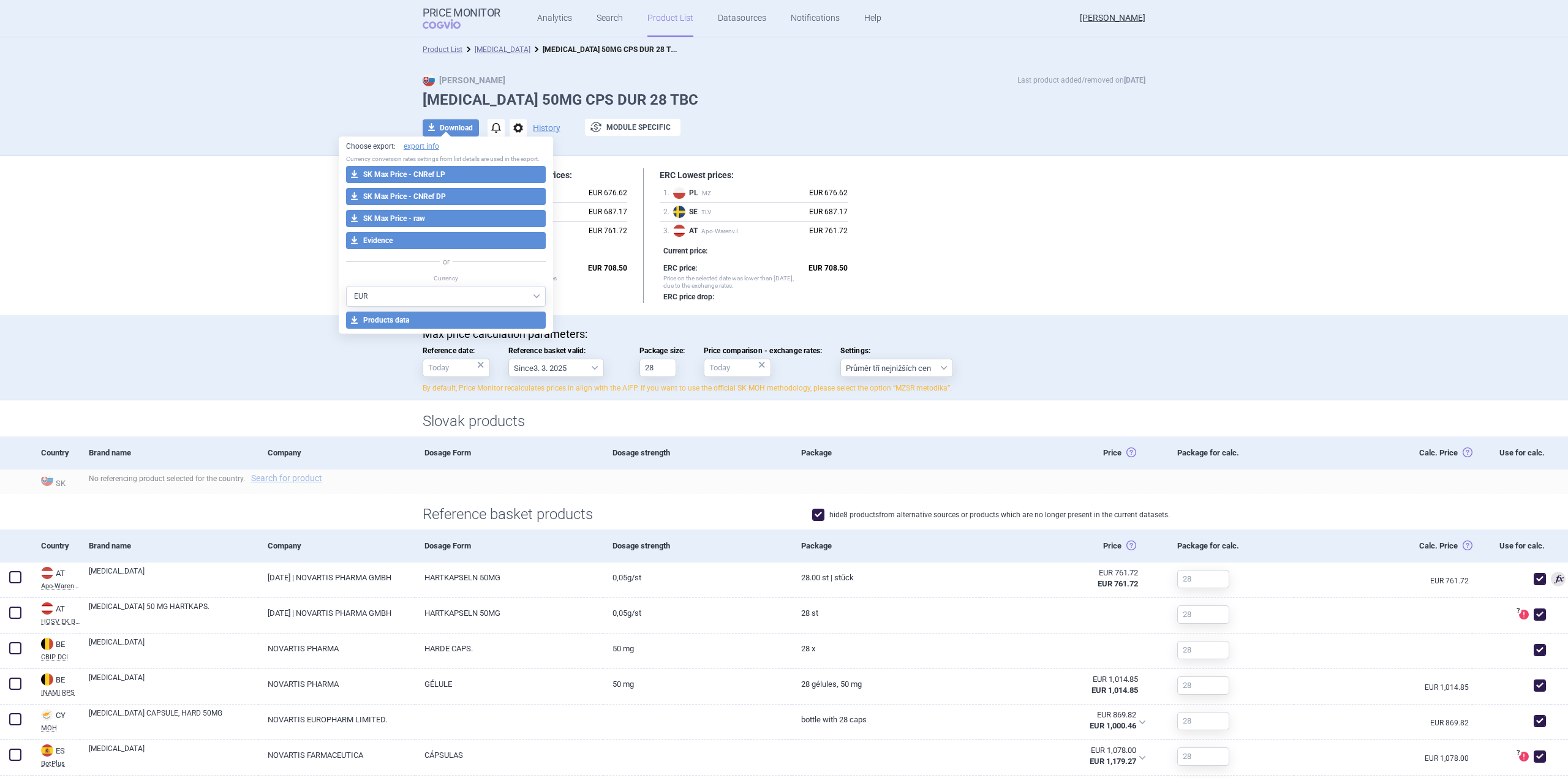
click at [992, 222] on div "Lowest recalculated ex-factory prices: 1 . PL MZ EUR 676.62 2 . SE TLV EUR 687.…" at bounding box center [784, 235] width 723 height 134
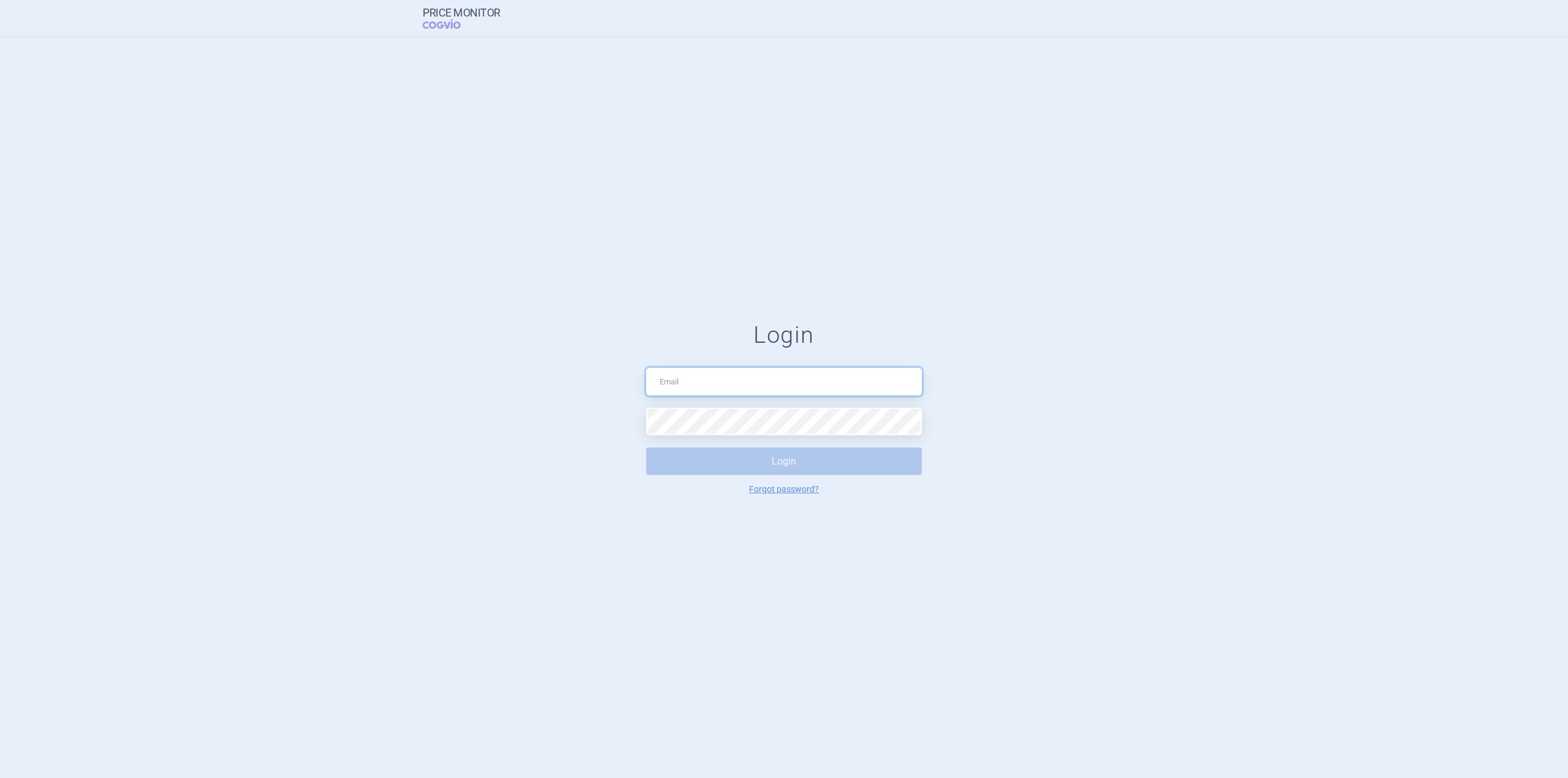
type input "[EMAIL_ADDRESS][DOMAIN_NAME]"
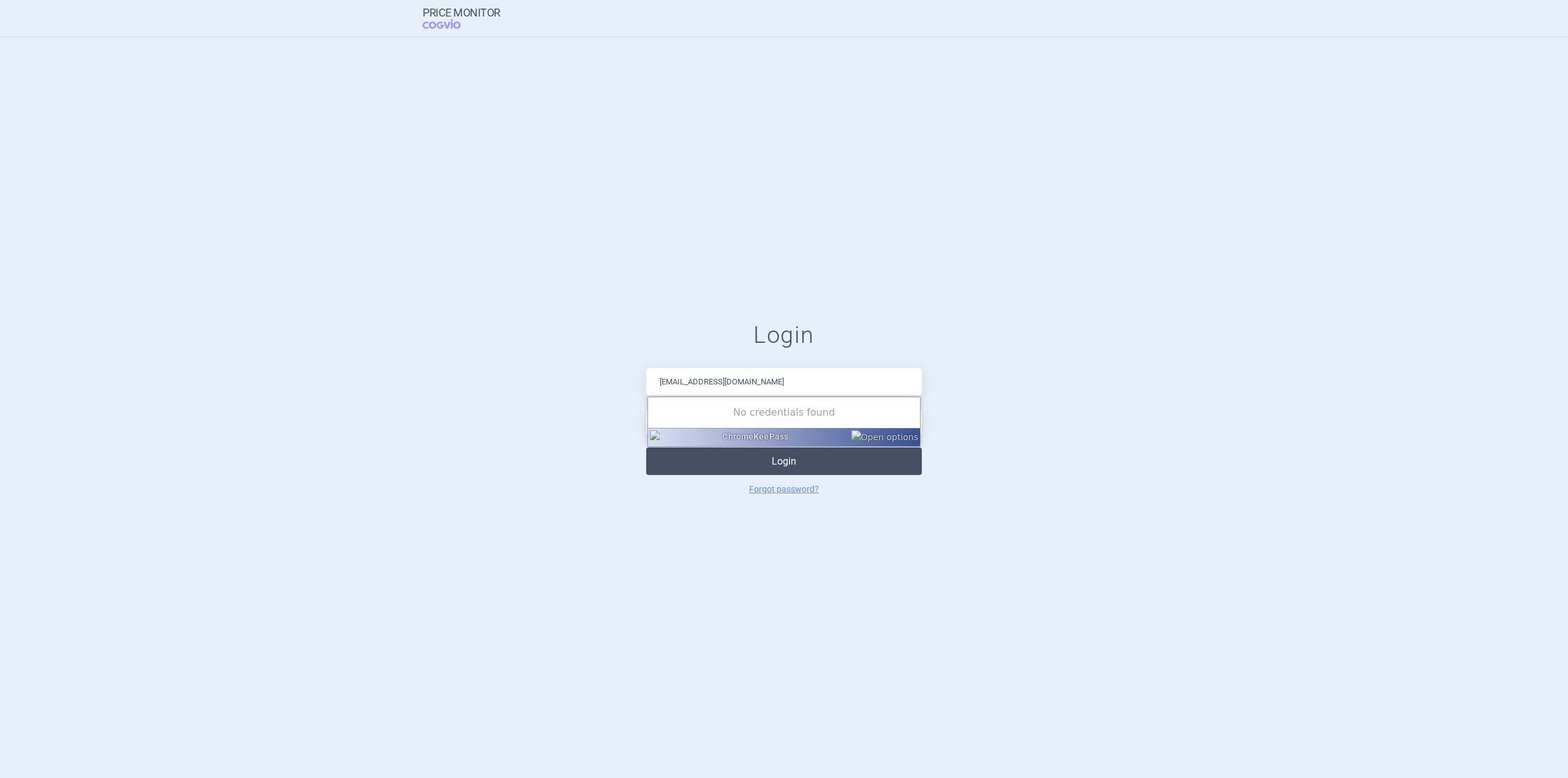
click at [814, 470] on button "Login" at bounding box center [784, 462] width 276 height 28
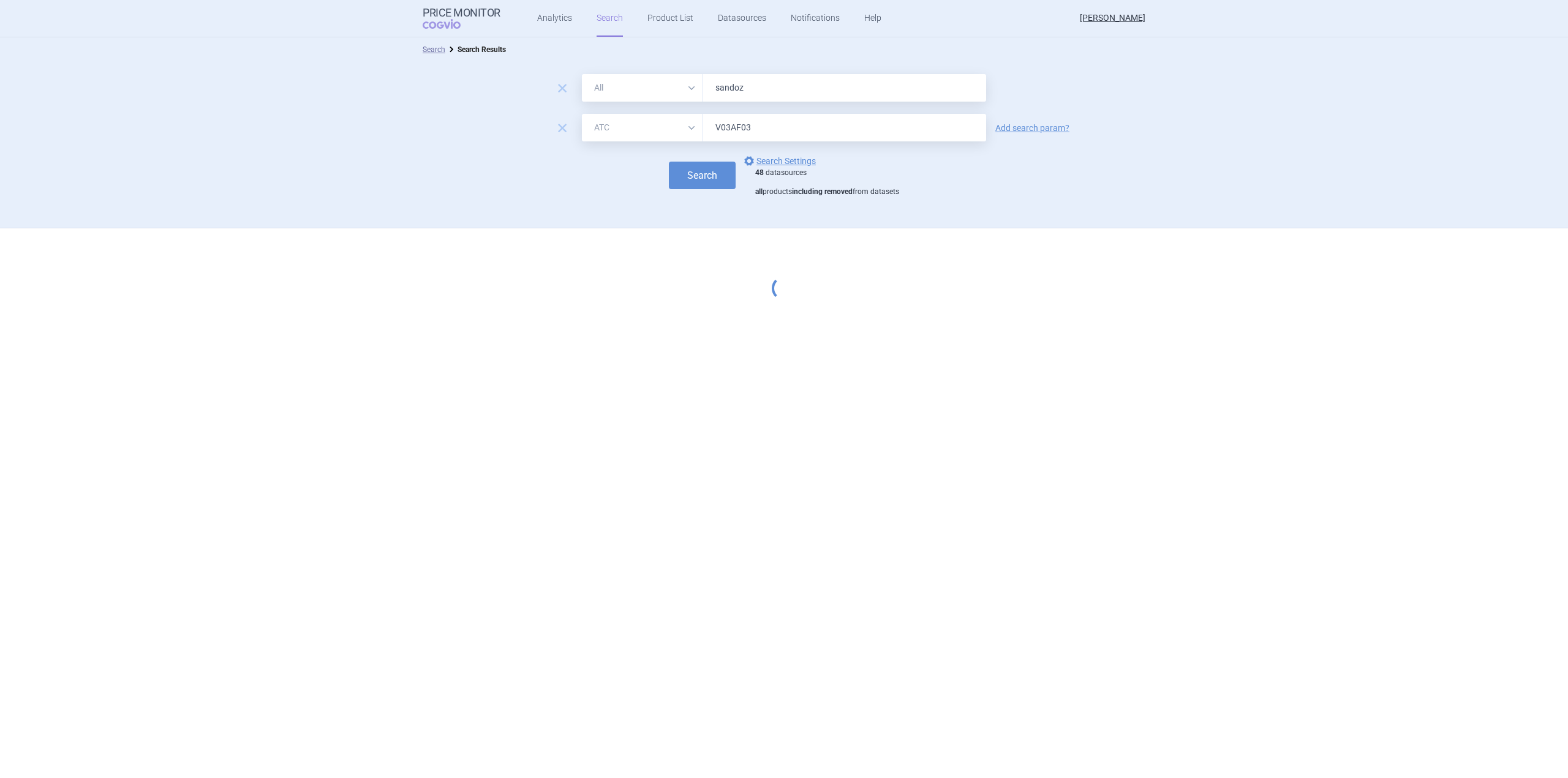
select select "atc"
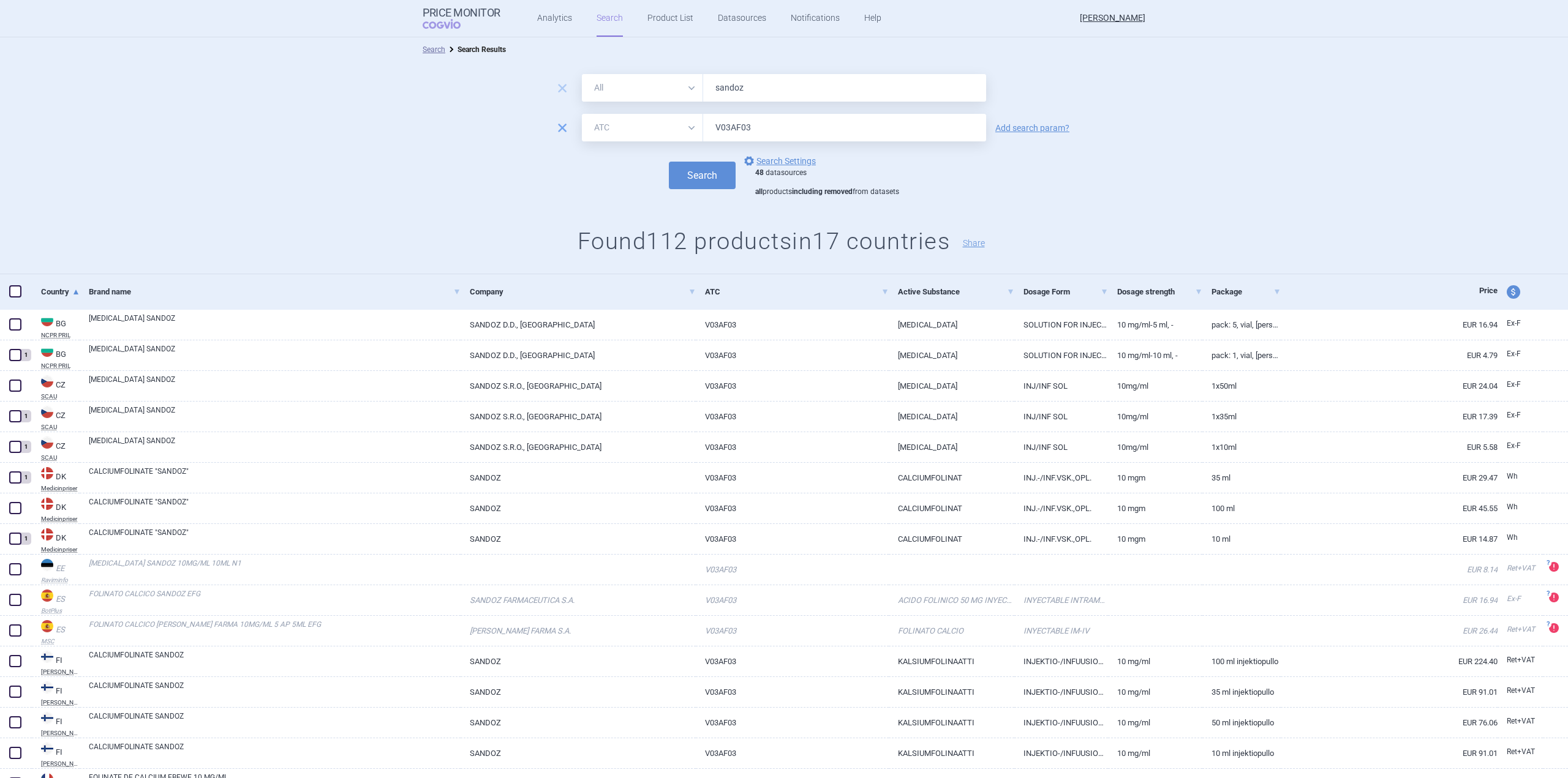
drag, startPoint x: 560, startPoint y: 131, endPoint x: 611, endPoint y: 128, distance: 51.1
click at [561, 131] on span "remove" at bounding box center [563, 128] width 17 height 17
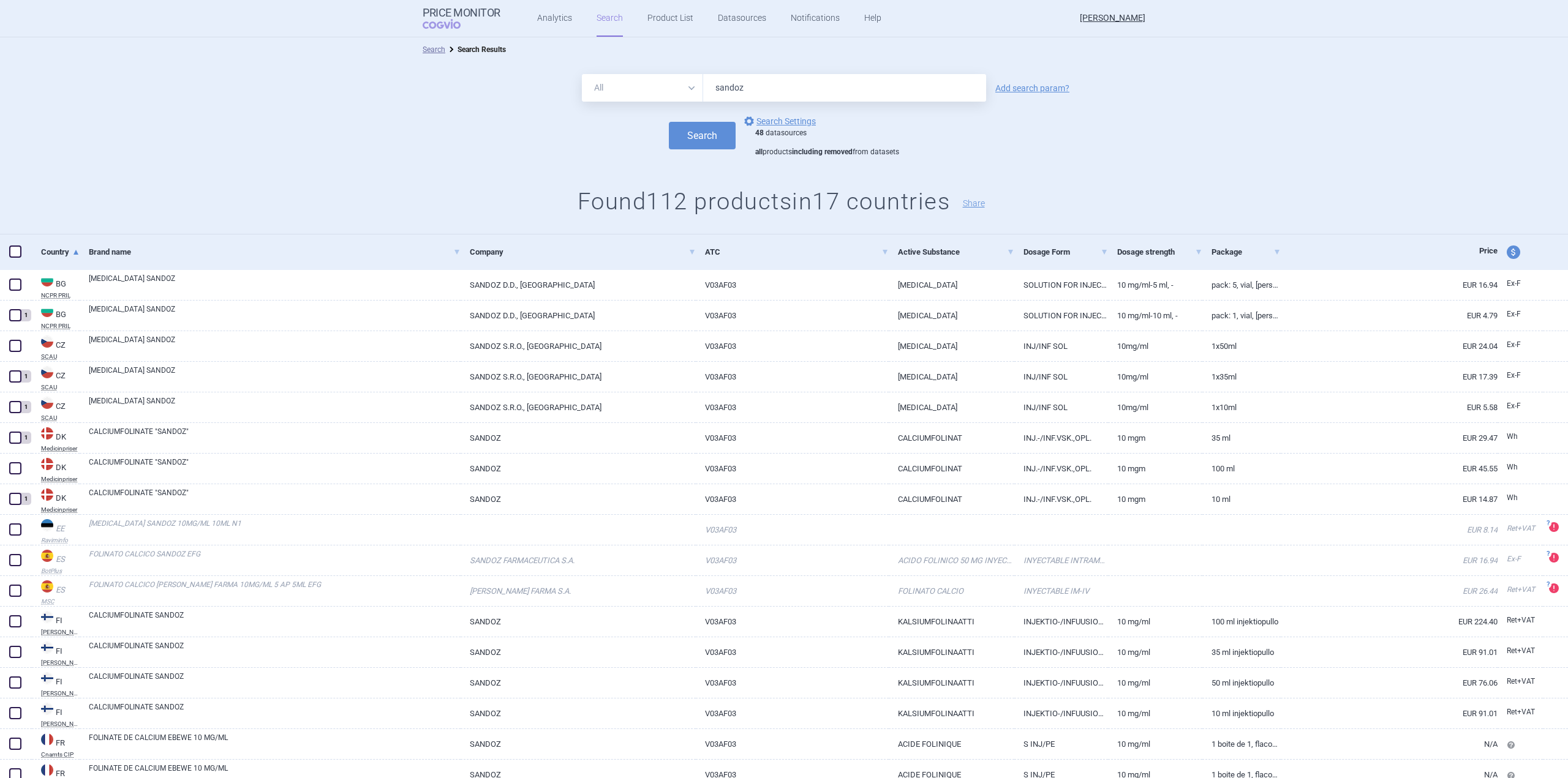
click at [811, 95] on input "sandoz" at bounding box center [844, 88] width 283 height 28
click at [810, 94] on input "sandoz" at bounding box center [844, 88] width 283 height 28
click at [810, 94] on input "sandoz" at bounding box center [844, 88] width 283 height 28
type input "[MEDICAL_DATA]"
click at [669, 122] on button "Search" at bounding box center [702, 136] width 67 height 28
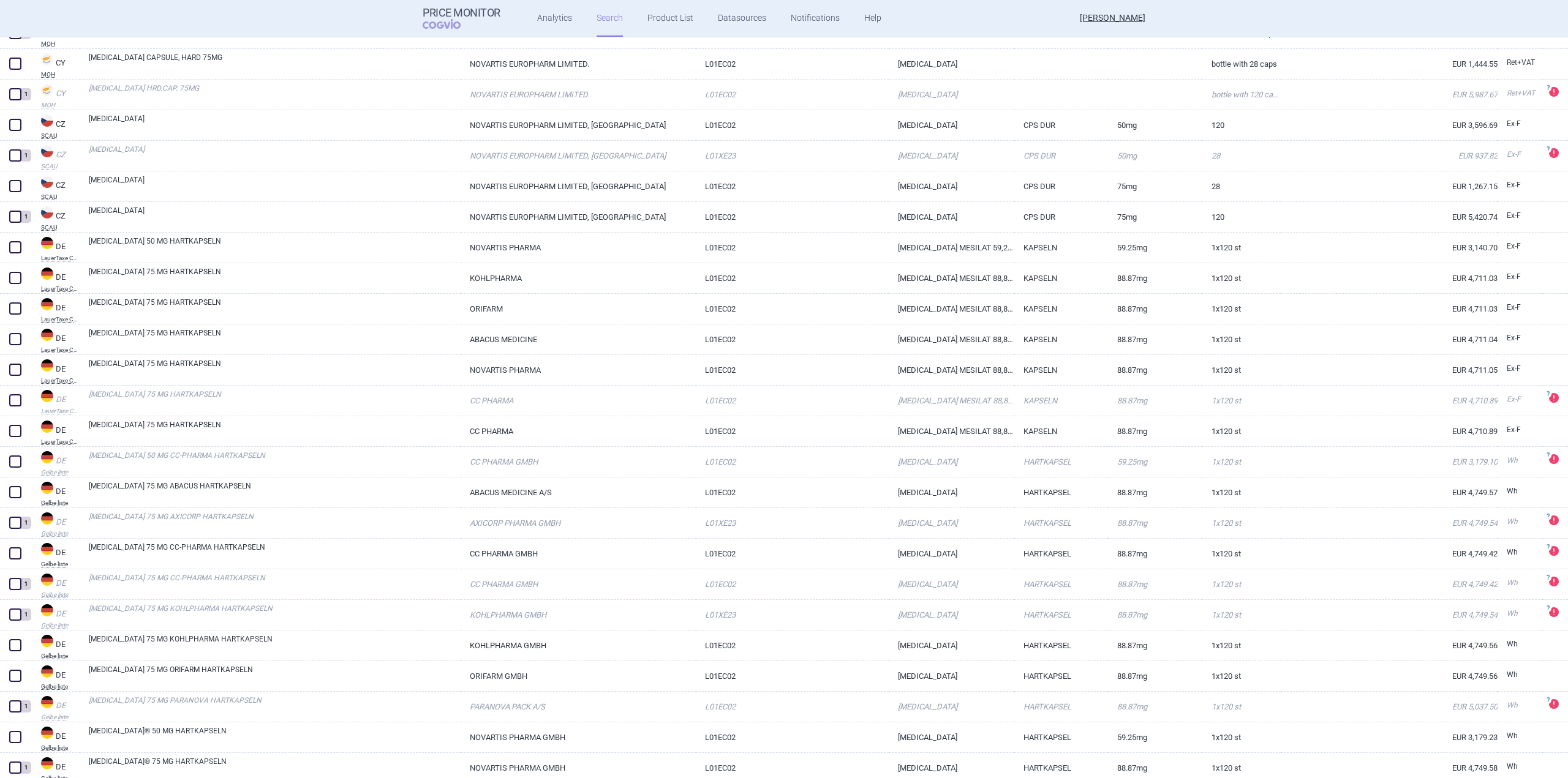
scroll to position [717, 0]
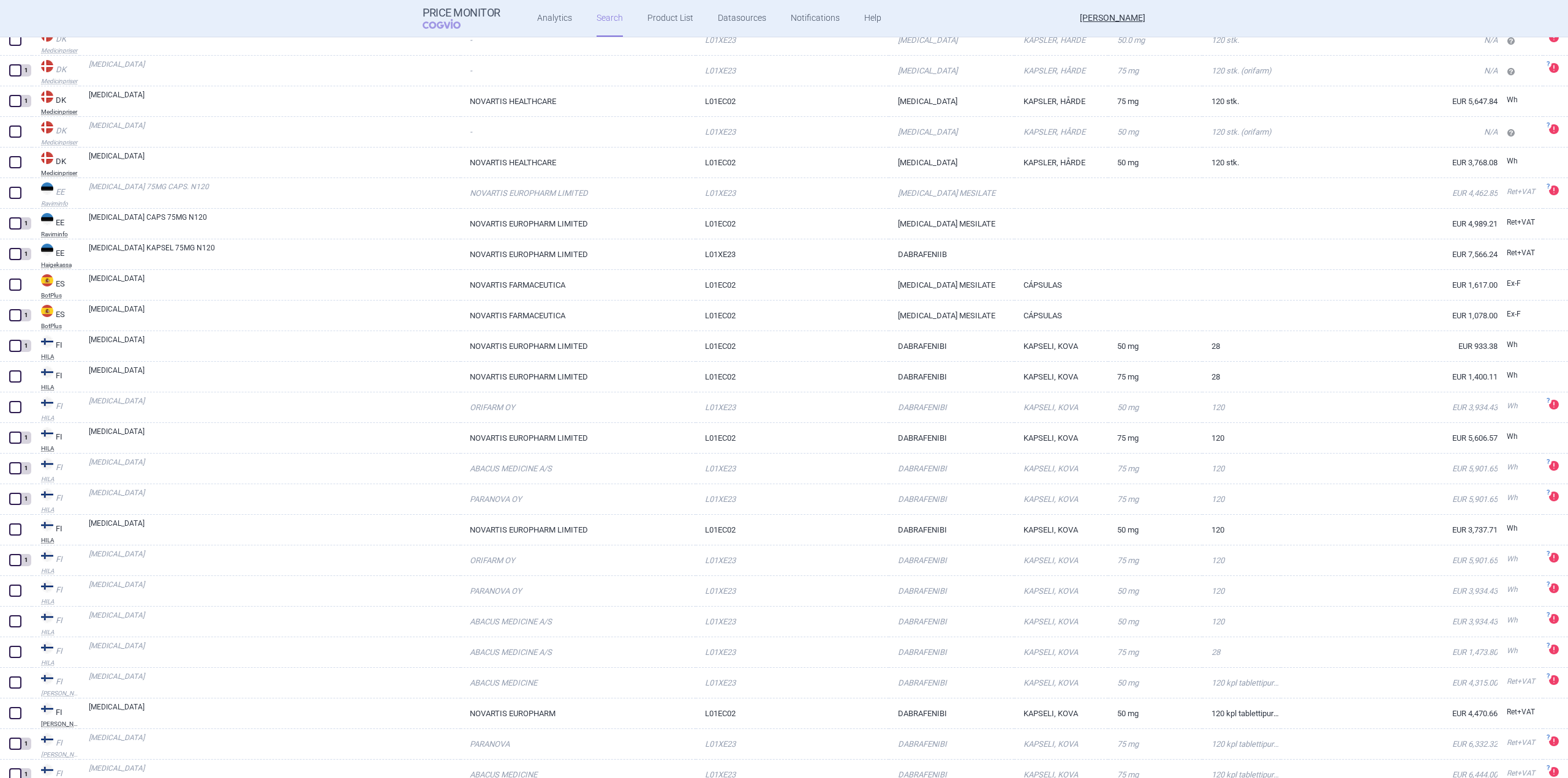
click at [1549, 403] on div "[PERSON_NAME] liste [MEDICAL_DATA]® NOVARTIS PHARMA L01EC02 [MEDICAL_DATA] HART…" at bounding box center [784, 407] width 1568 height 741
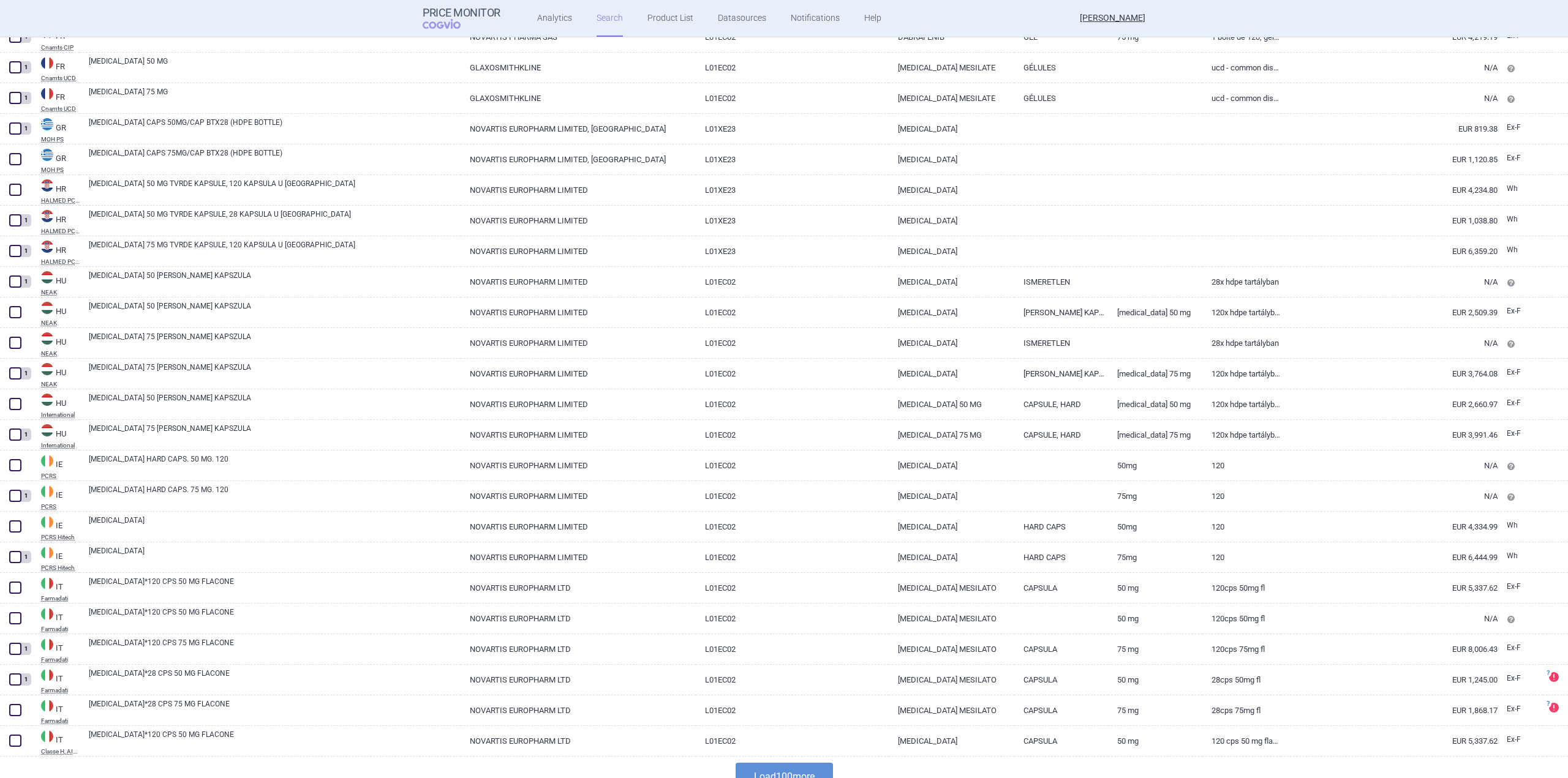
scroll to position [2593, 0]
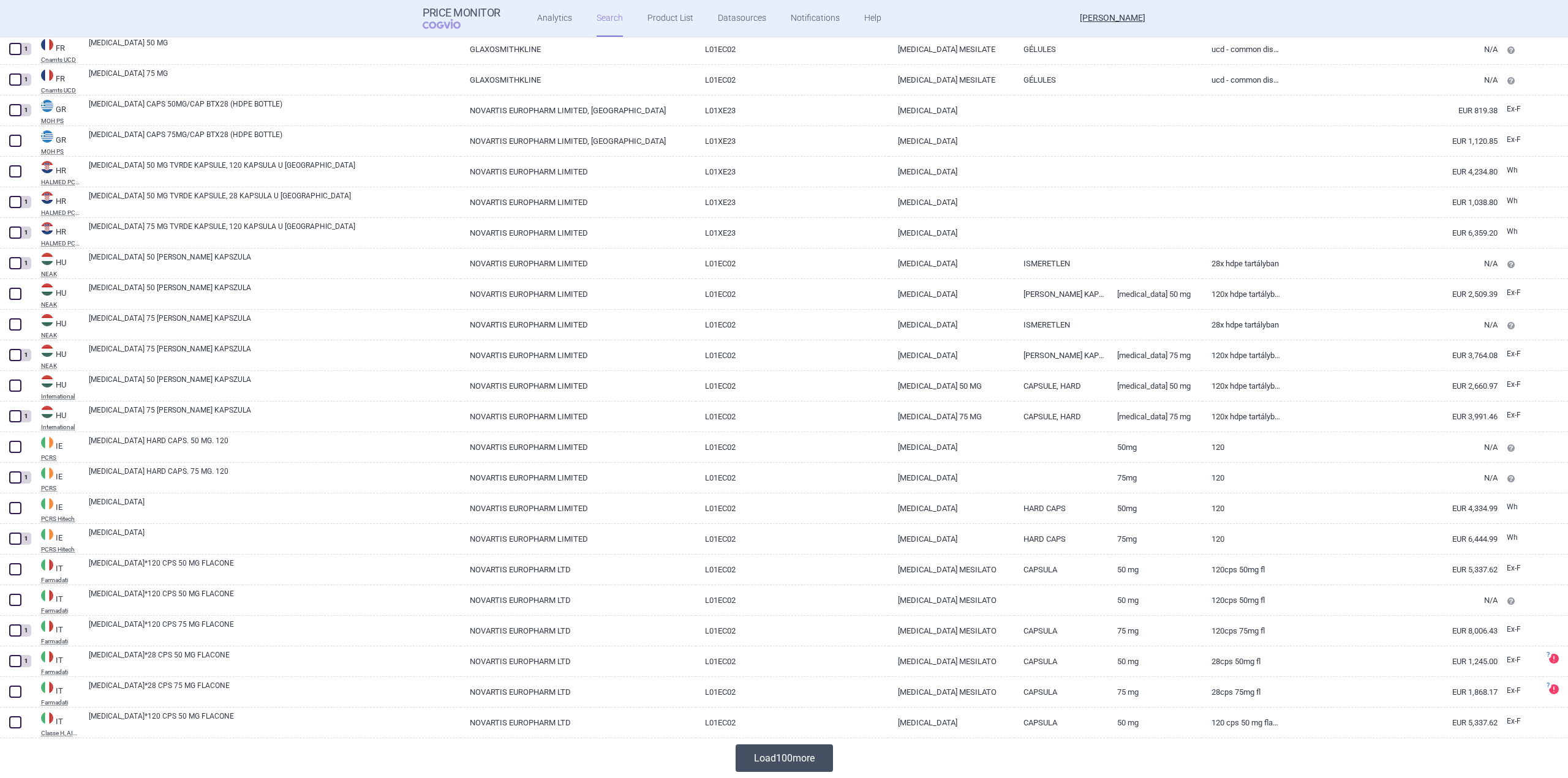
click at [759, 763] on button "Load 100 more" at bounding box center [784, 758] width 97 height 28
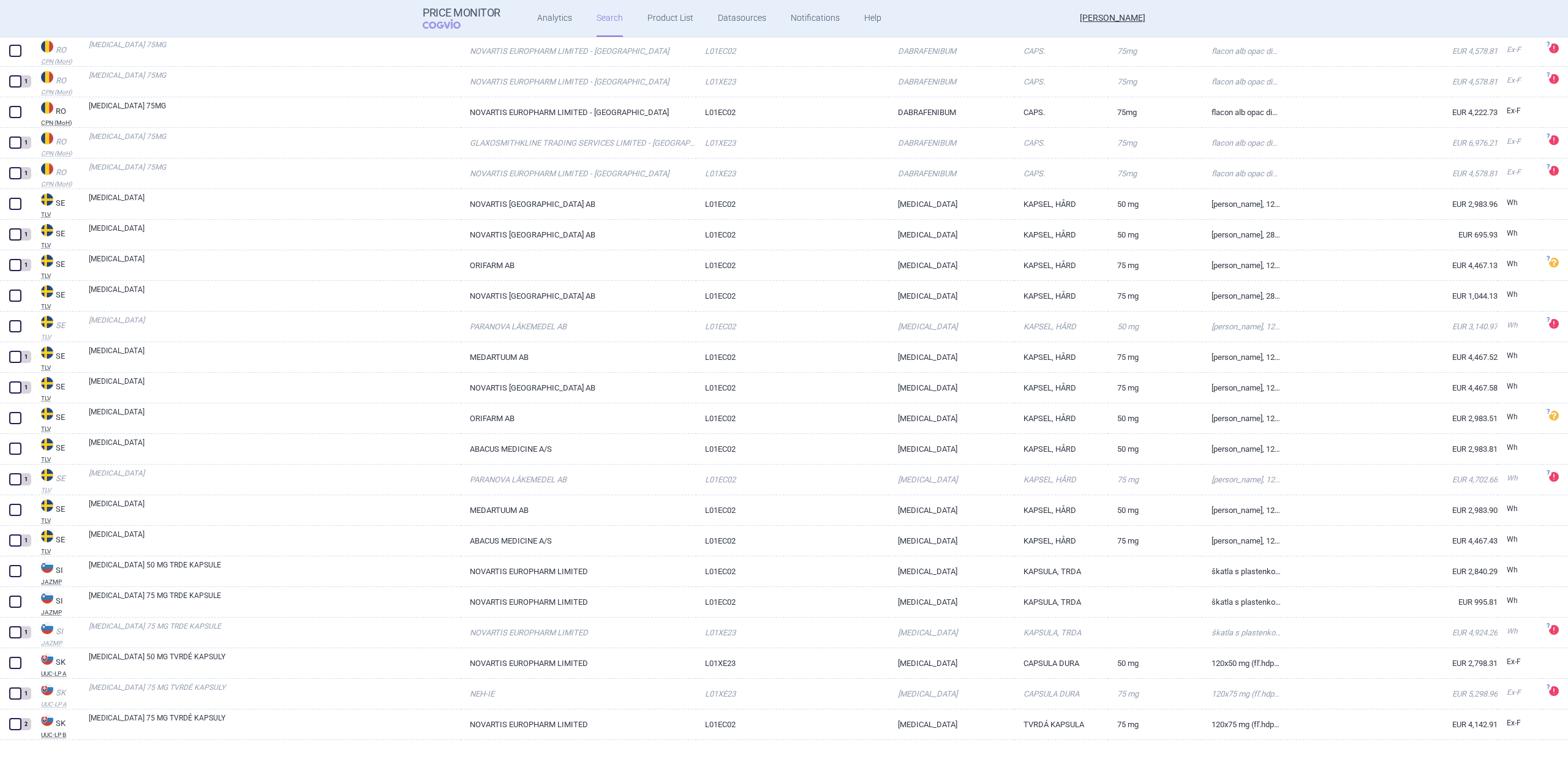
scroll to position [4675, 0]
